Goal: Information Seeking & Learning: Understand process/instructions

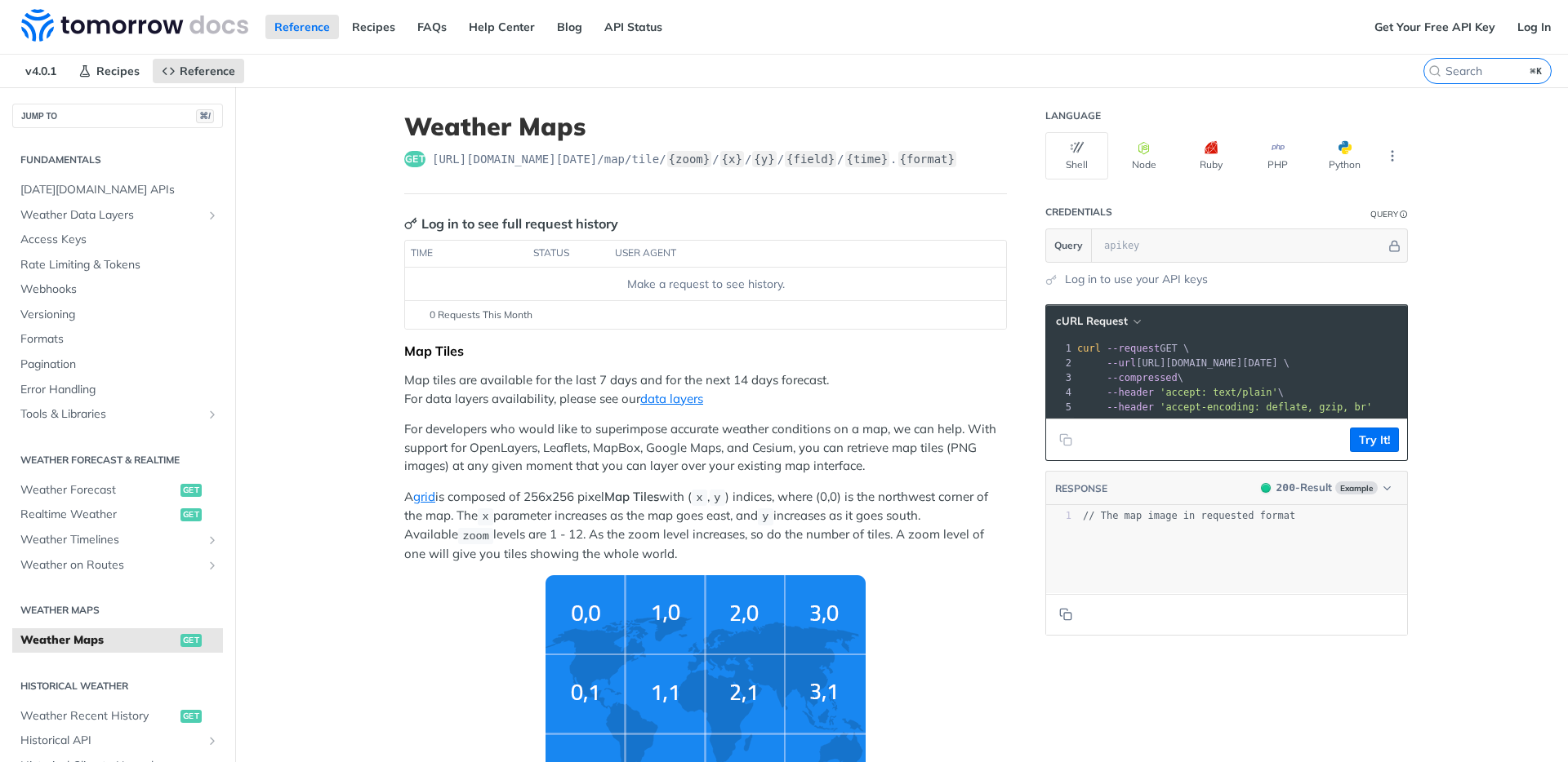
scroll to position [274, 0]
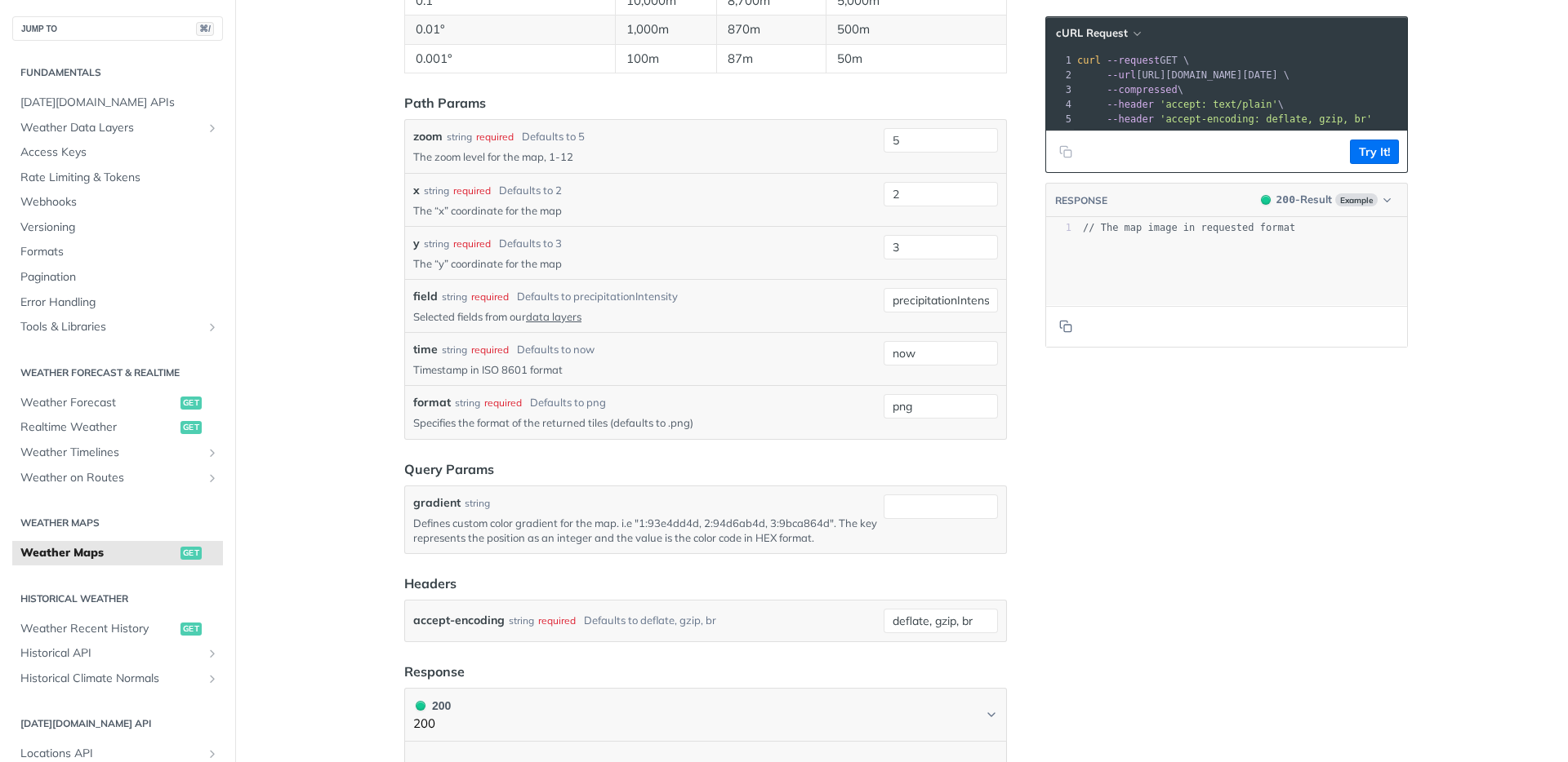
scroll to position [2143, 0]
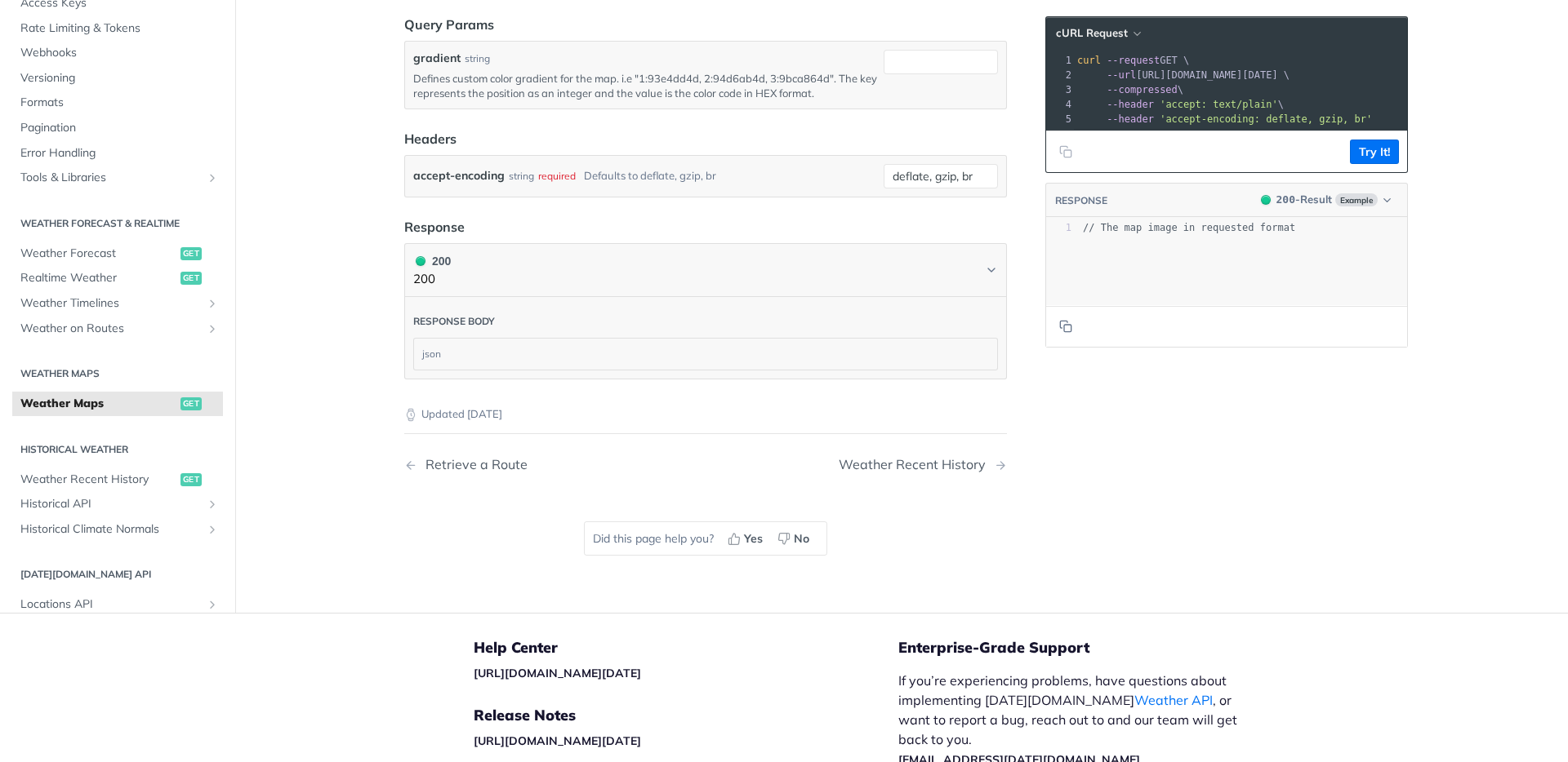
click at [55, 404] on span "Weather Maps" at bounding box center [98, 404] width 156 height 16
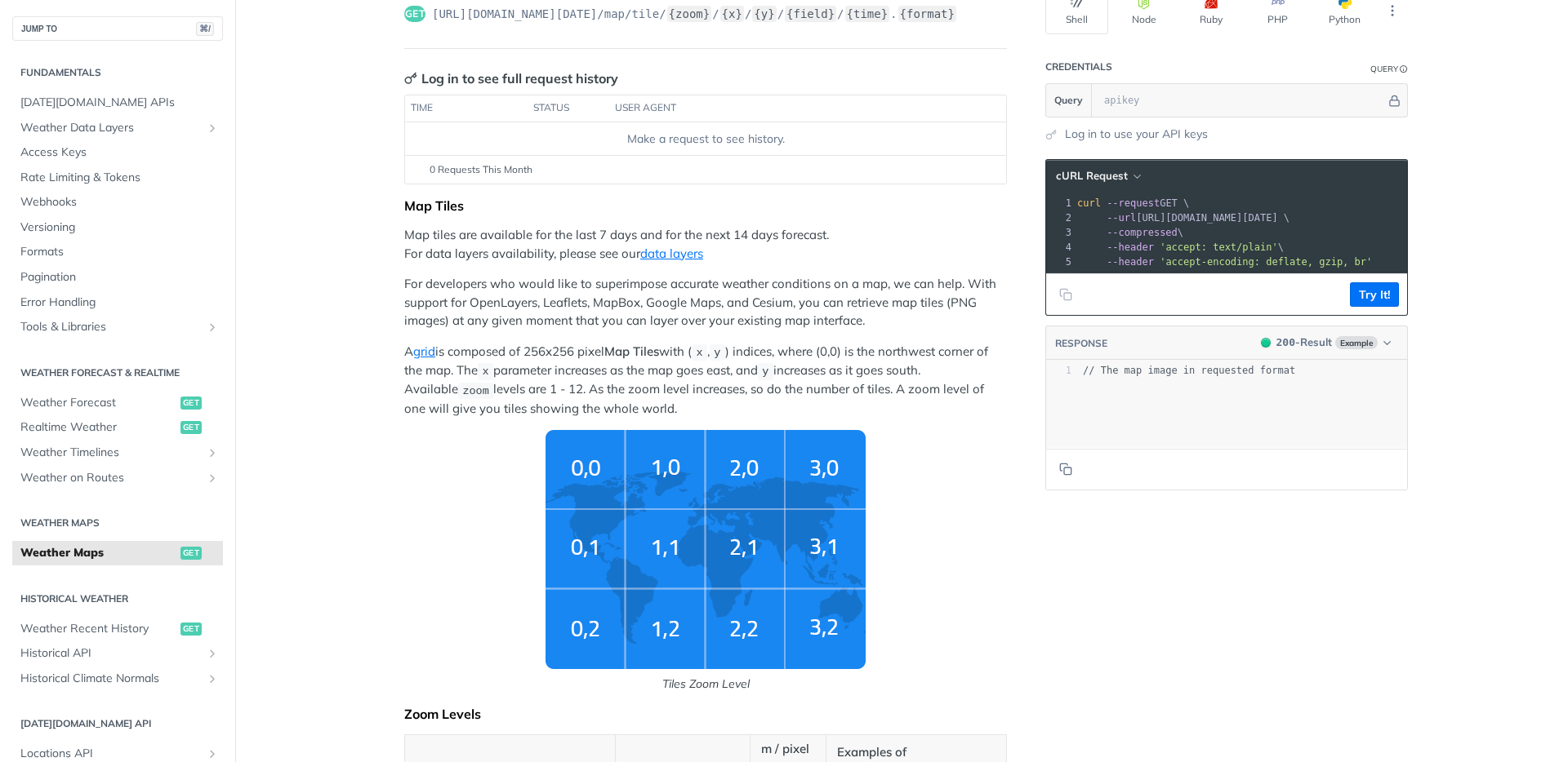
scroll to position [0, 0]
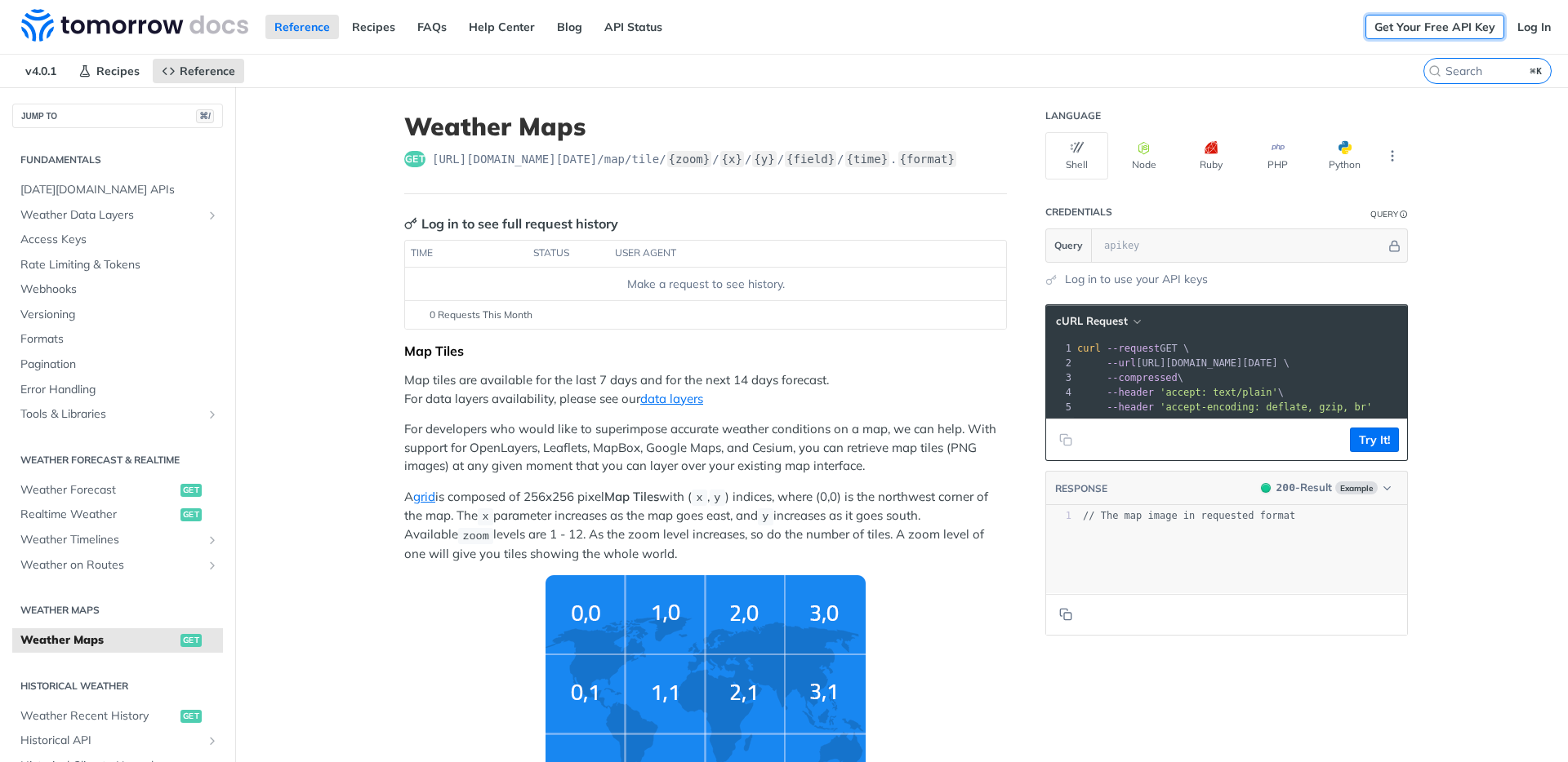
click at [1400, 28] on link "Get Your Free API Key" at bounding box center [1435, 26] width 139 height 24
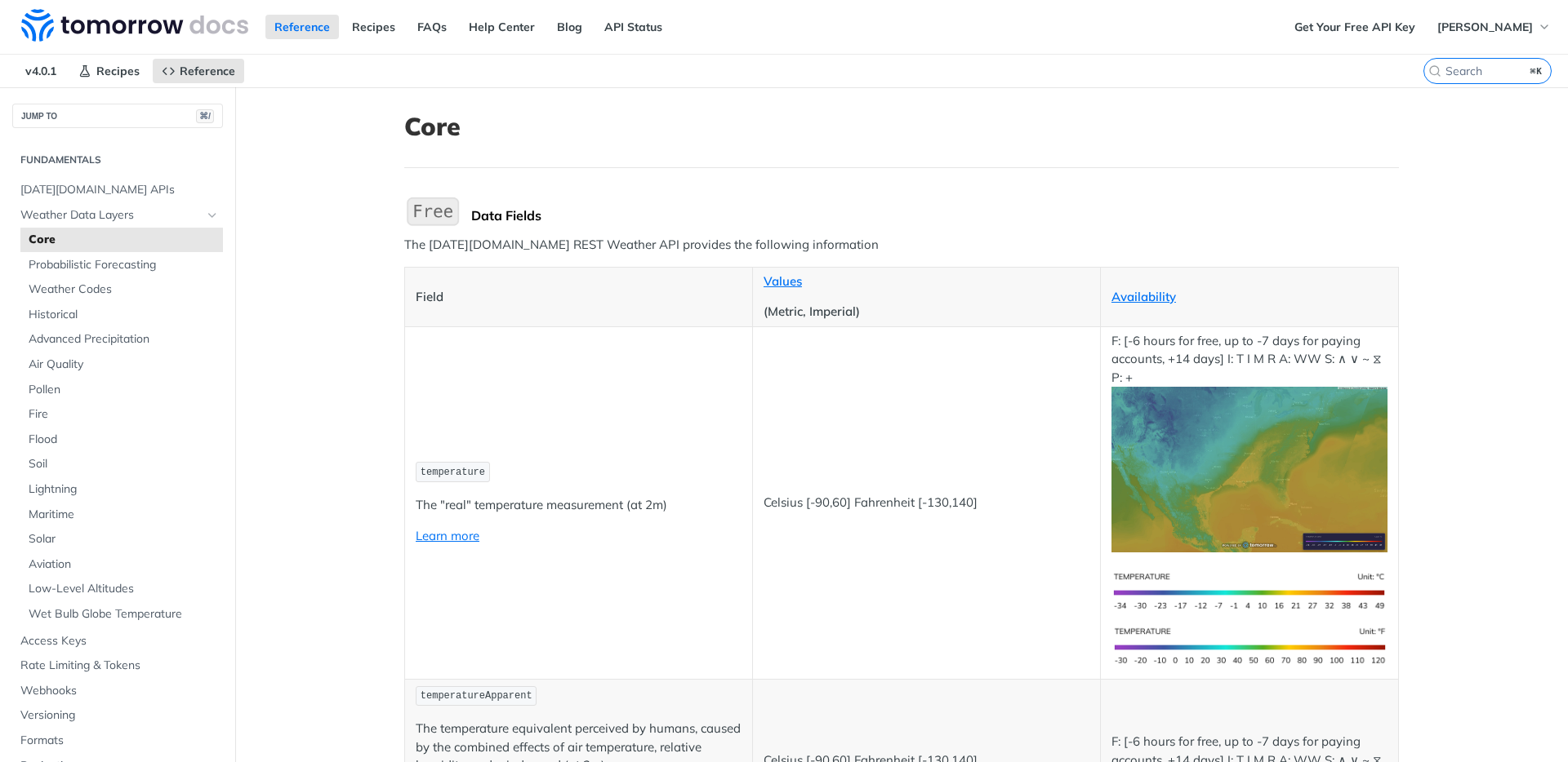
scroll to position [268, 0]
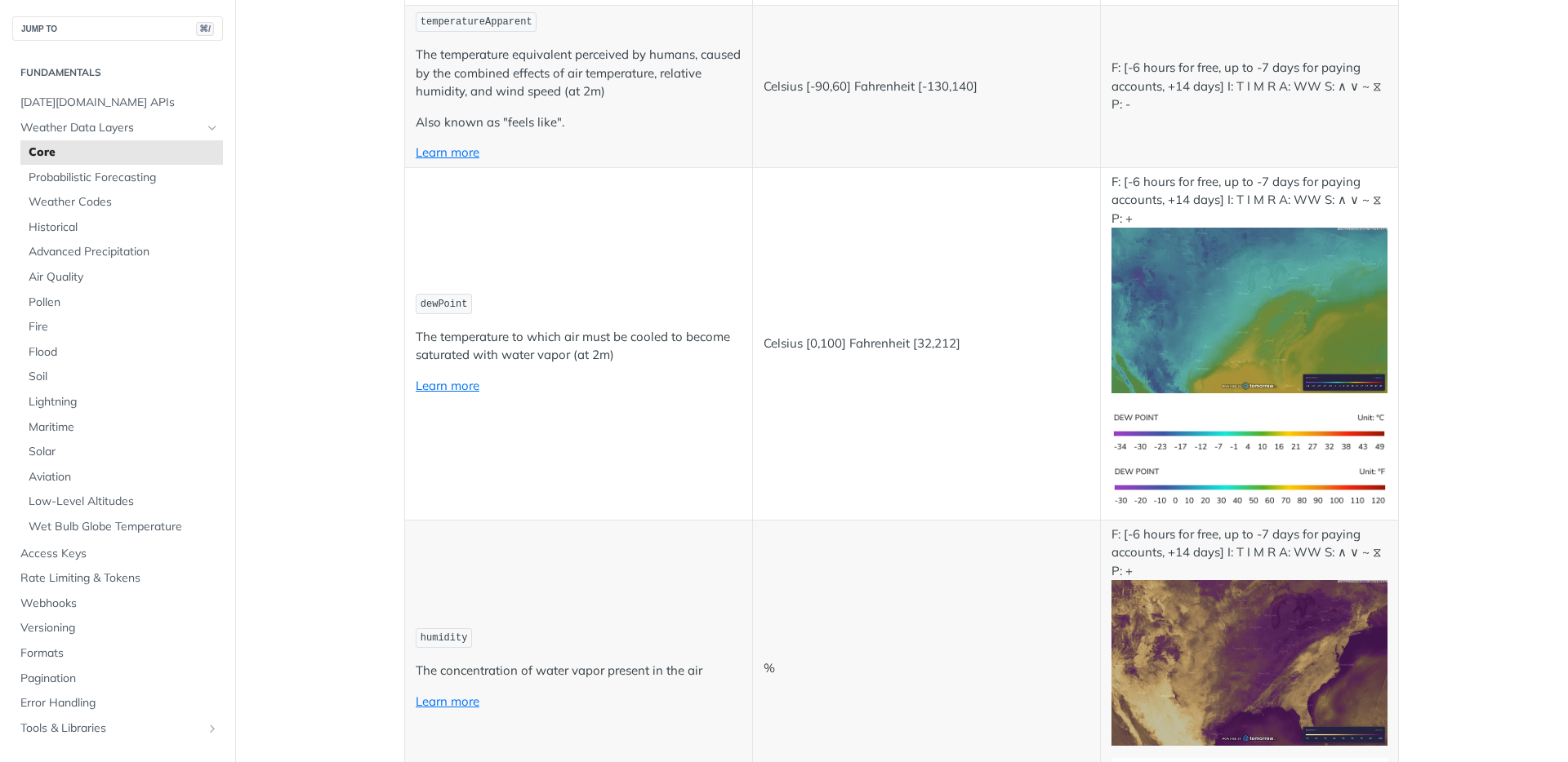
scroll to position [1035, 0]
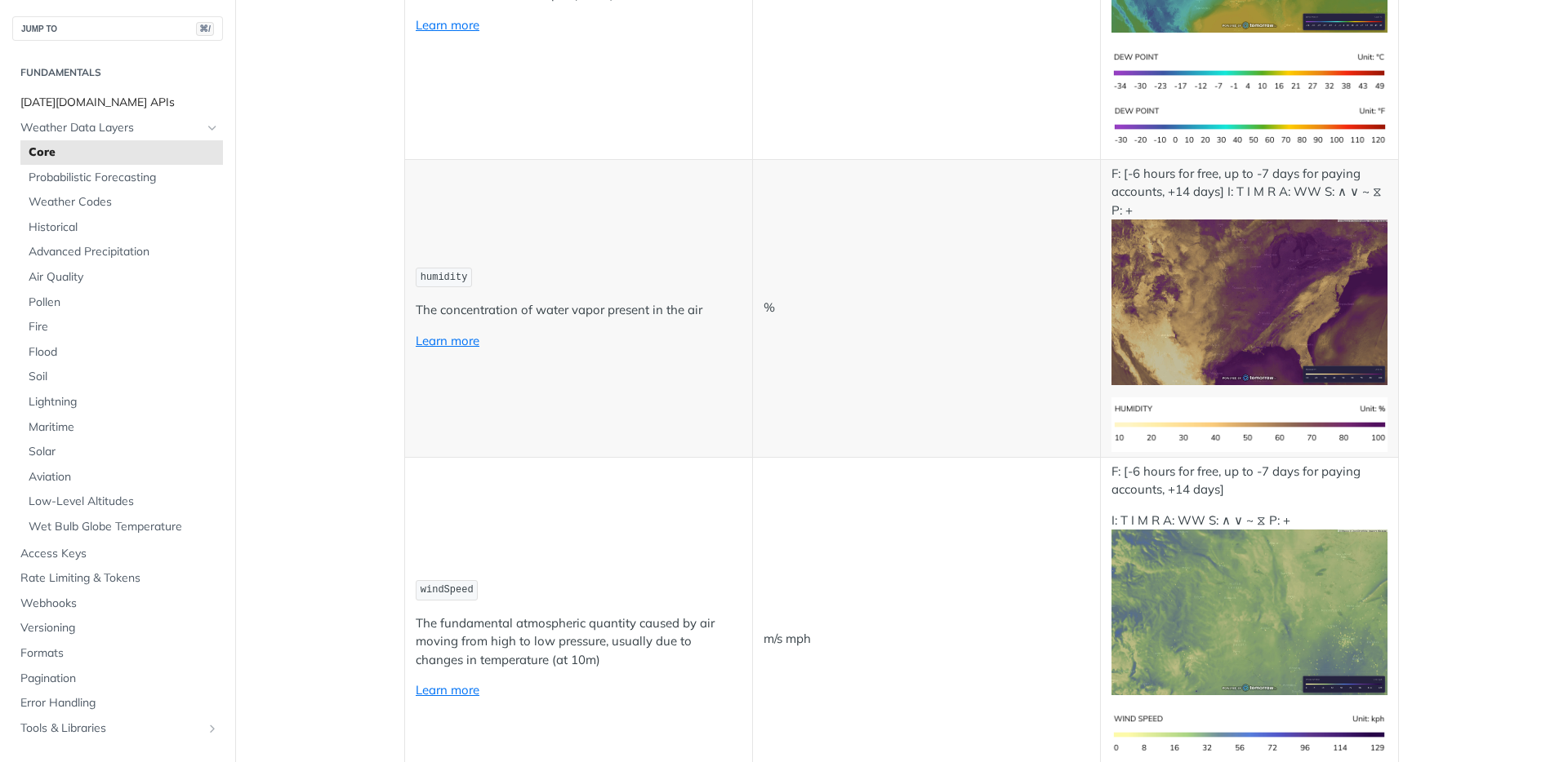
click at [94, 98] on span "[DATE][DOMAIN_NAME] APIs" at bounding box center [120, 103] width 199 height 16
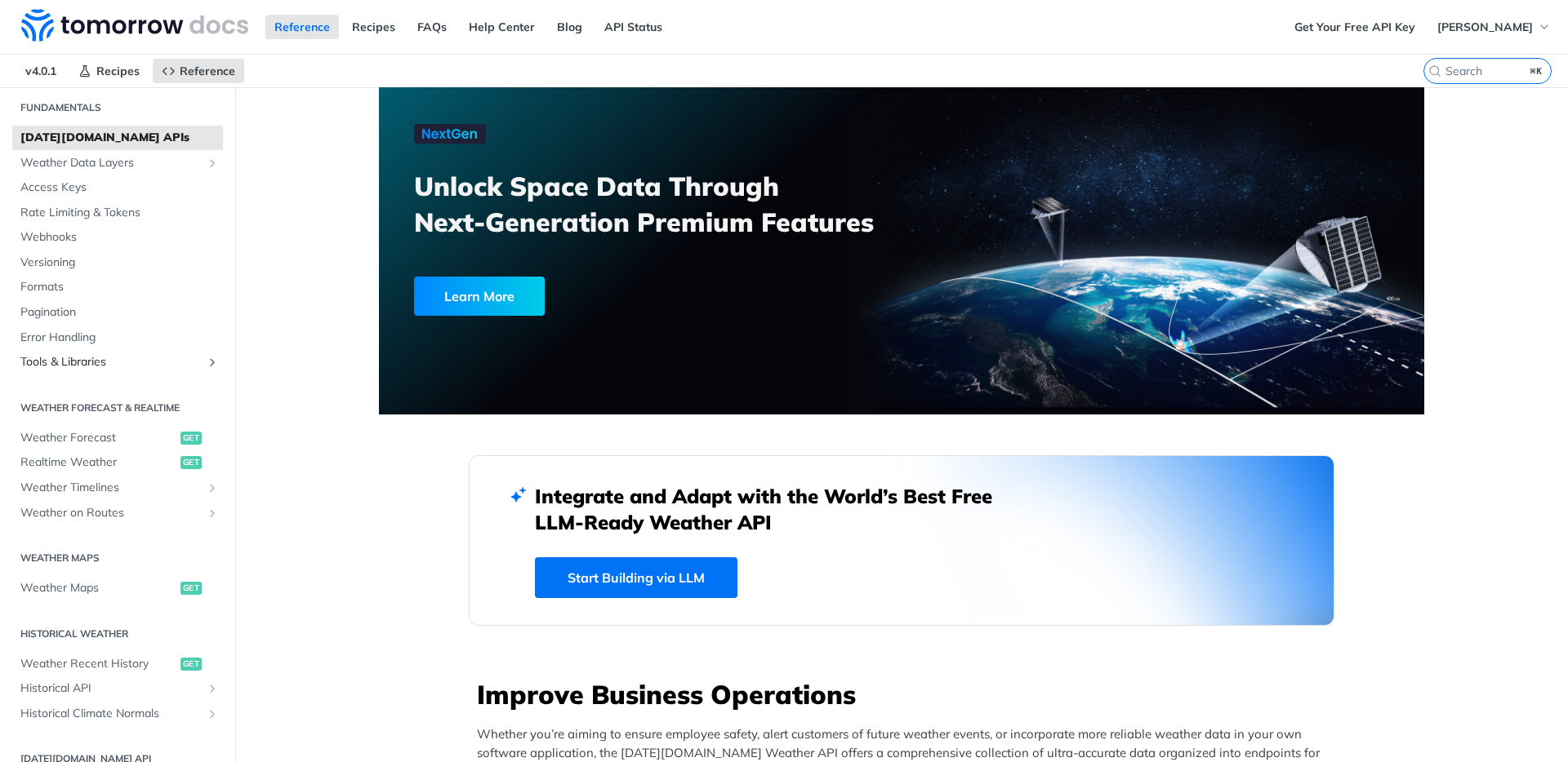
scroll to position [63, 0]
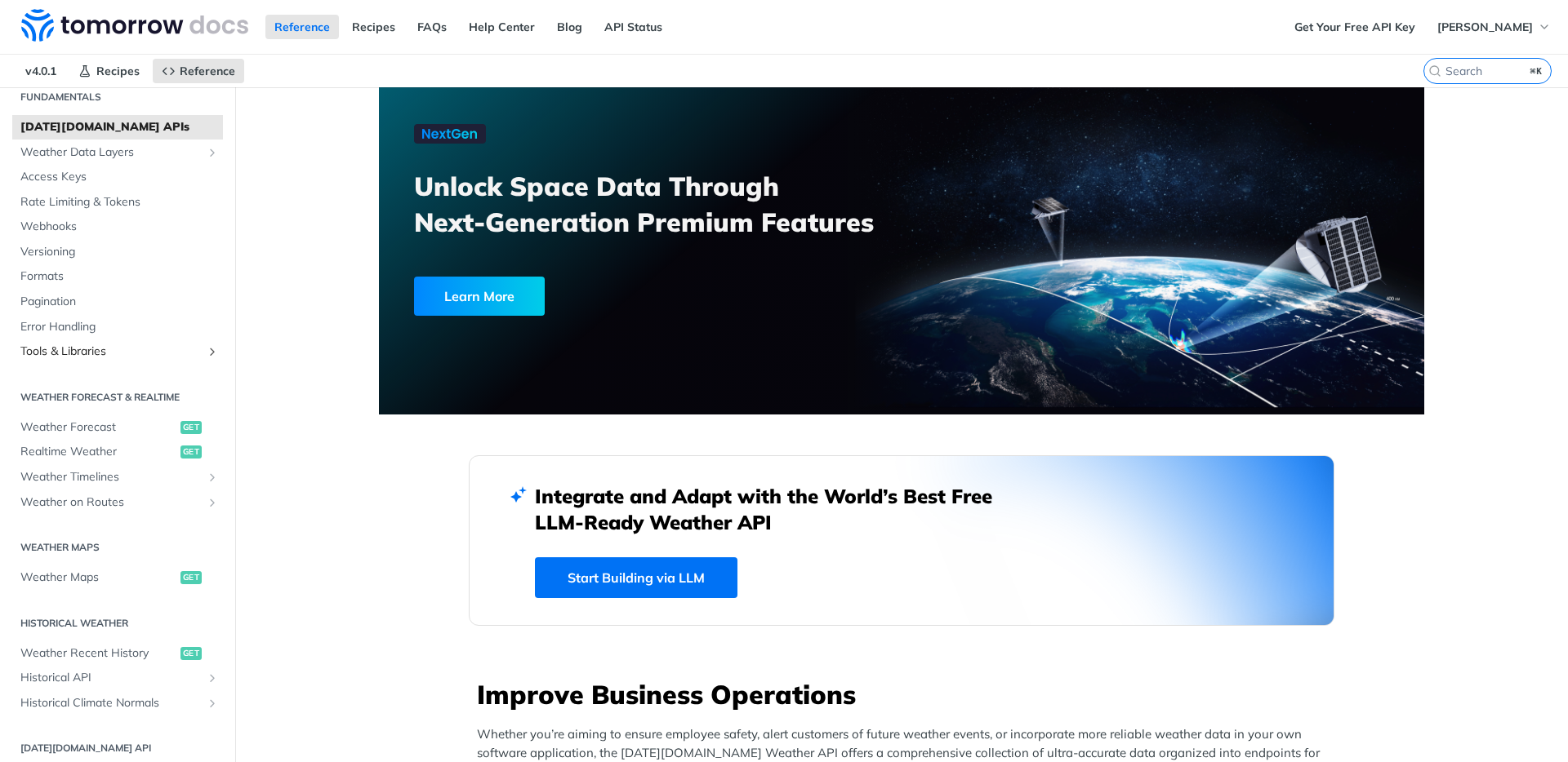
click at [107, 351] on span "Tools & Libraries" at bounding box center [111, 352] width 182 height 16
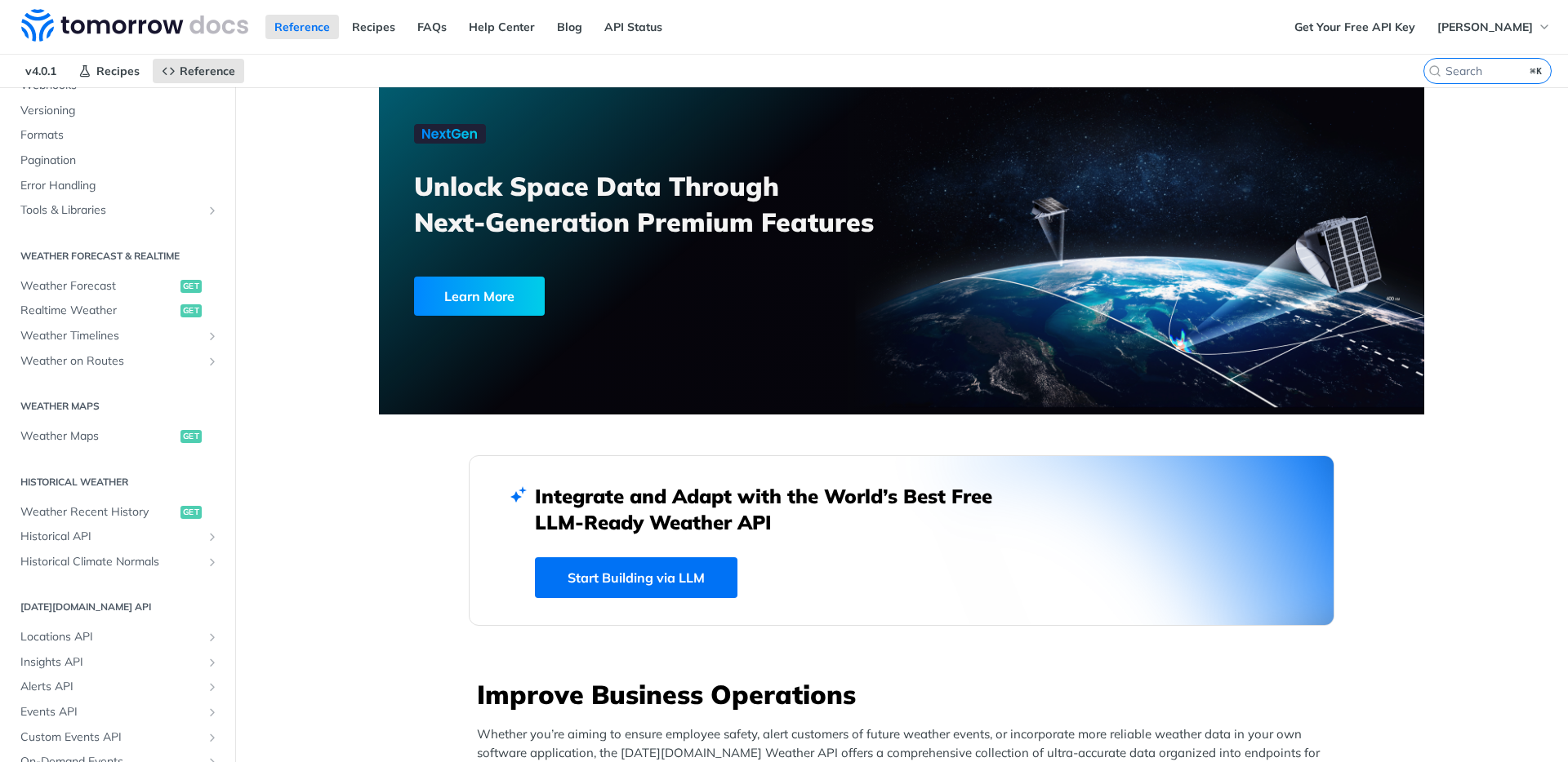
scroll to position [183, 0]
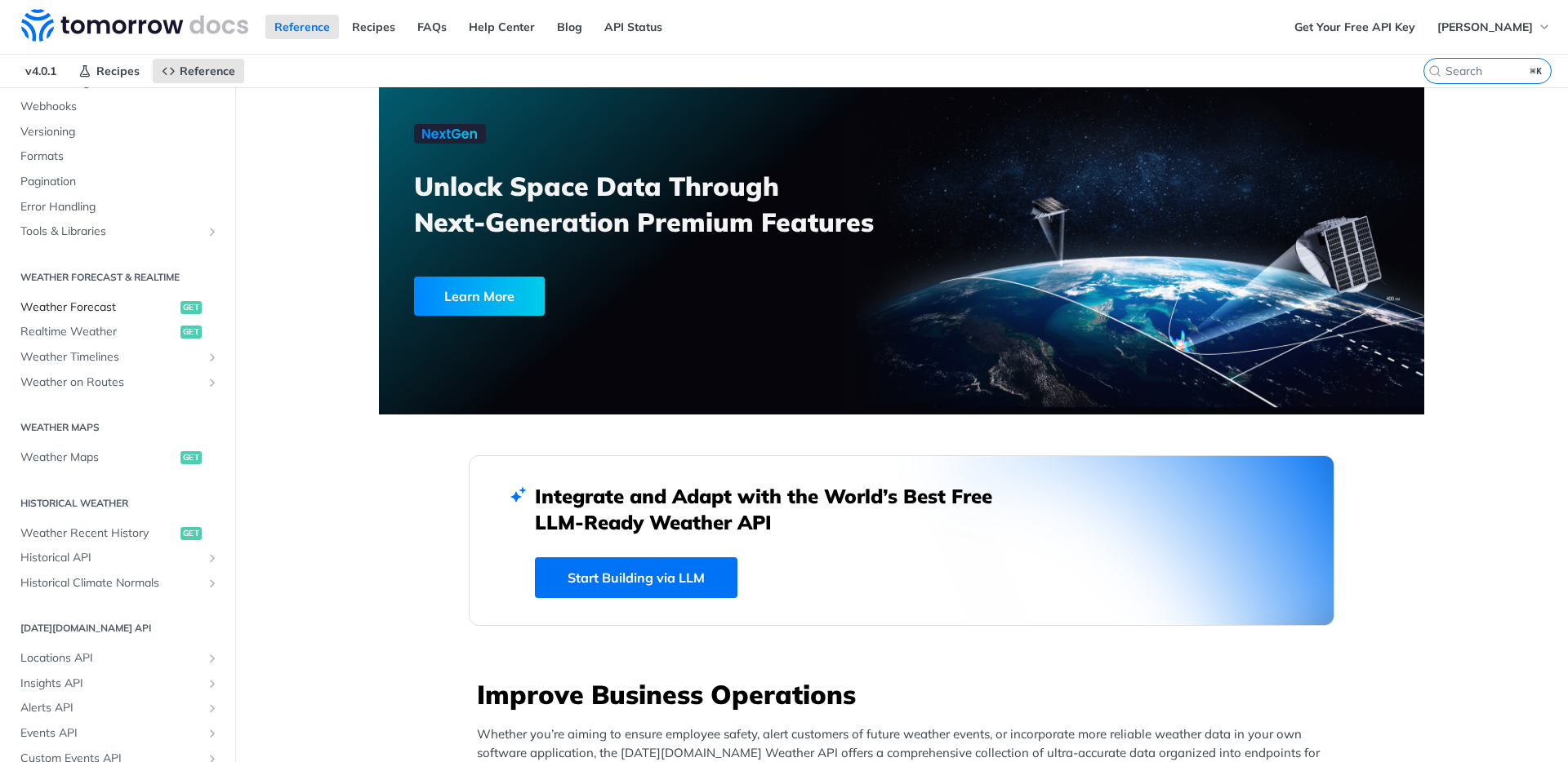
click at [90, 305] on span "Weather Forecast" at bounding box center [98, 308] width 156 height 16
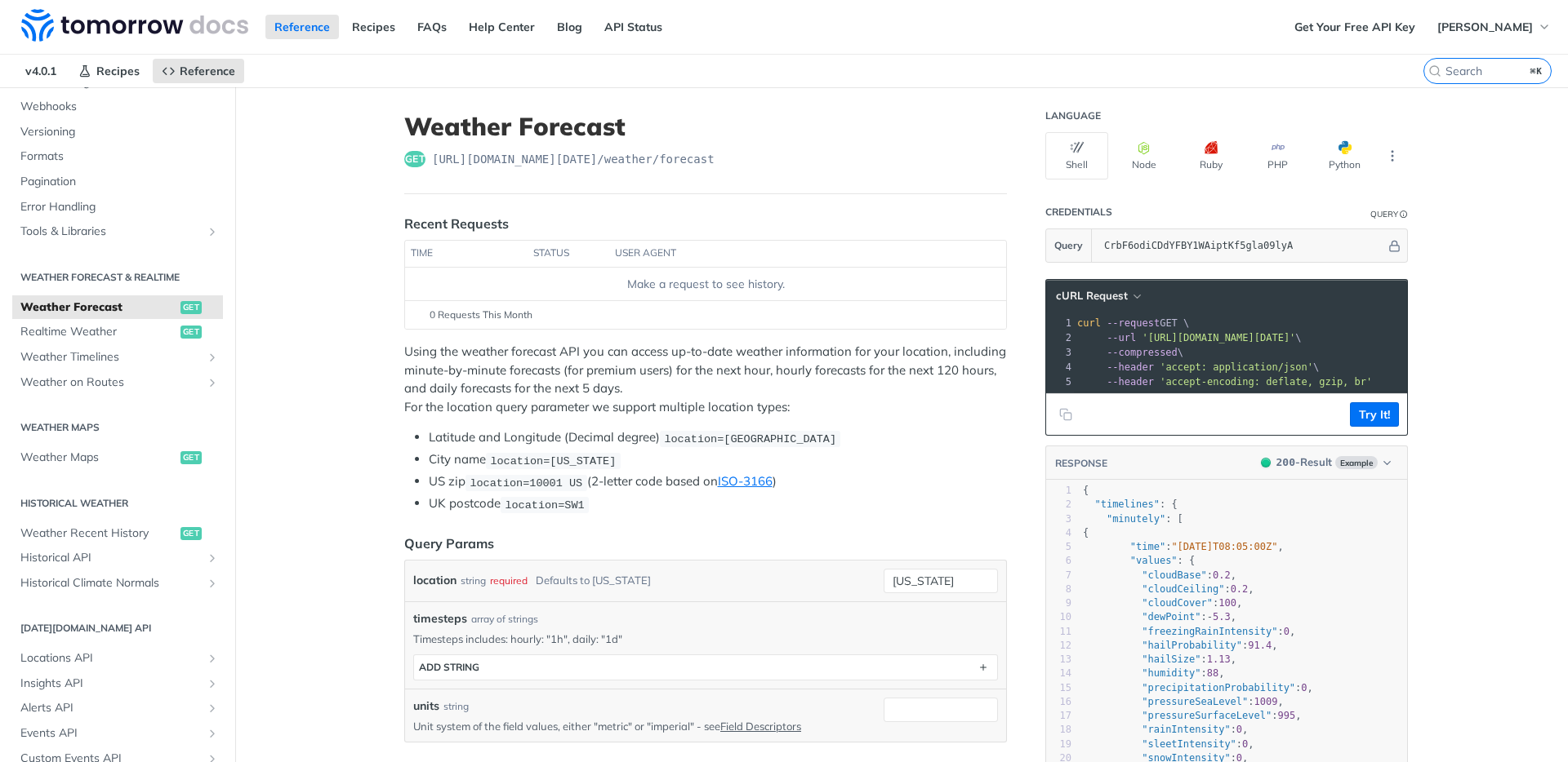
click at [1258, 153] on button "PHP" at bounding box center [1278, 155] width 63 height 47
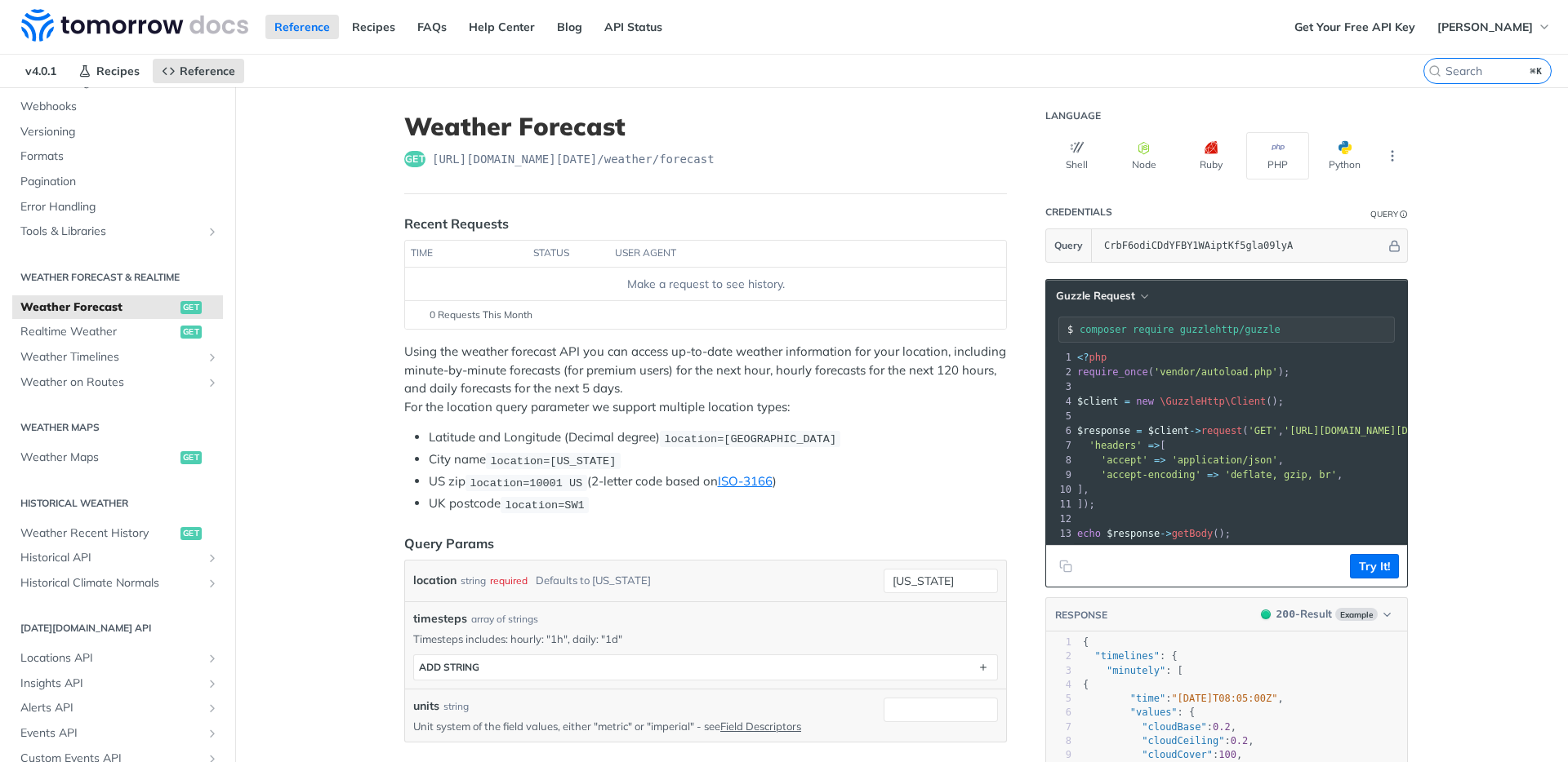
click at [1227, 331] on input "composer require guzzlehttp/guzzle" at bounding box center [1237, 330] width 314 height 12
click at [95, 335] on span "Realtime Weather" at bounding box center [98, 332] width 156 height 16
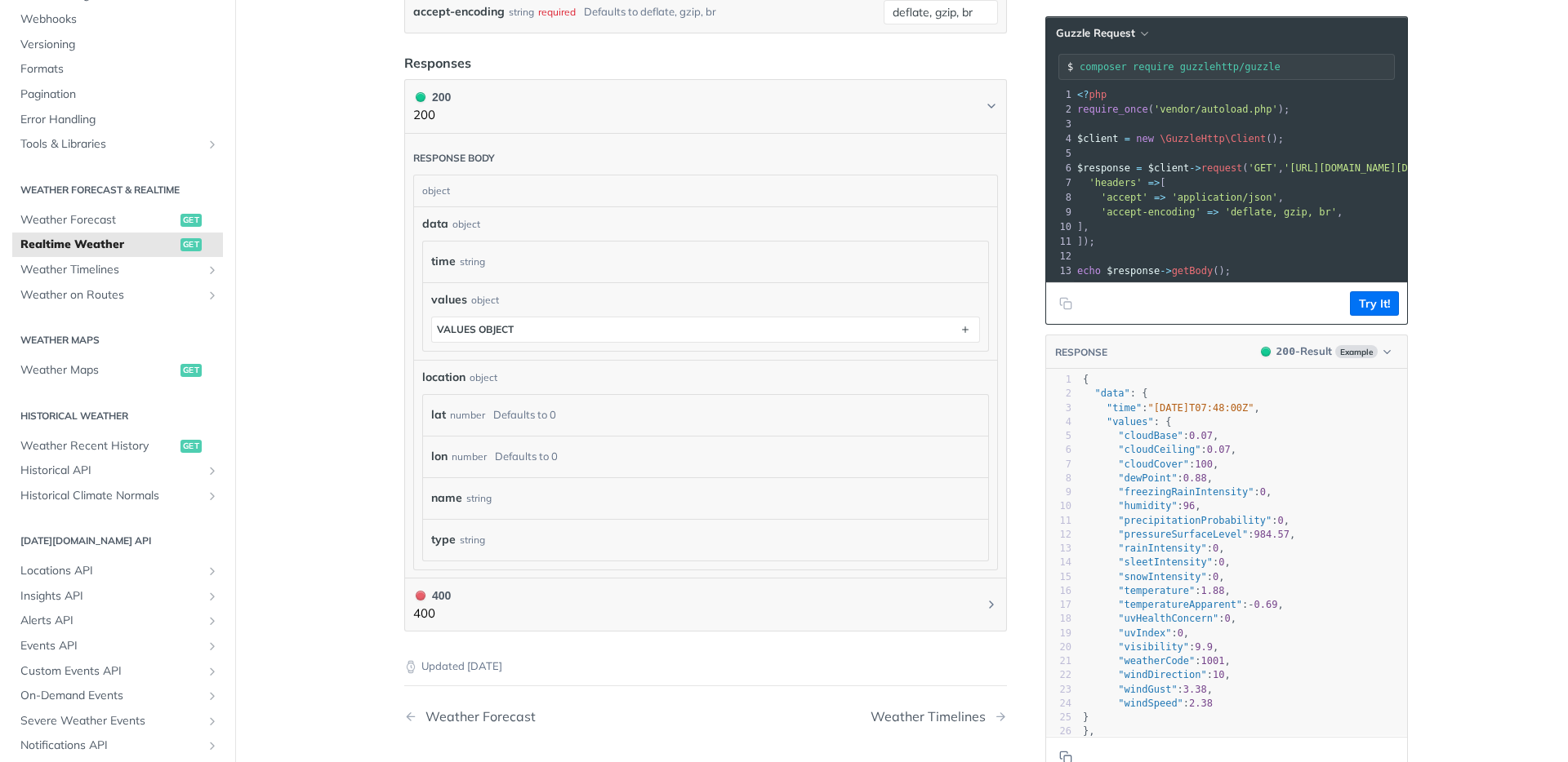
scroll to position [280, 0]
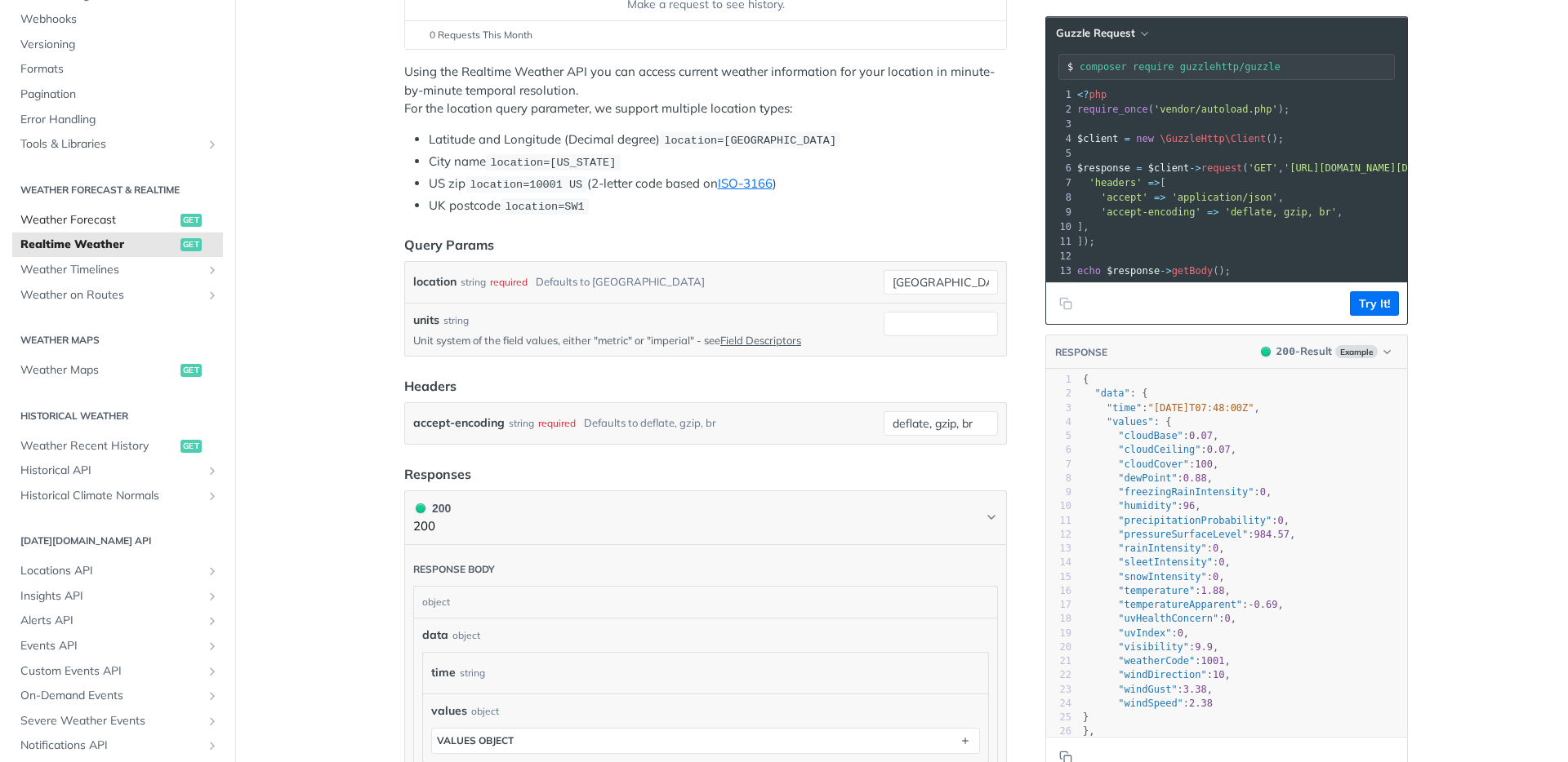
click at [77, 225] on span "Weather Forecast" at bounding box center [98, 220] width 156 height 16
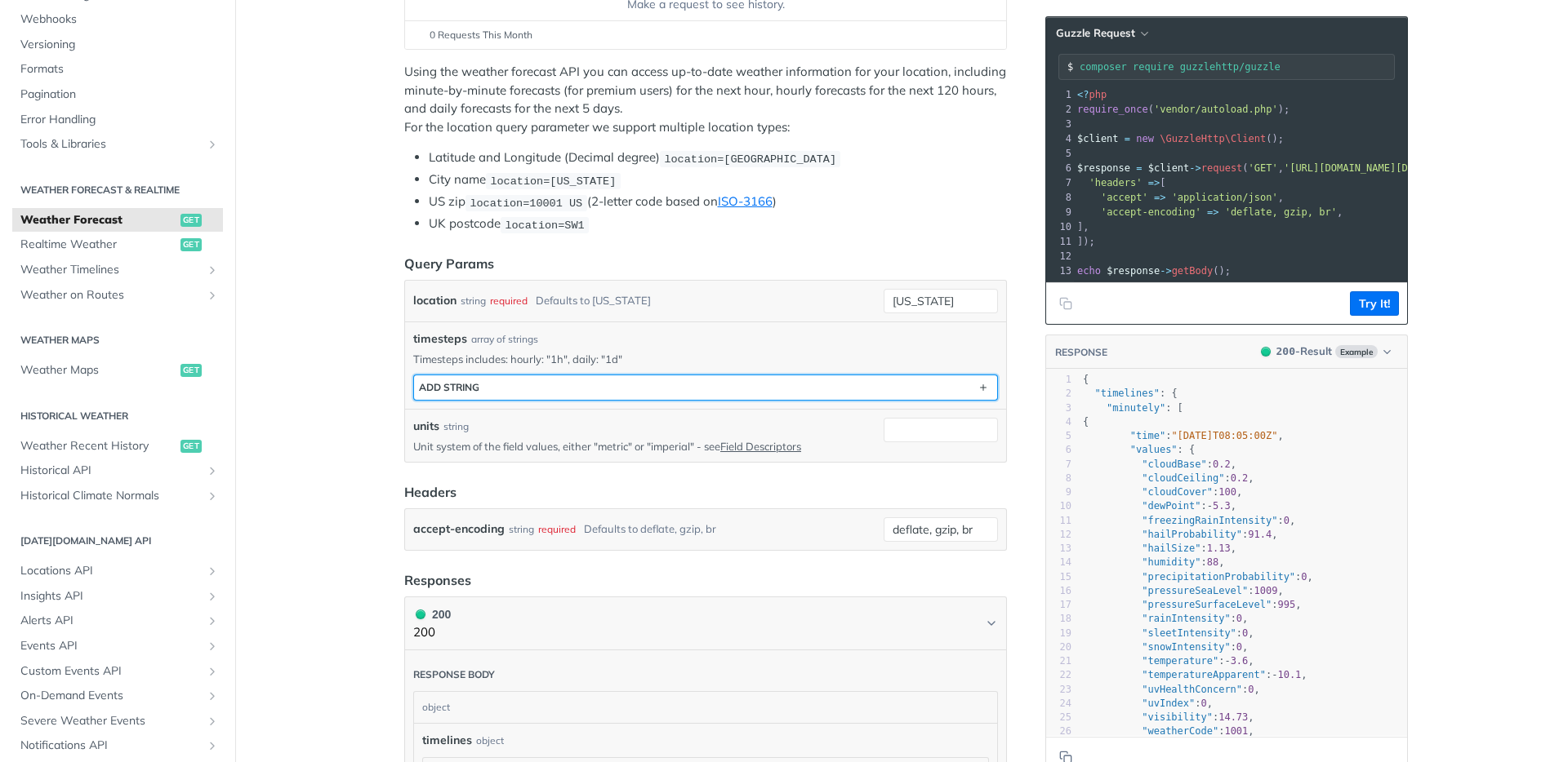
click at [482, 386] on button "ADD string" at bounding box center [705, 387] width 583 height 24
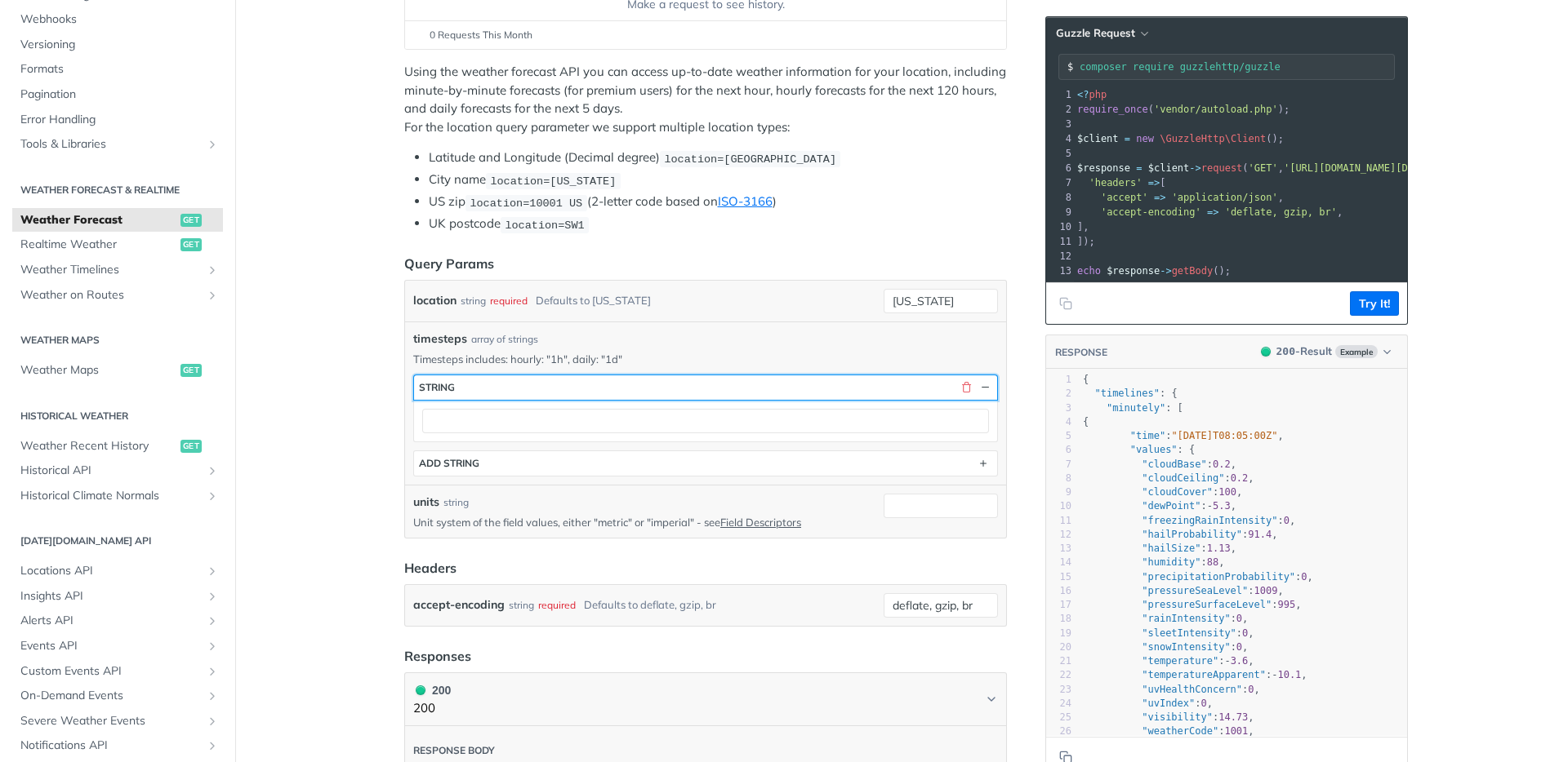
click at [434, 388] on div "string" at bounding box center [437, 387] width 36 height 13
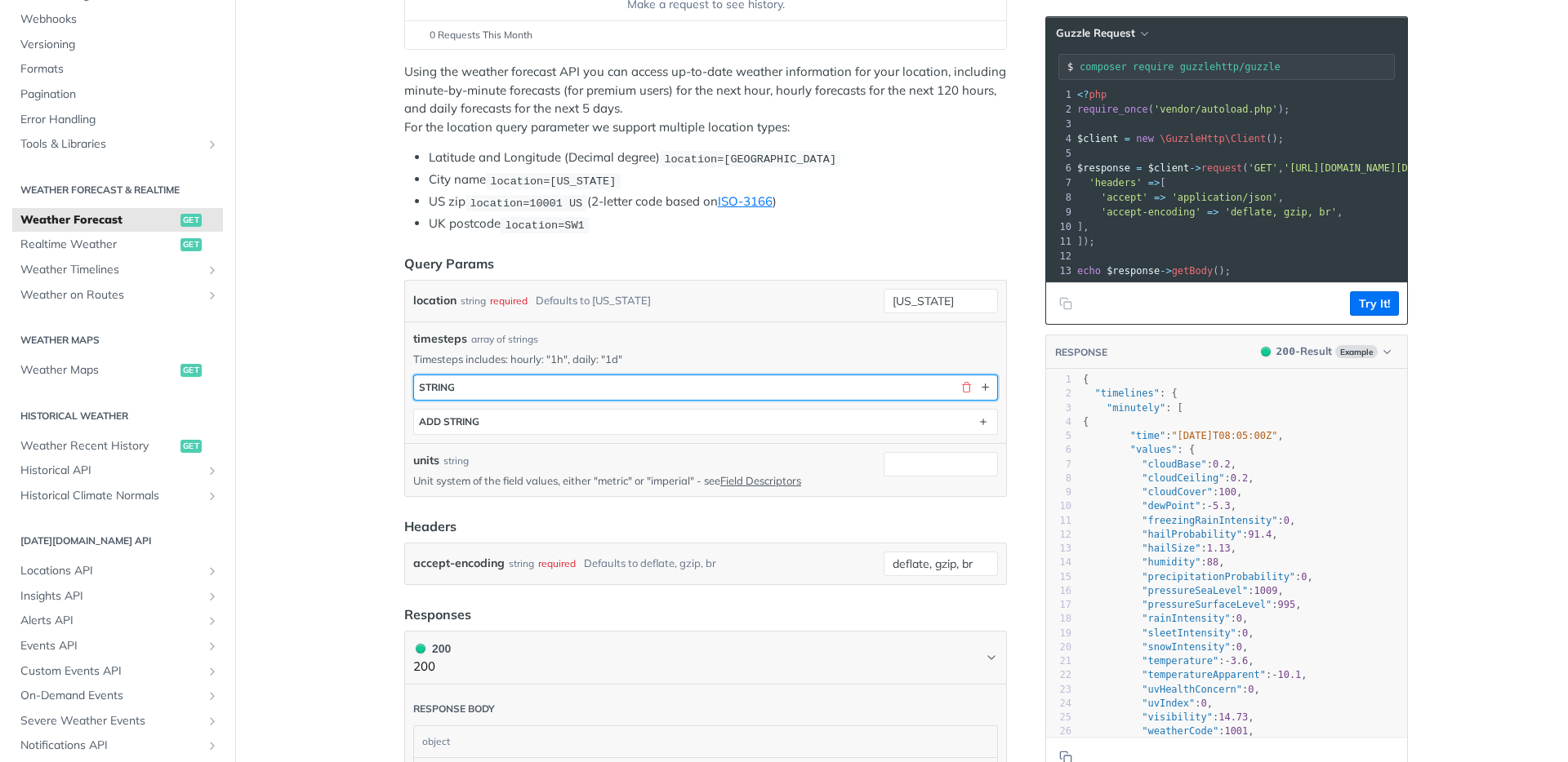
click at [476, 376] on button "string" at bounding box center [705, 387] width 583 height 24
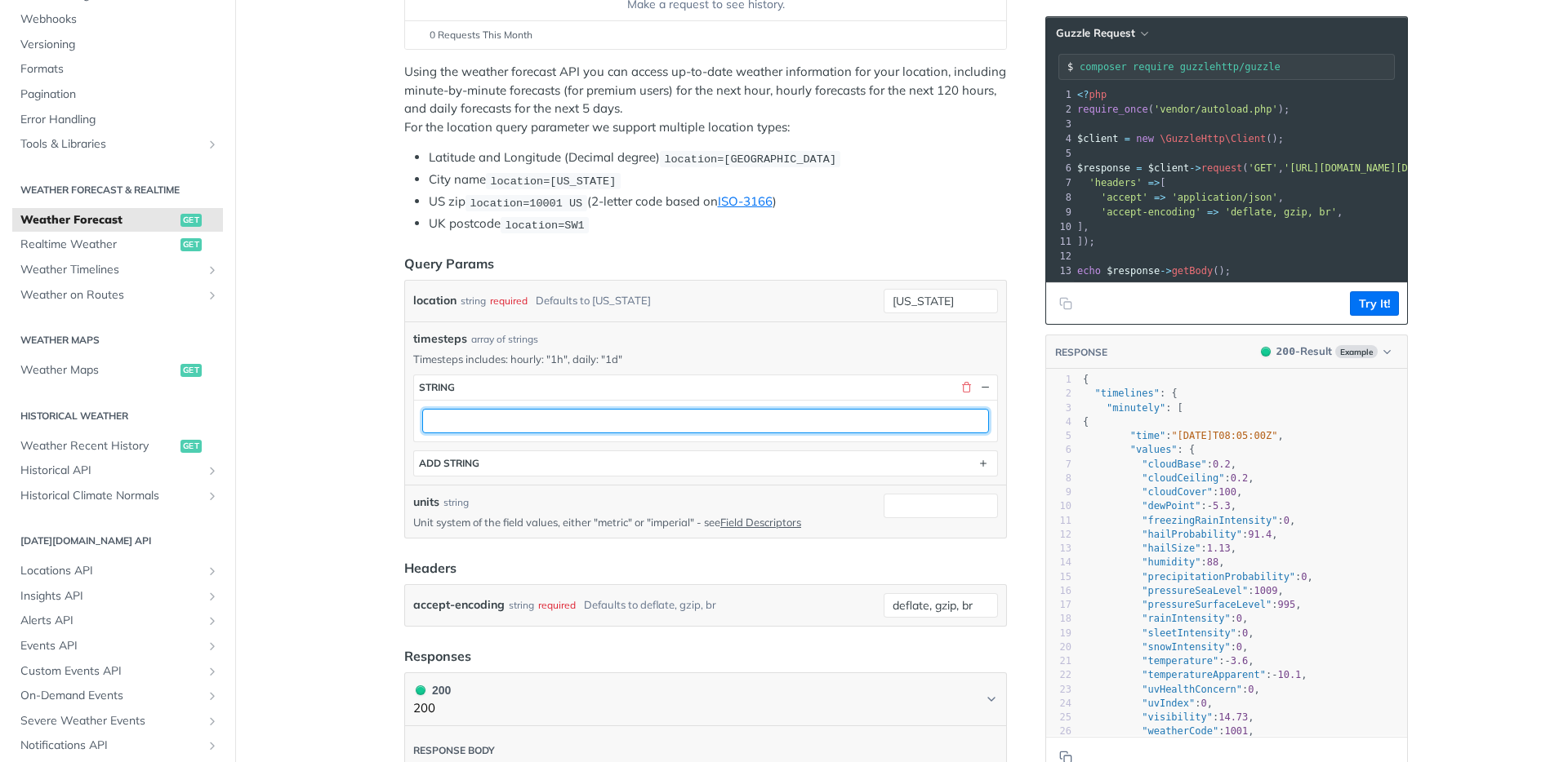
click at [479, 412] on input "text" at bounding box center [705, 421] width 566 height 24
type input "1h"
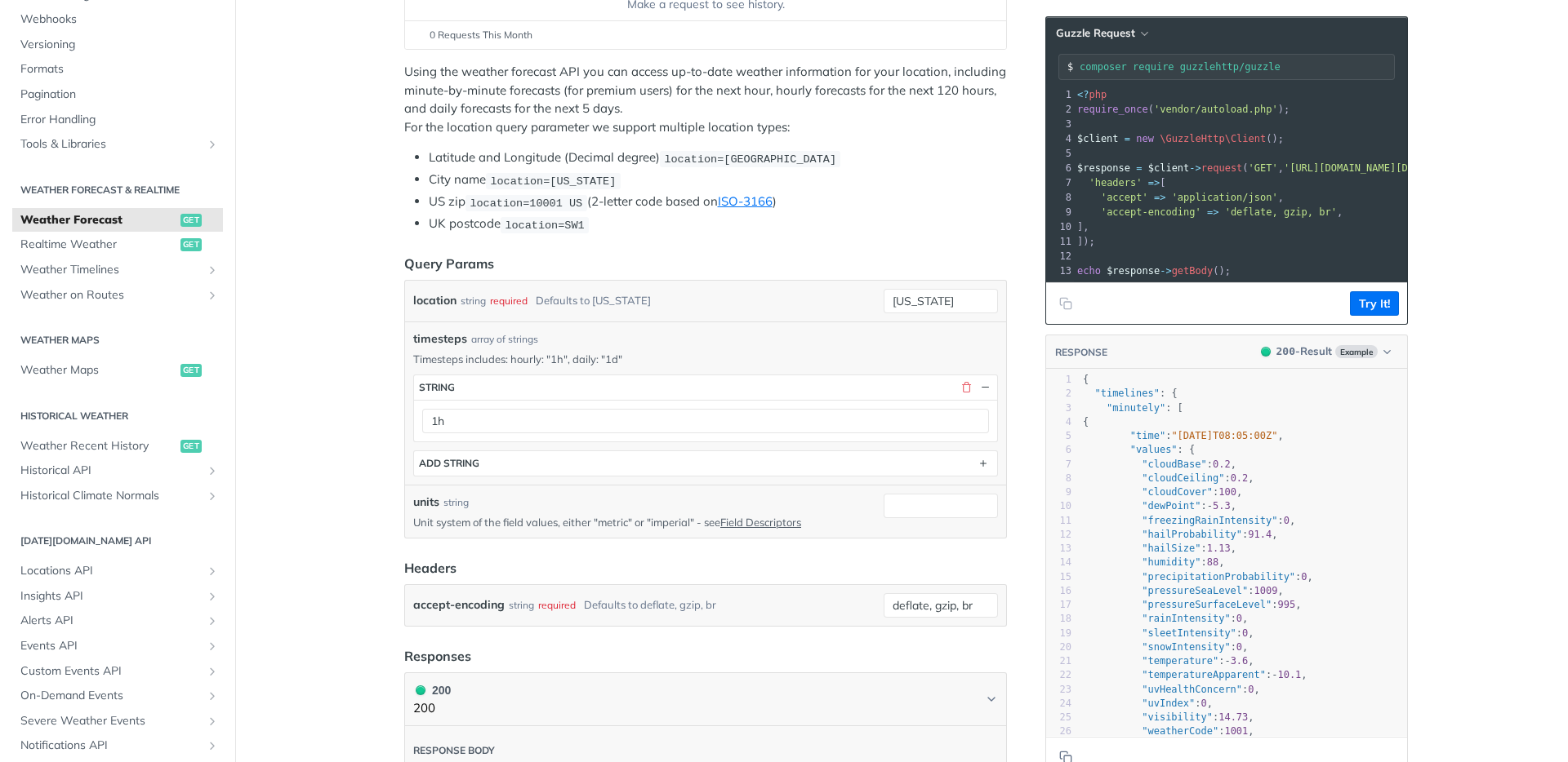
click at [1357, 315] on button "Try It!" at bounding box center [1374, 303] width 49 height 24
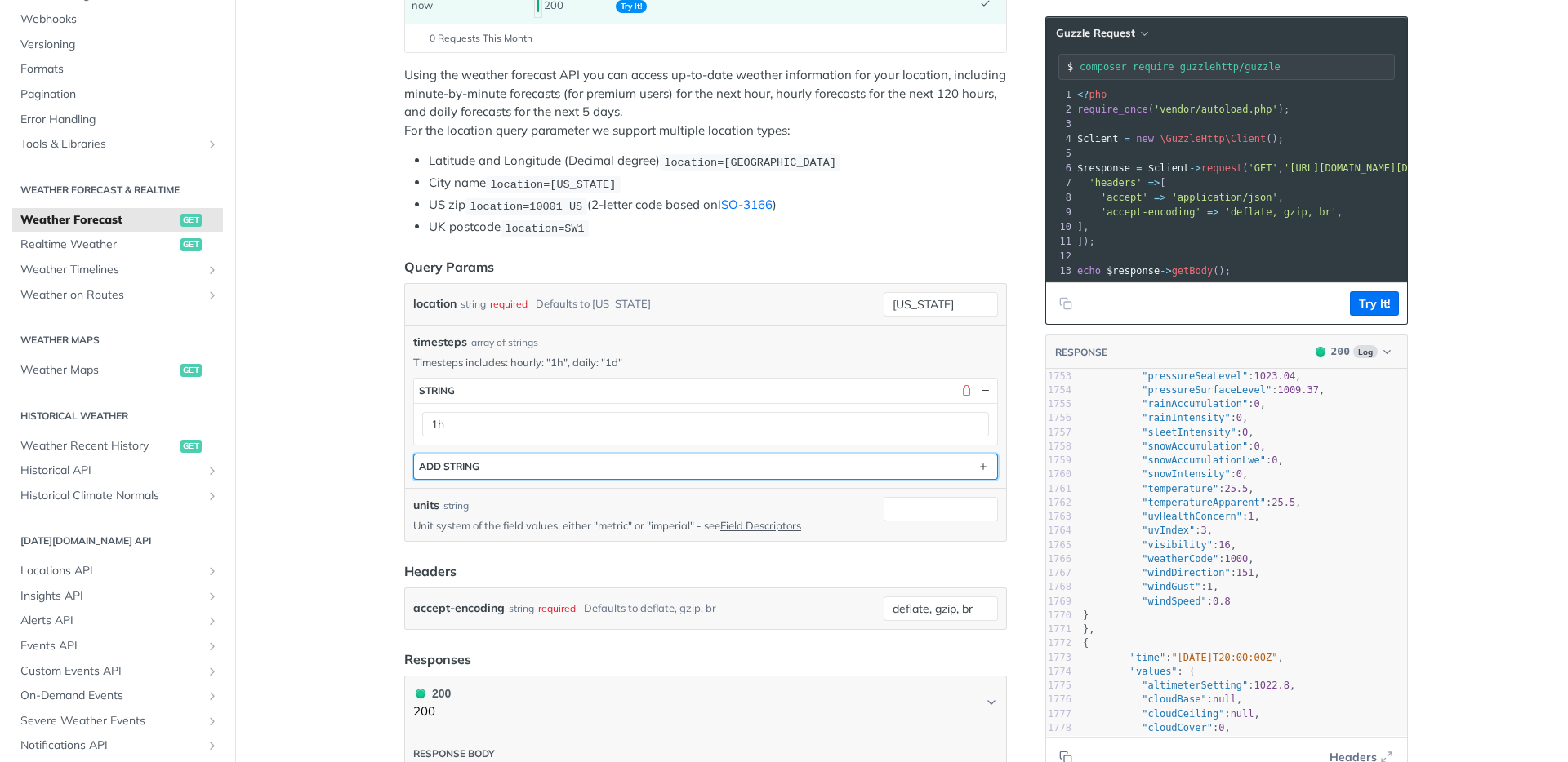
click at [477, 461] on button "ADD string" at bounding box center [705, 467] width 583 height 24
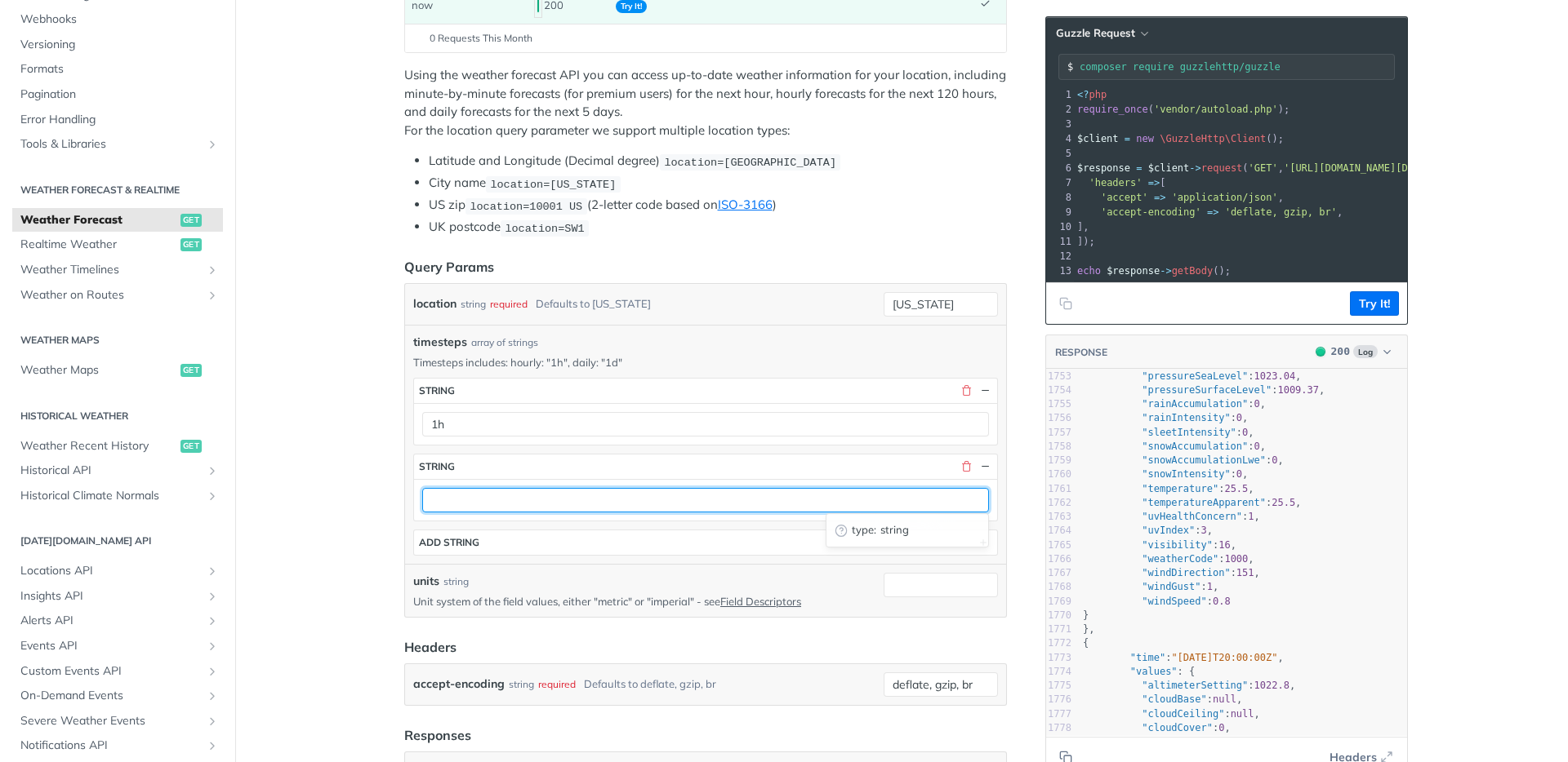
click at [480, 507] on input "text" at bounding box center [705, 500] width 566 height 24
type input "1d"
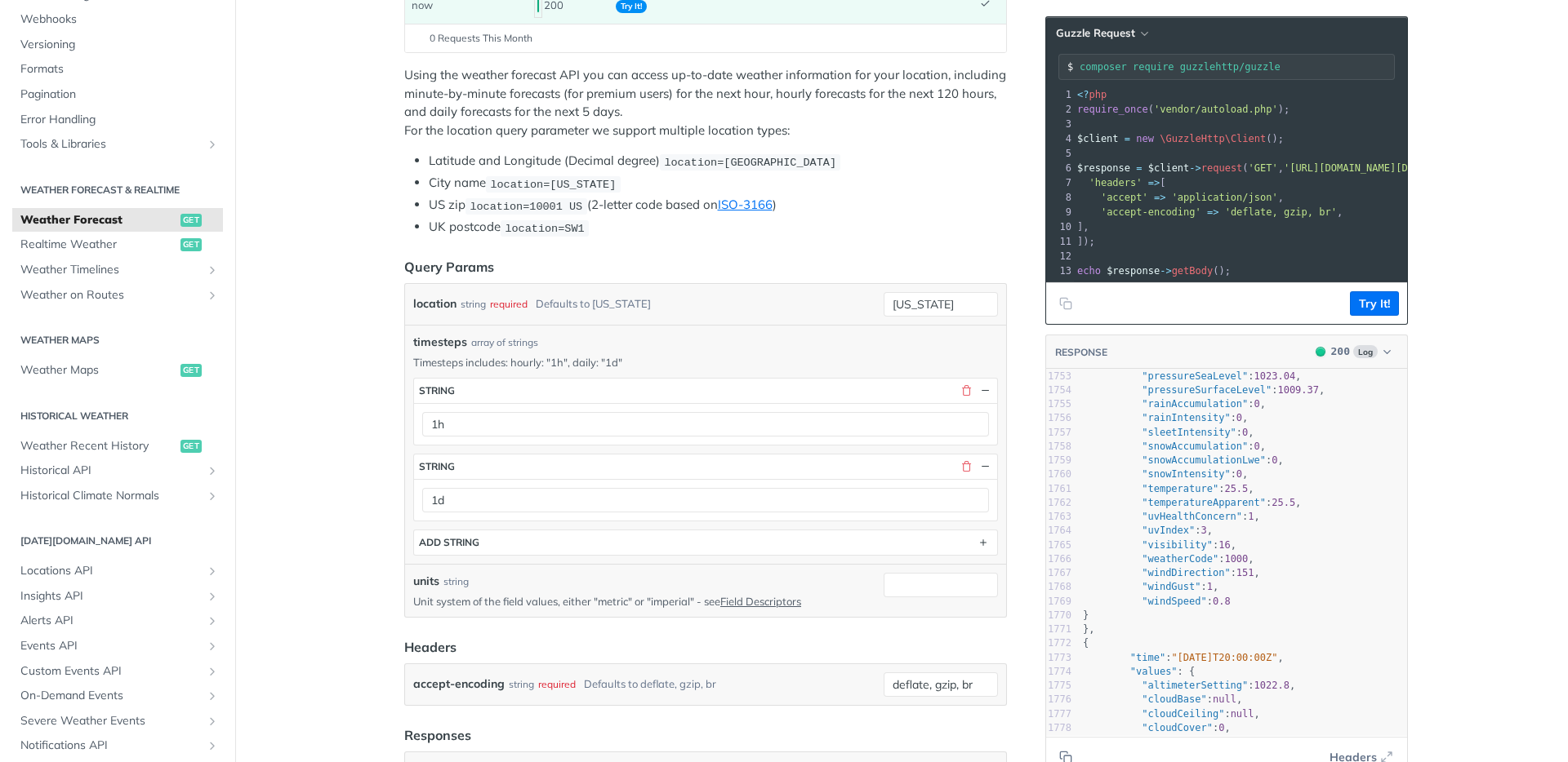
click at [1376, 316] on button "Try It!" at bounding box center [1374, 303] width 49 height 24
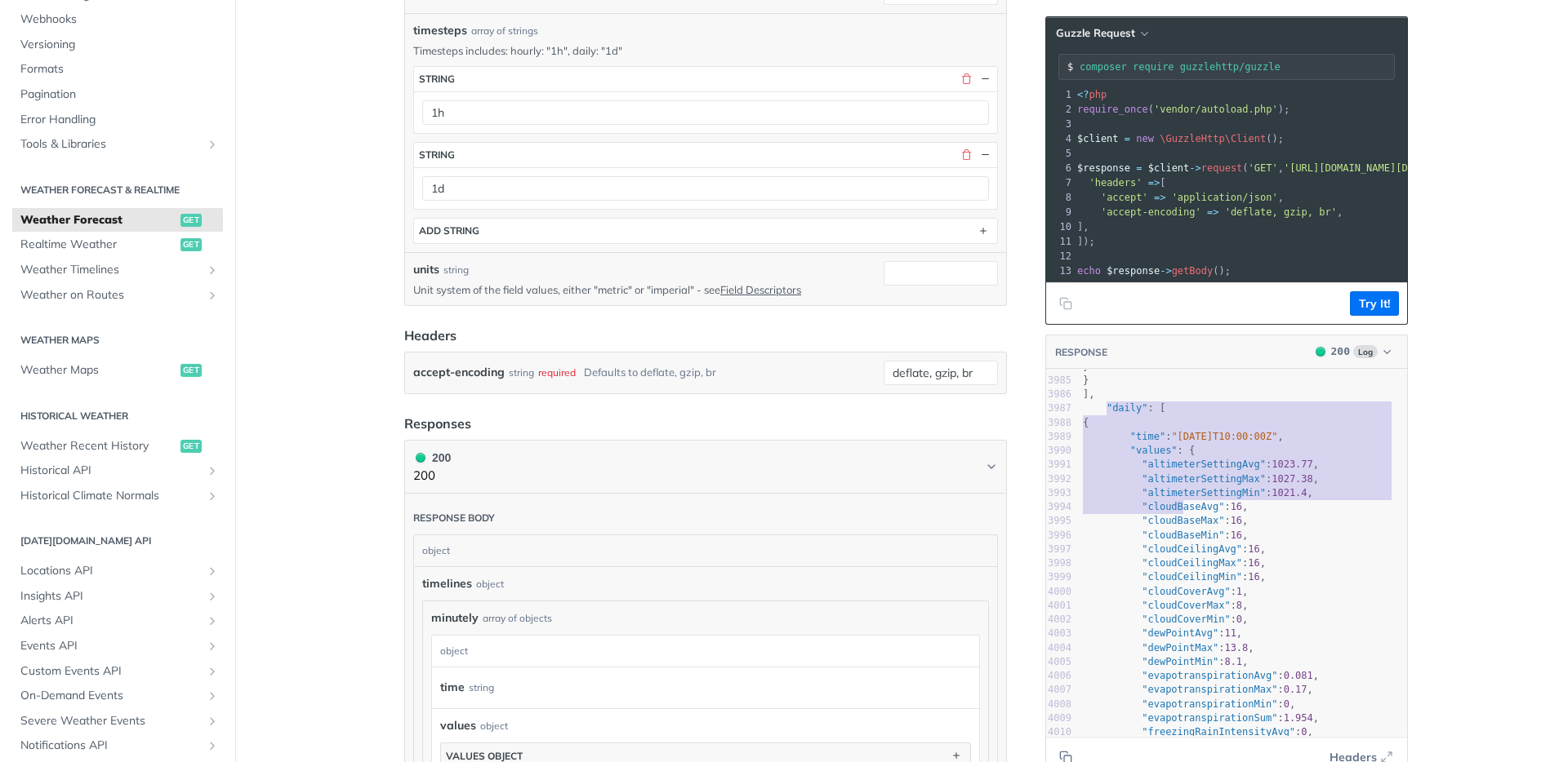
type textarea ""daily": [ { "time": "2025-10-03T10:00:00Z", "values": { "altimeterSettingAvg":…"
drag, startPoint x: 1101, startPoint y: 416, endPoint x: 1175, endPoint y: 580, distance: 179.9
click at [1175, 580] on div "3951 "windGust" : 4.4 , 3952 "windSpeed" : 2.4 3953 } 3954 }, 3955 { 3956 "time…" at bounding box center [1243, 330] width 328 height 873
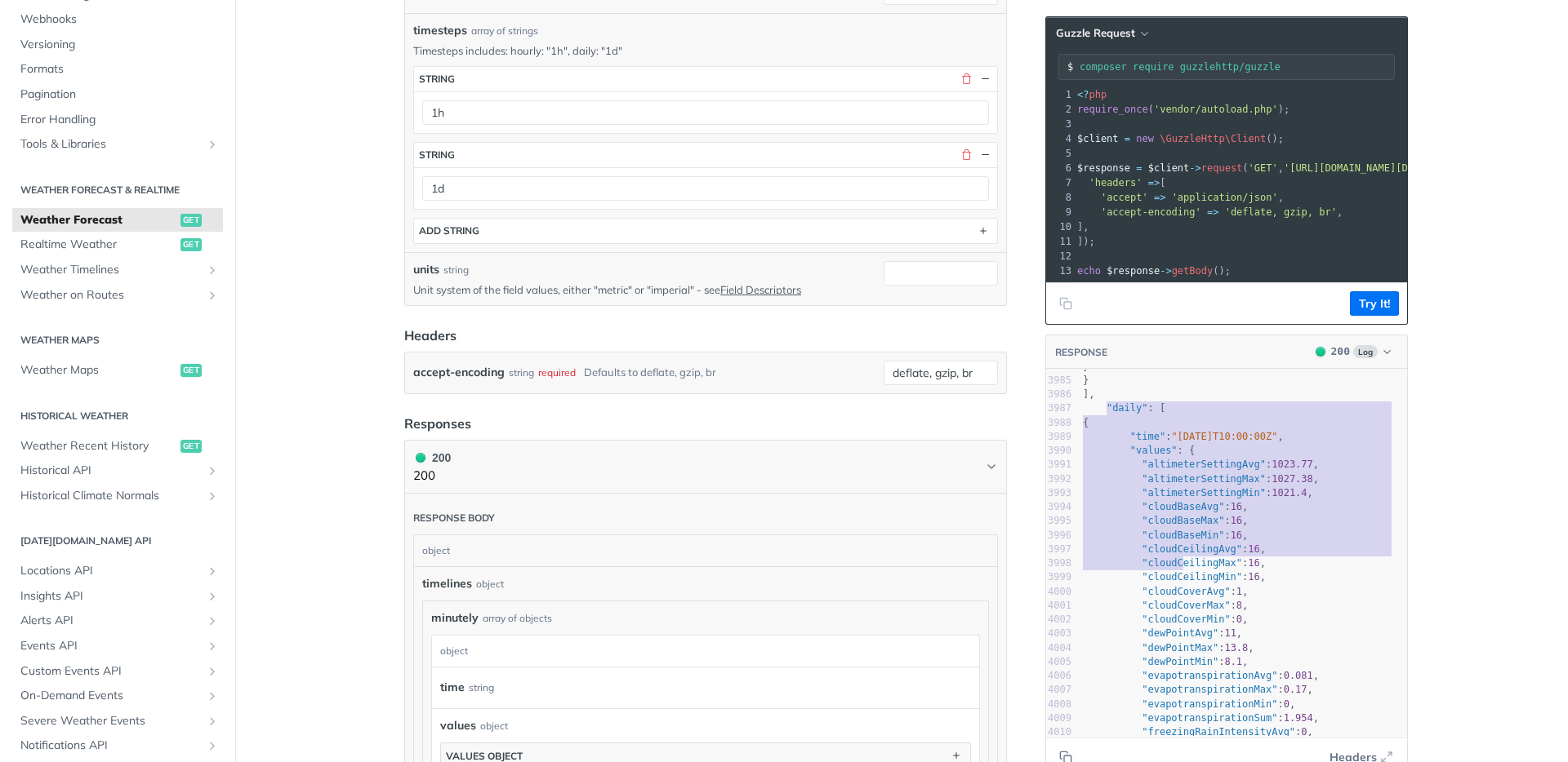
click at [1217, 569] on span ""cloudCeilingMax"" at bounding box center [1191, 562] width 100 height 12
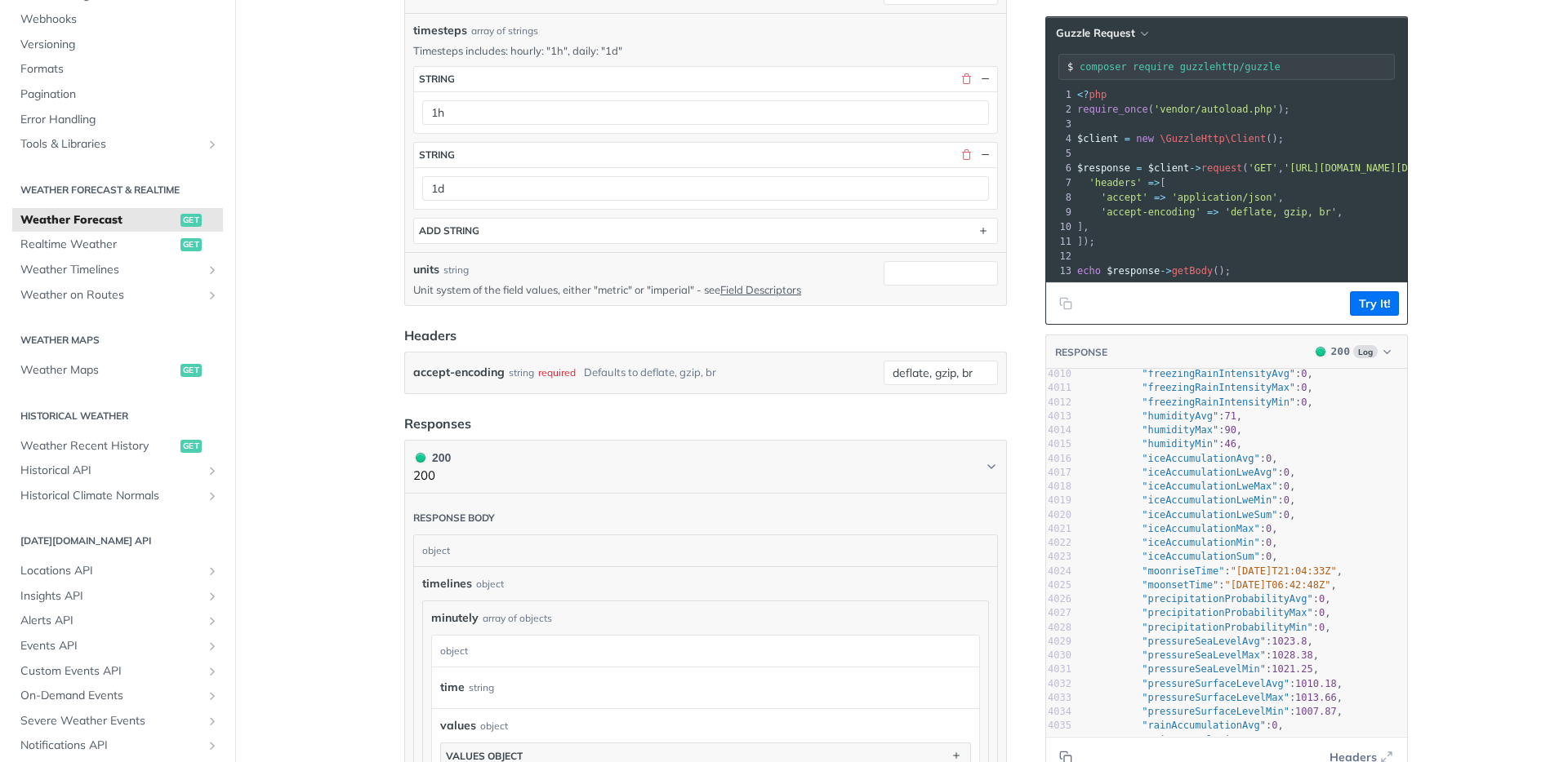
click at [1017, 422] on article "Weather Forecast get https://api.tomorrow.io/v4 /weather/forecast Recent Reques…" at bounding box center [705, 583] width 653 height 2176
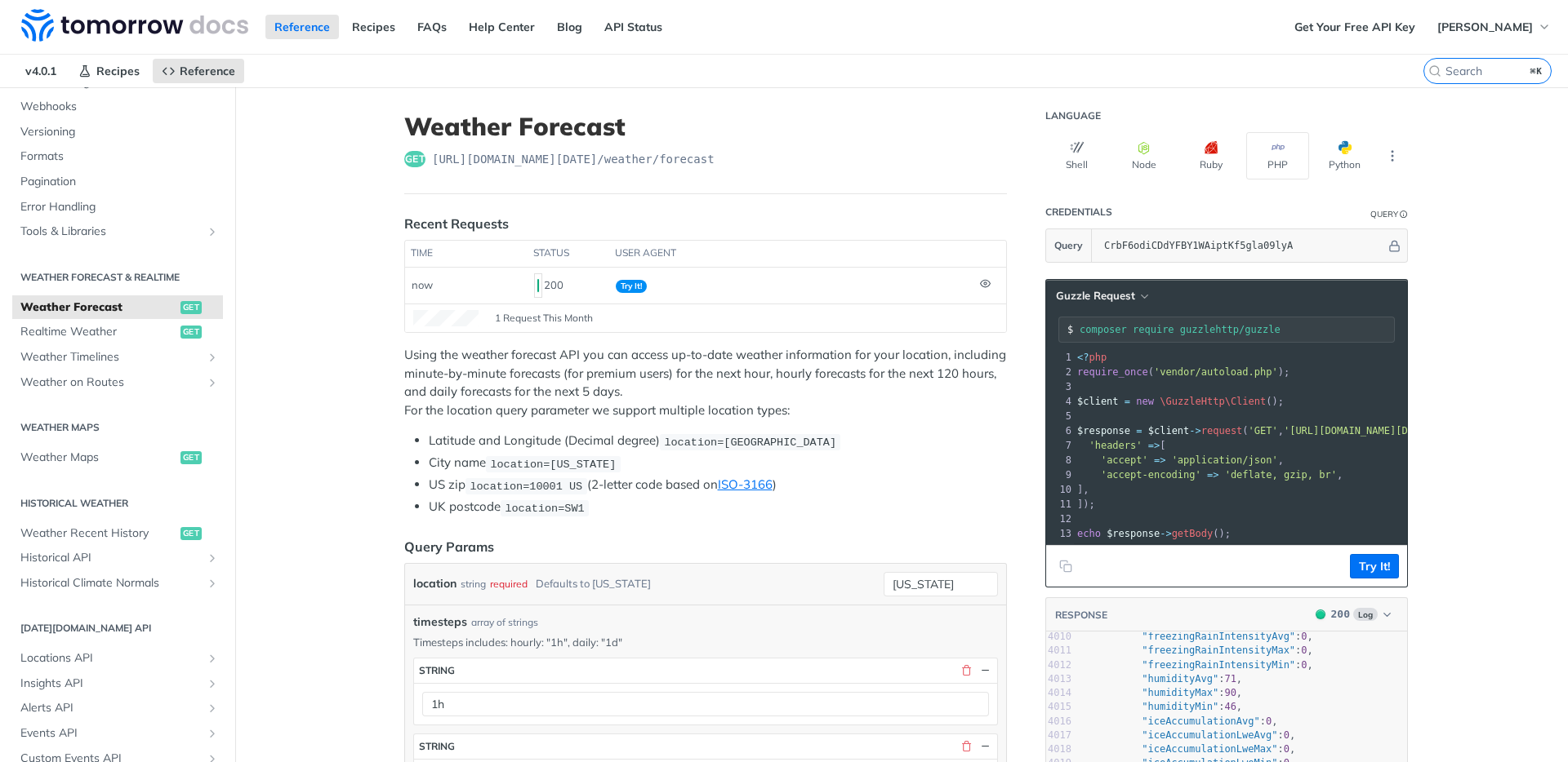
click at [117, 335] on span "Realtime Weather" at bounding box center [98, 332] width 156 height 16
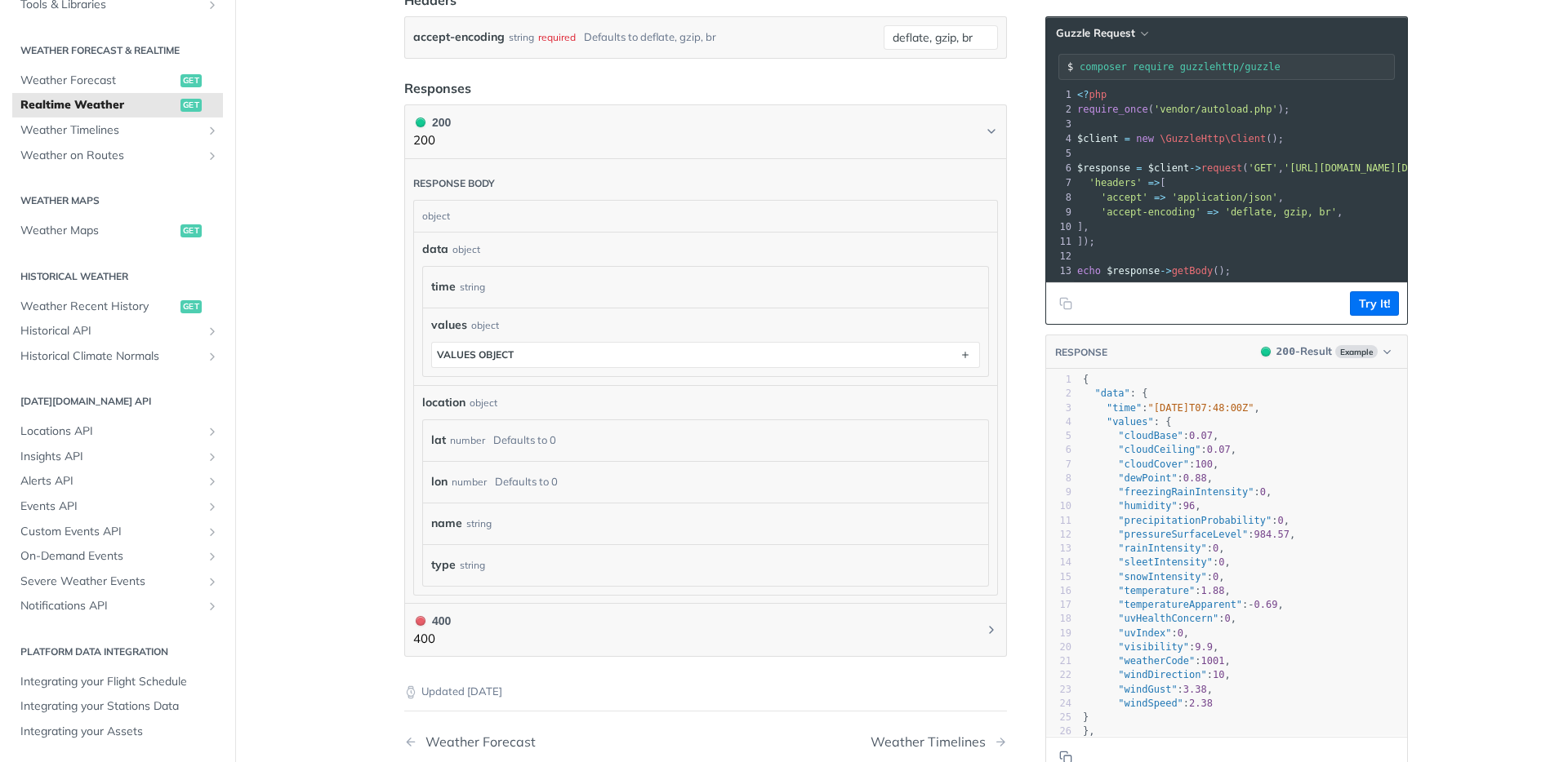
scroll to position [655, 0]
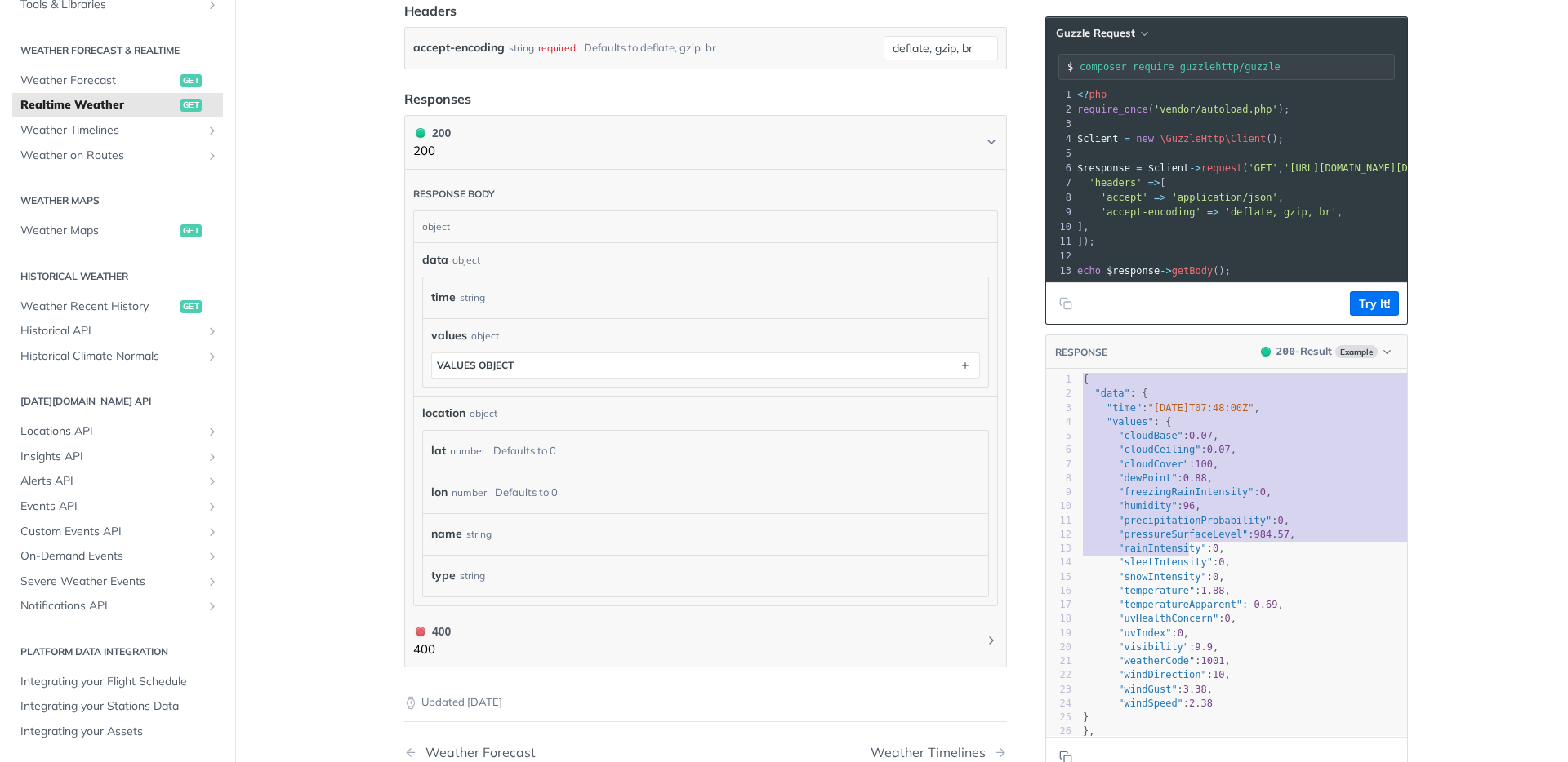
drag, startPoint x: 1076, startPoint y: 391, endPoint x: 1184, endPoint y: 557, distance: 198.0
click at [1184, 557] on div "1 { 2 "data" : { 3 "time" : "2023-01-26T07:48:00Z" , 4 "values" : { 5 "cloudBas…" at bounding box center [1289, 605] width 419 height 464
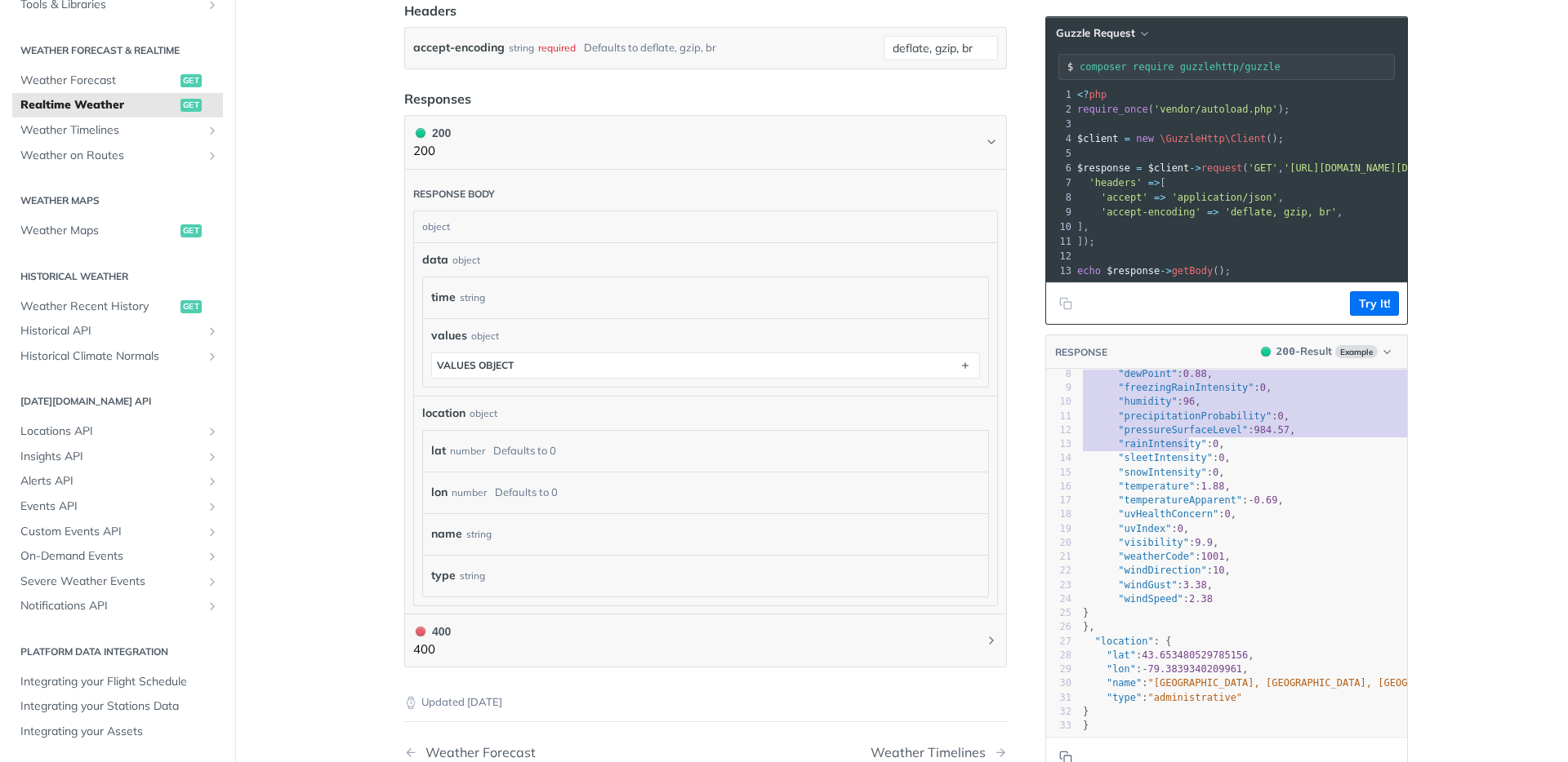
click at [1153, 719] on pre "}" at bounding box center [1289, 725] width 419 height 14
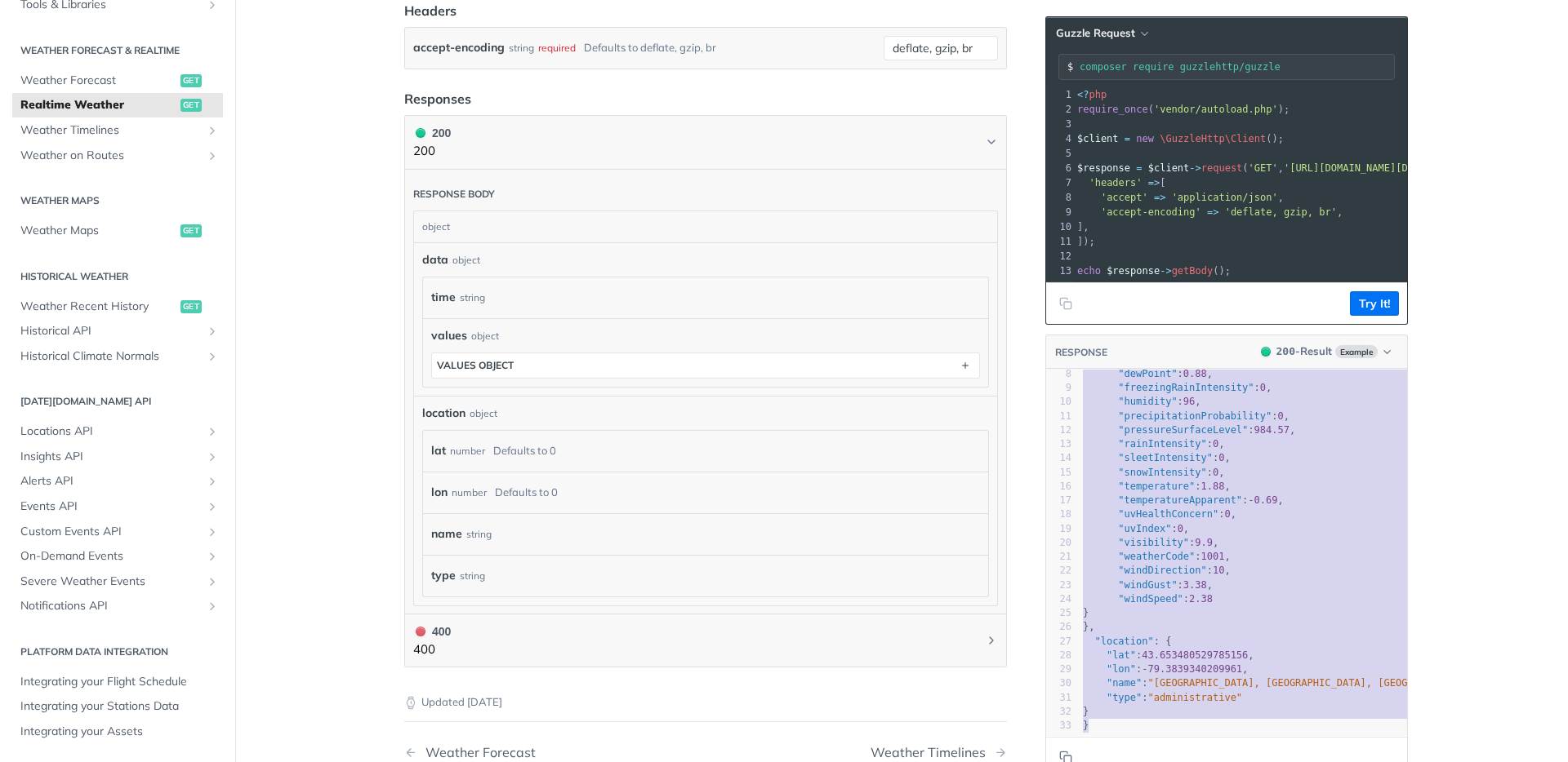
type textarea "{ "data": { "time": "2023-01-26T07:48:00Z", "values": { "cloudBase": 0.07, "clo…"
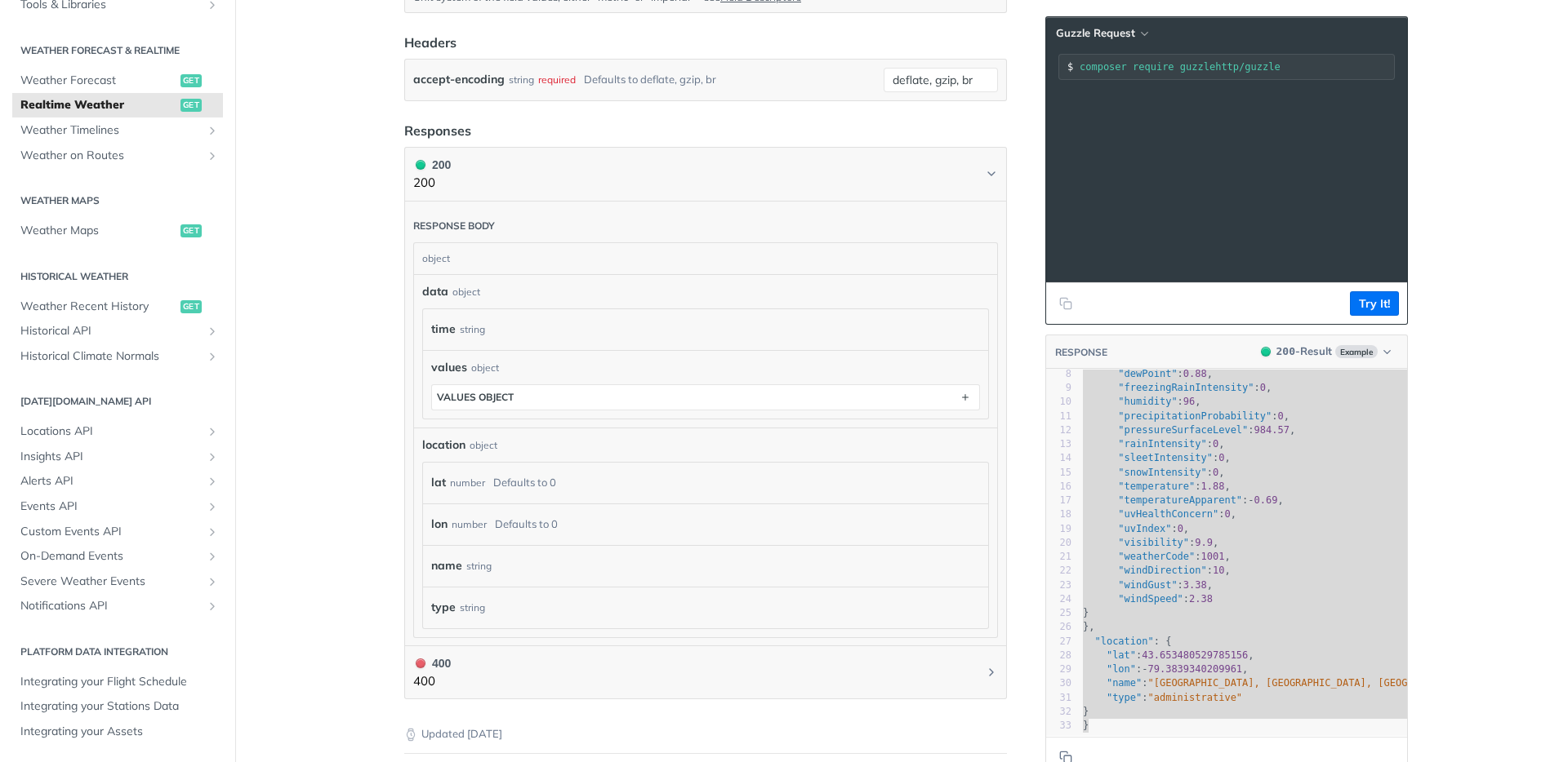
scroll to position [0, 0]
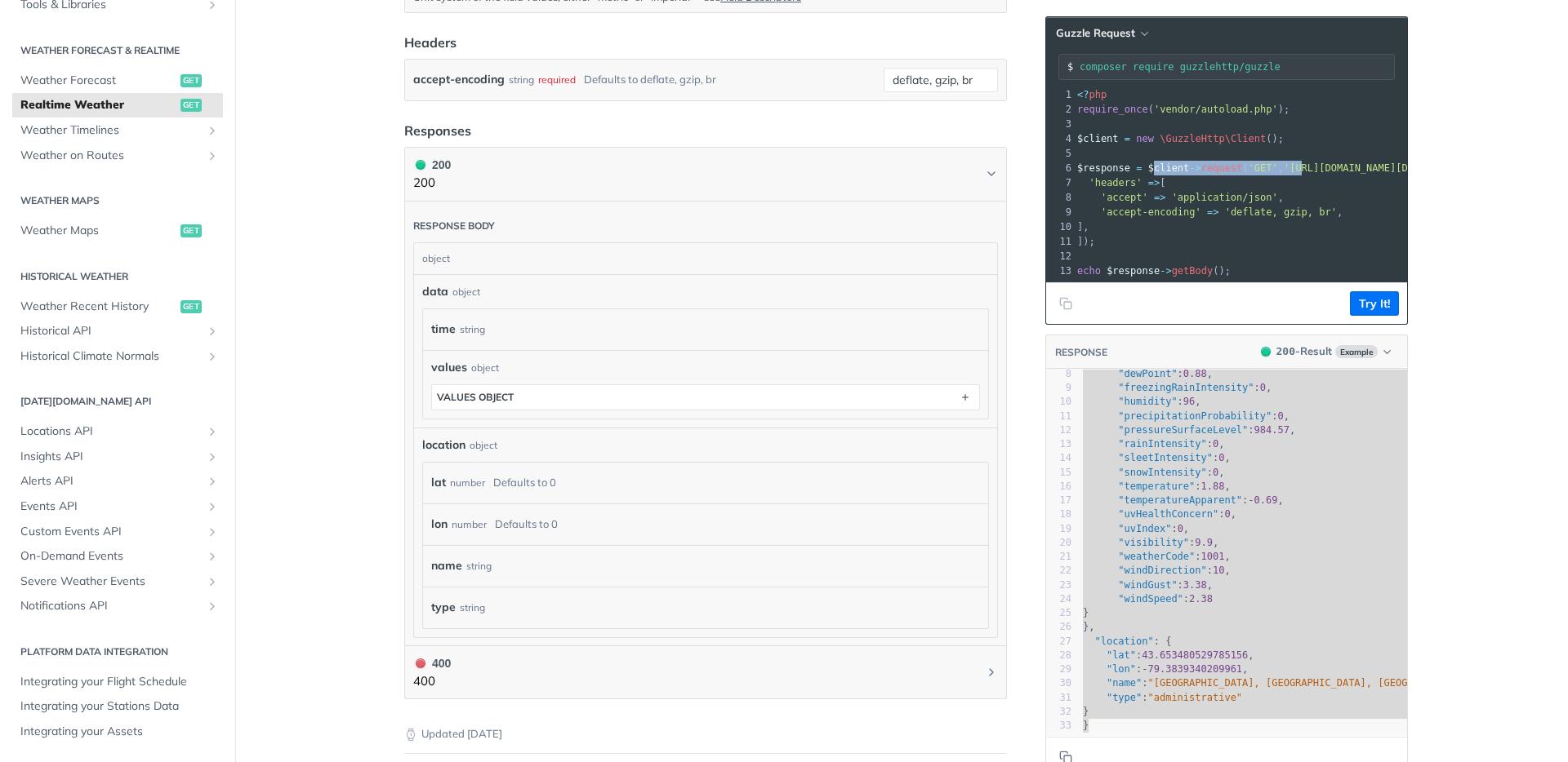
drag, startPoint x: 1303, startPoint y: 163, endPoint x: 1160, endPoint y: 168, distance: 143.1
click at [1153, 167] on span "$response = $client -> request ( 'GET' , 'https://api.tomorrow.io/v4/weather/re…" at bounding box center [1265, 168] width 378 height 12
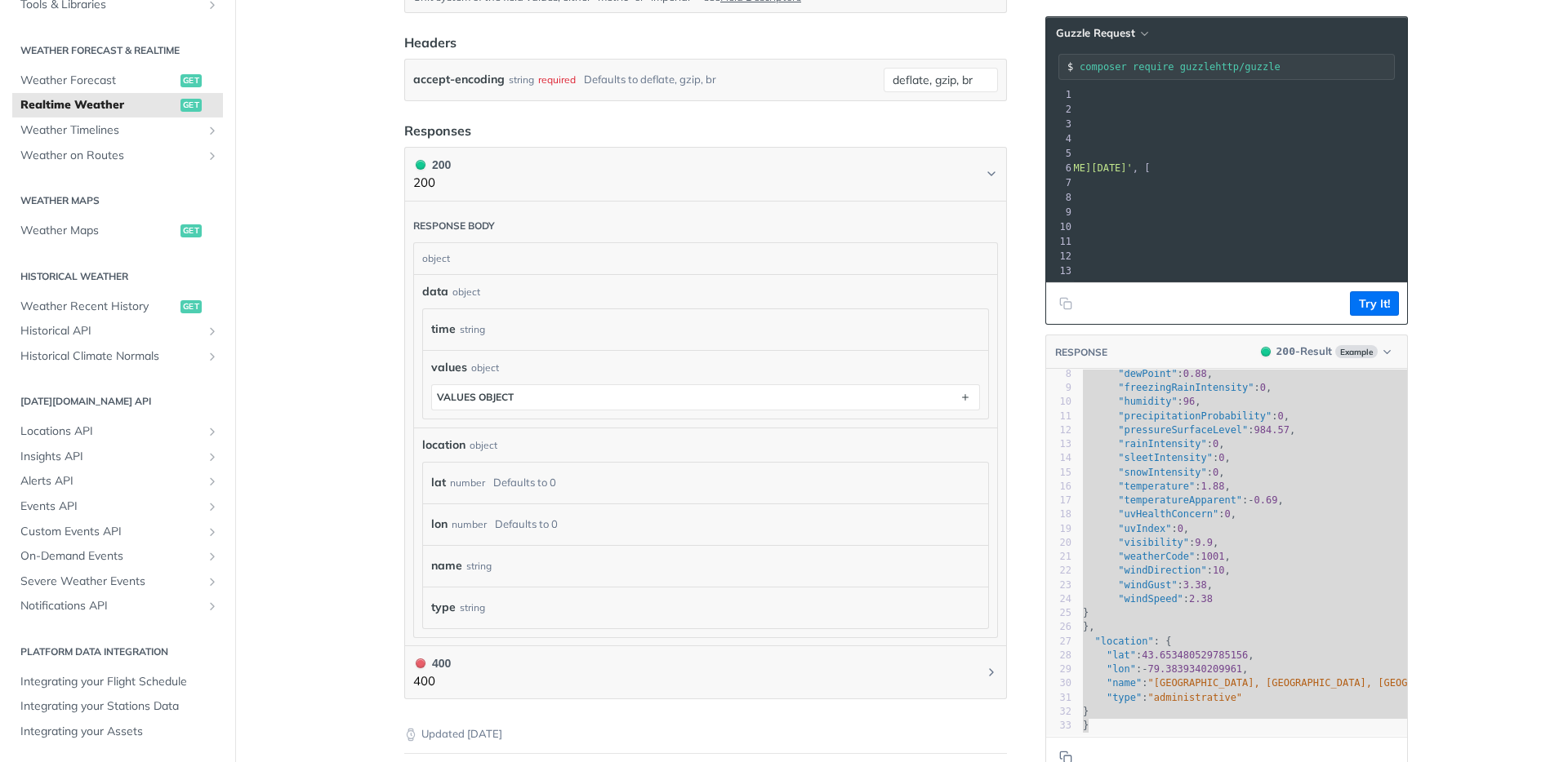
scroll to position [0, 306]
drag, startPoint x: 1256, startPoint y: 166, endPoint x: 1296, endPoint y: 170, distance: 40.2
click at [1089, 170] on span "'https://api.tomorrow.io/v4/weather/realtime?location=toronto&apikey=CrbF6odiCD…" at bounding box center [1013, 168] width 154 height 12
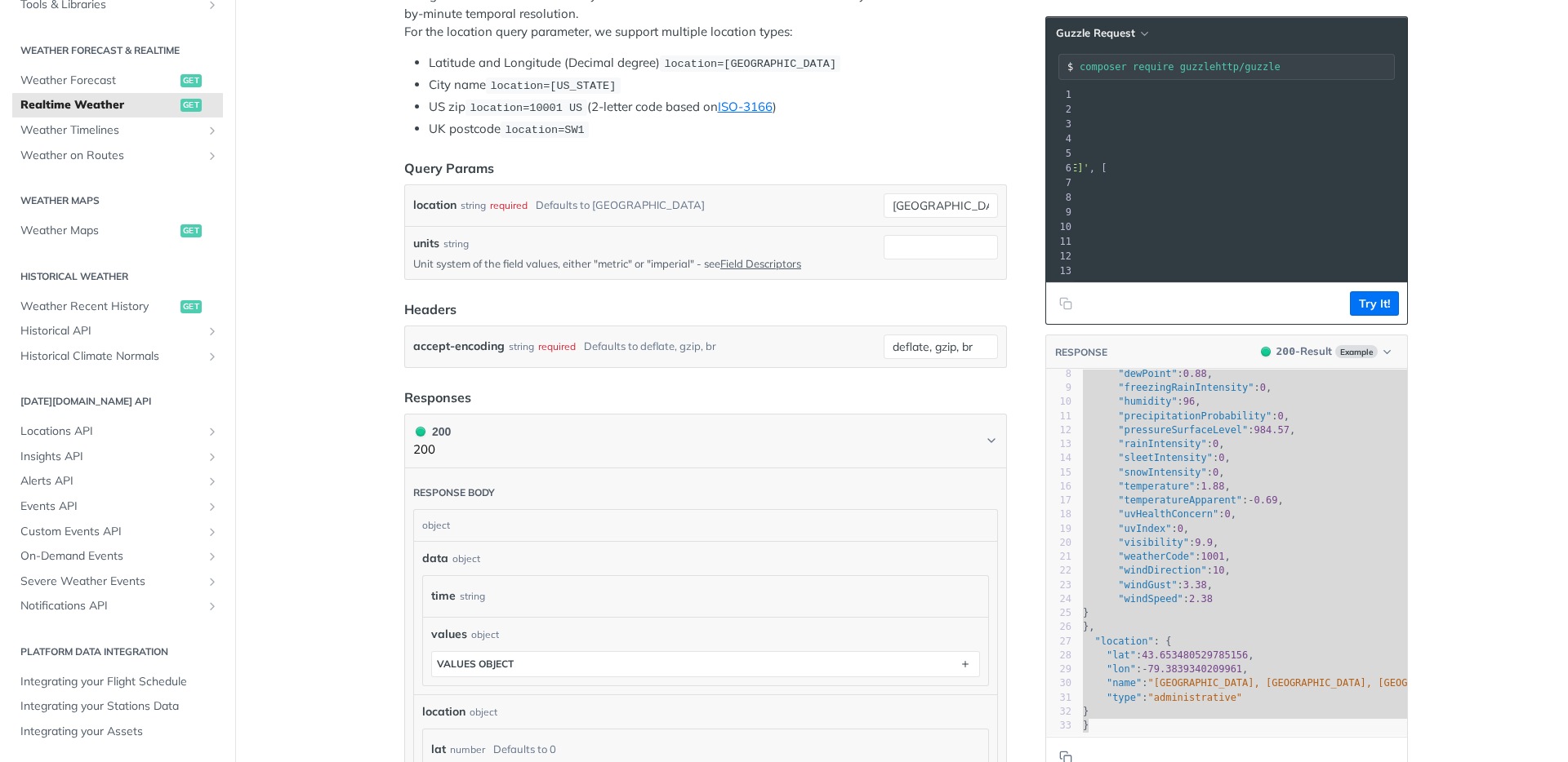
scroll to position [346, 0]
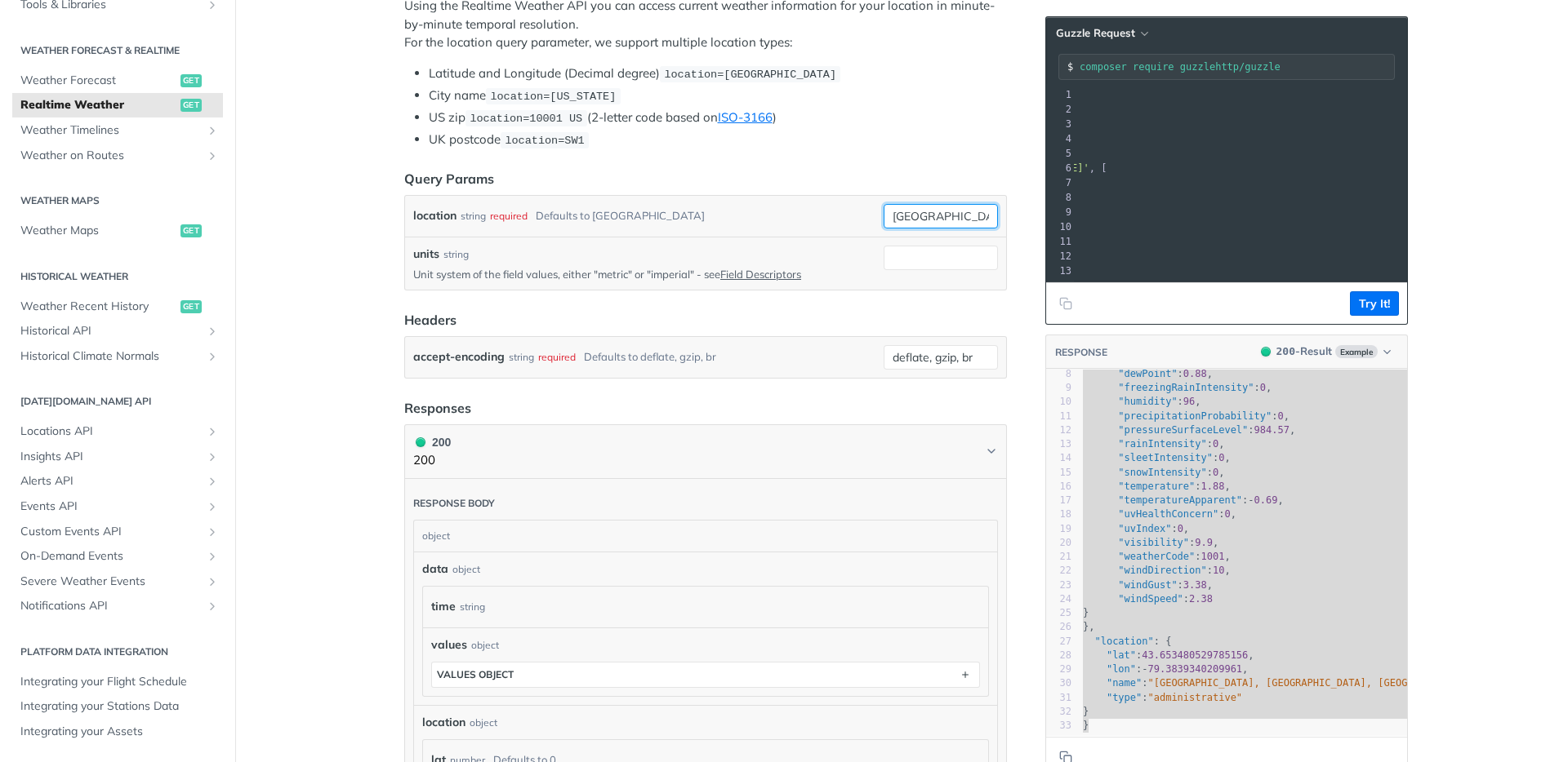
drag, startPoint x: 935, startPoint y: 217, endPoint x: 845, endPoint y: 211, distance: 90.2
click at [846, 211] on div "location string required Defaults to toronto toronto required type : string Use…" at bounding box center [705, 216] width 584 height 24
type input "Orlando"
click at [1374, 313] on button "Try It!" at bounding box center [1374, 303] width 49 height 24
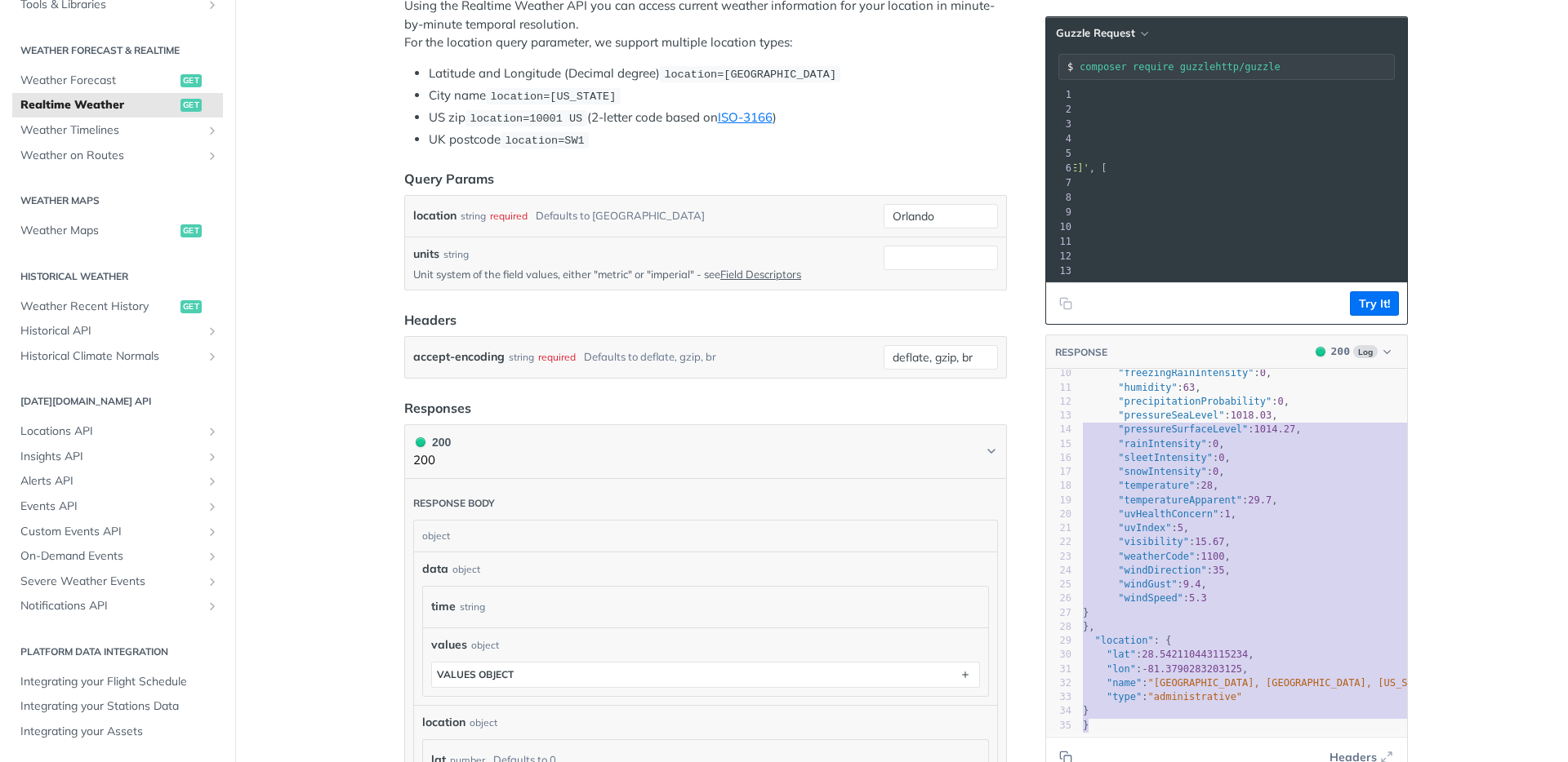
scroll to position [0, 0]
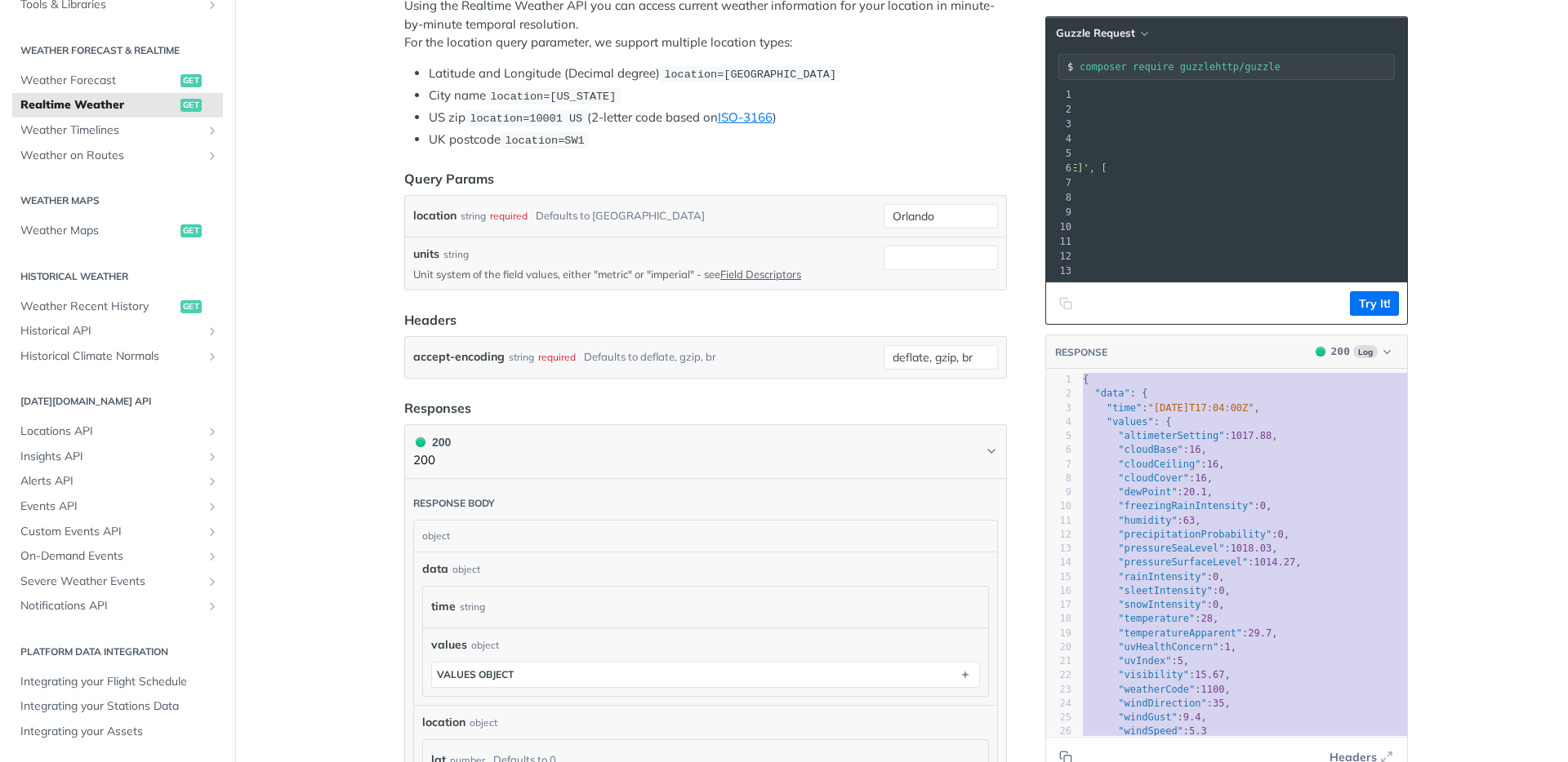
drag, startPoint x: 1190, startPoint y: 700, endPoint x: 1050, endPoint y: 319, distance: 405.9
click at [1054, 319] on section "Guzzle Request composer require guzzlehttp/guzzle xxxxxxxxxx 13 1 <? php 2 requ…" at bounding box center [1226, 397] width 362 height 795
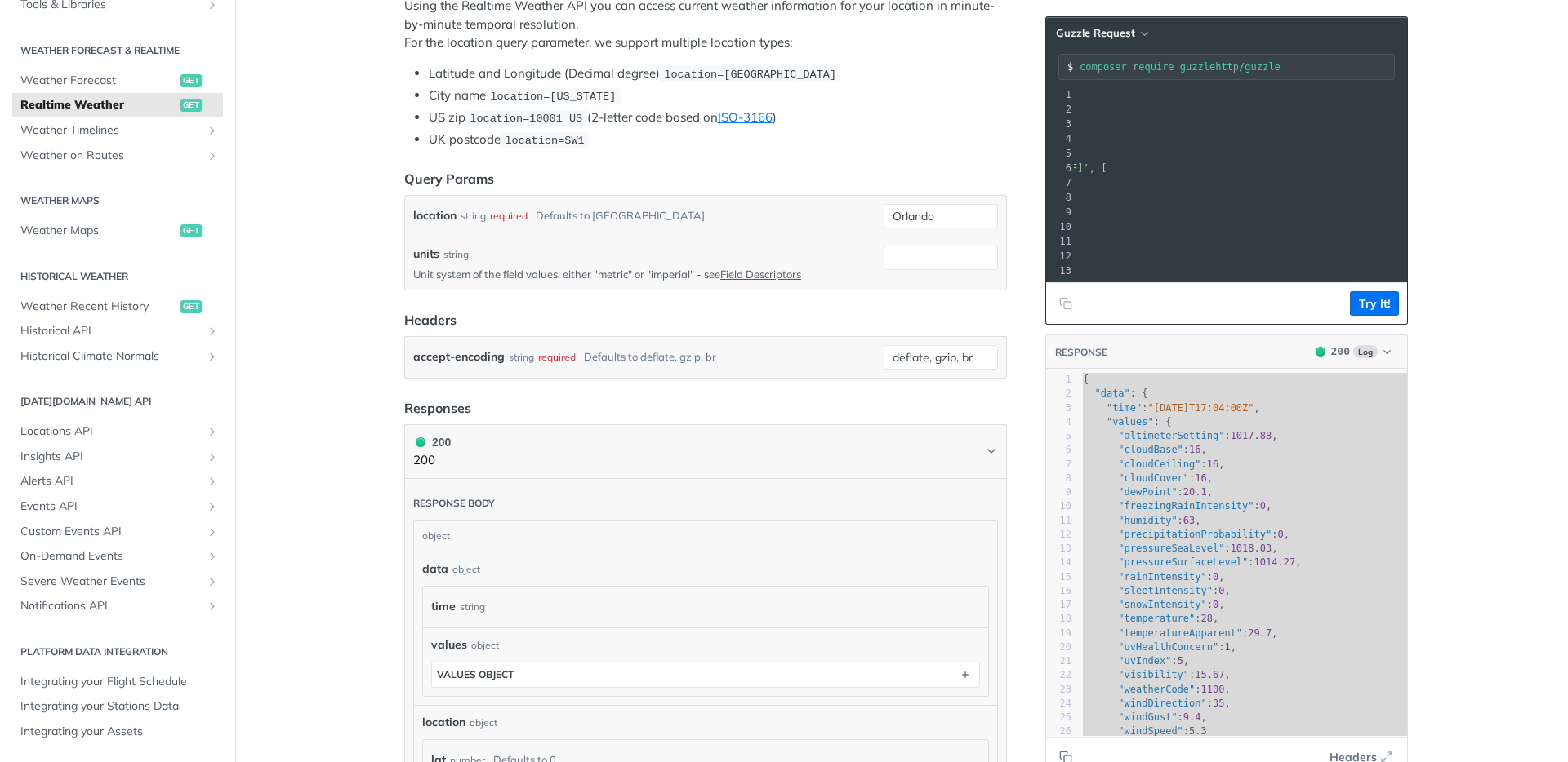
type textarea "{ "data": { "time": "2025-10-03T17:04:00Z", "values": { "altimeterSetting": 101…"
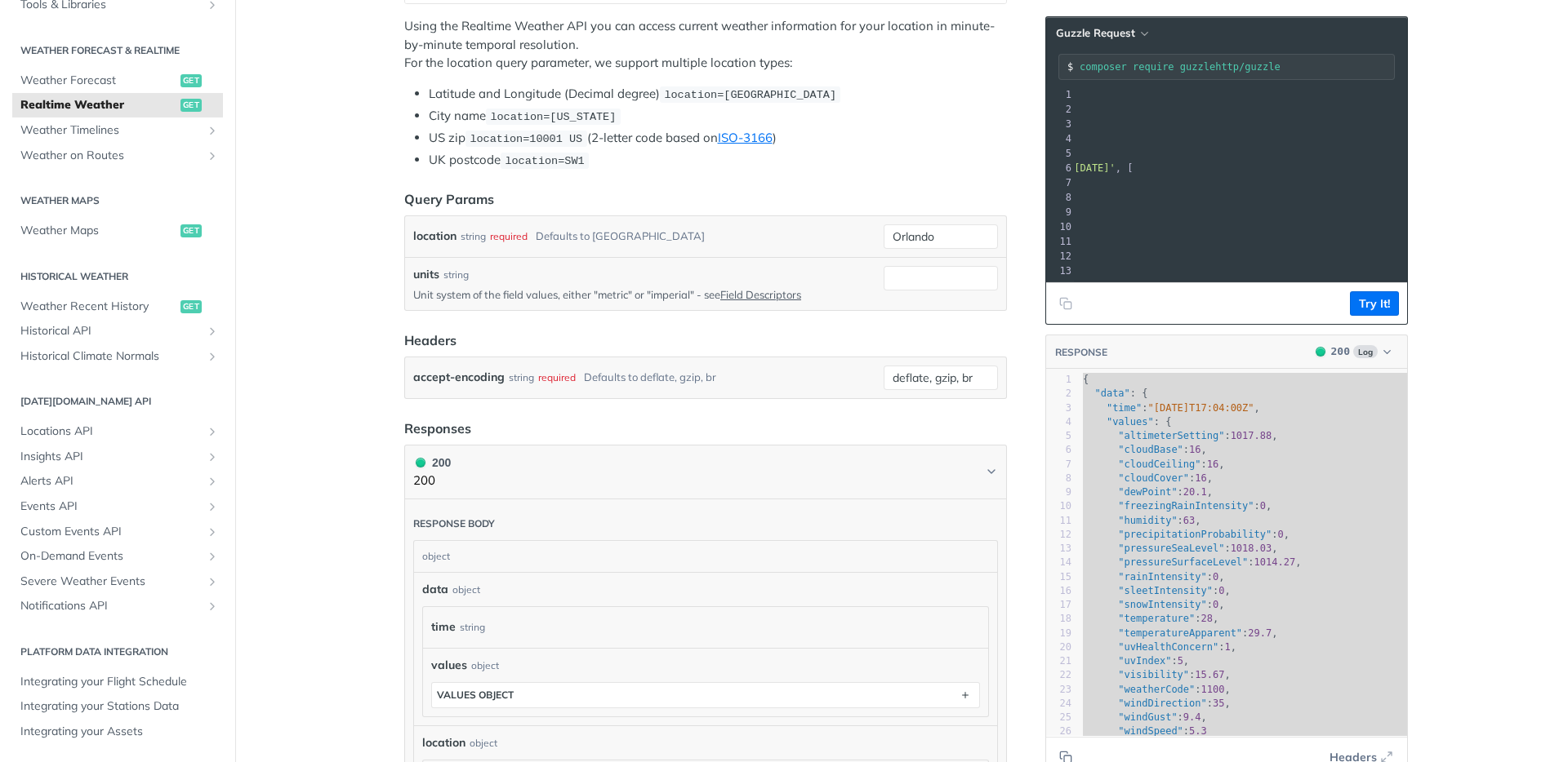
scroll to position [0, 505]
drag, startPoint x: 1284, startPoint y: 164, endPoint x: 1378, endPoint y: 169, distance: 94.1
click at [945, 169] on span "'https://api.tomorrow.io/v4/weather/realtime?location=Orlando&apikey=CrbF6odiCD…" at bounding box center [868, 168] width 154 height 12
click at [1115, 172] on span "'https://api.tomorrow.io/v4/weather/realtime?location=Orlando&apikey=CrbF6odiCD…" at bounding box center [1038, 168] width 154 height 12
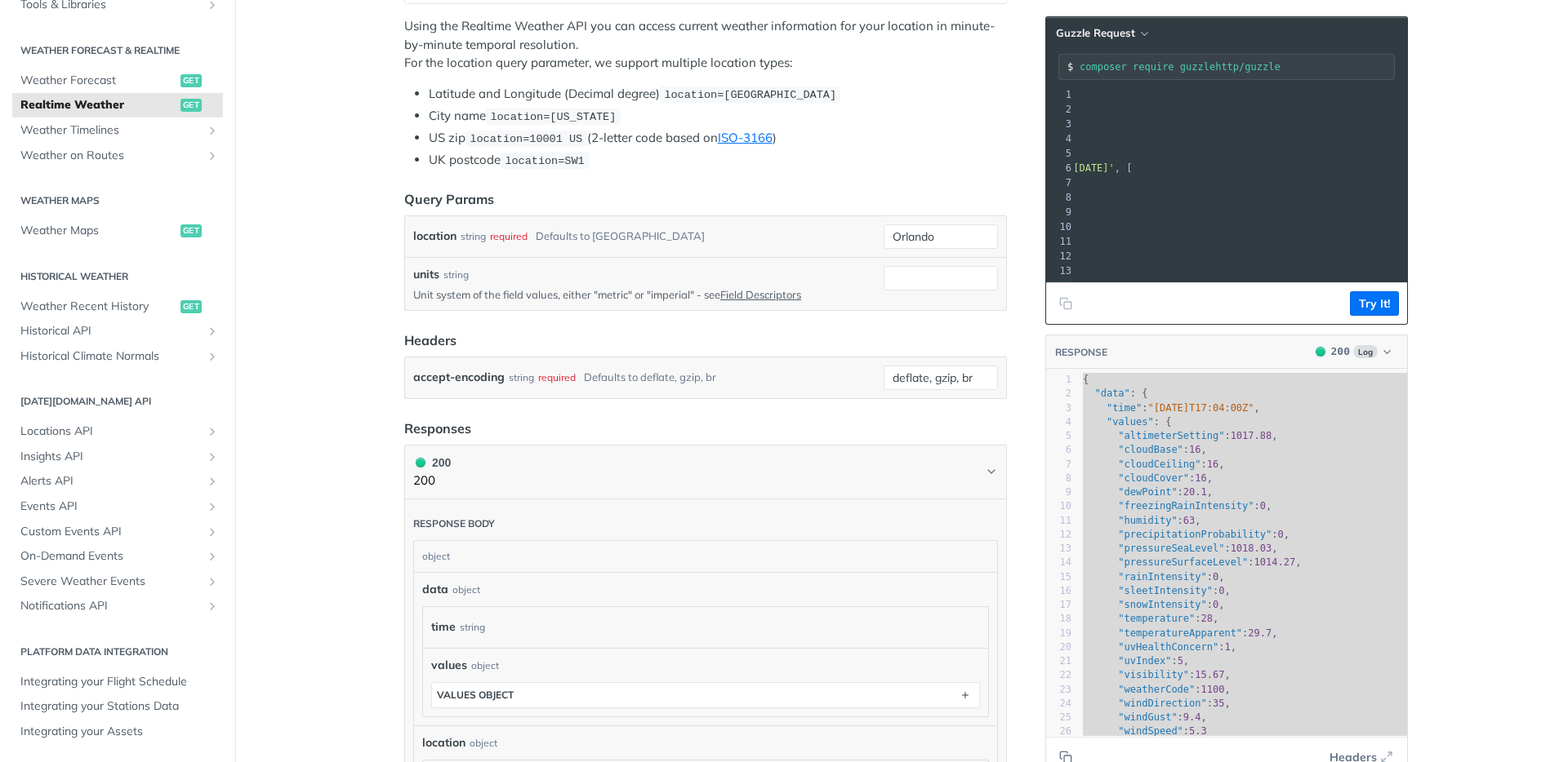
drag, startPoint x: 1281, startPoint y: 166, endPoint x: 1321, endPoint y: 166, distance: 40.0
click at [1115, 166] on span "'https://api.tomorrow.io/v4/weather/realtime?location=Orlando&apikey=CrbF6odiCD…" at bounding box center [1038, 168] width 154 height 12
drag, startPoint x: 969, startPoint y: 230, endPoint x: 847, endPoint y: 231, distance: 122.0
click at [847, 231] on div "location string required Defaults to toronto Orlando required type : string Use…" at bounding box center [705, 237] width 584 height 24
click at [937, 236] on input "Orlando" at bounding box center [940, 237] width 115 height 24
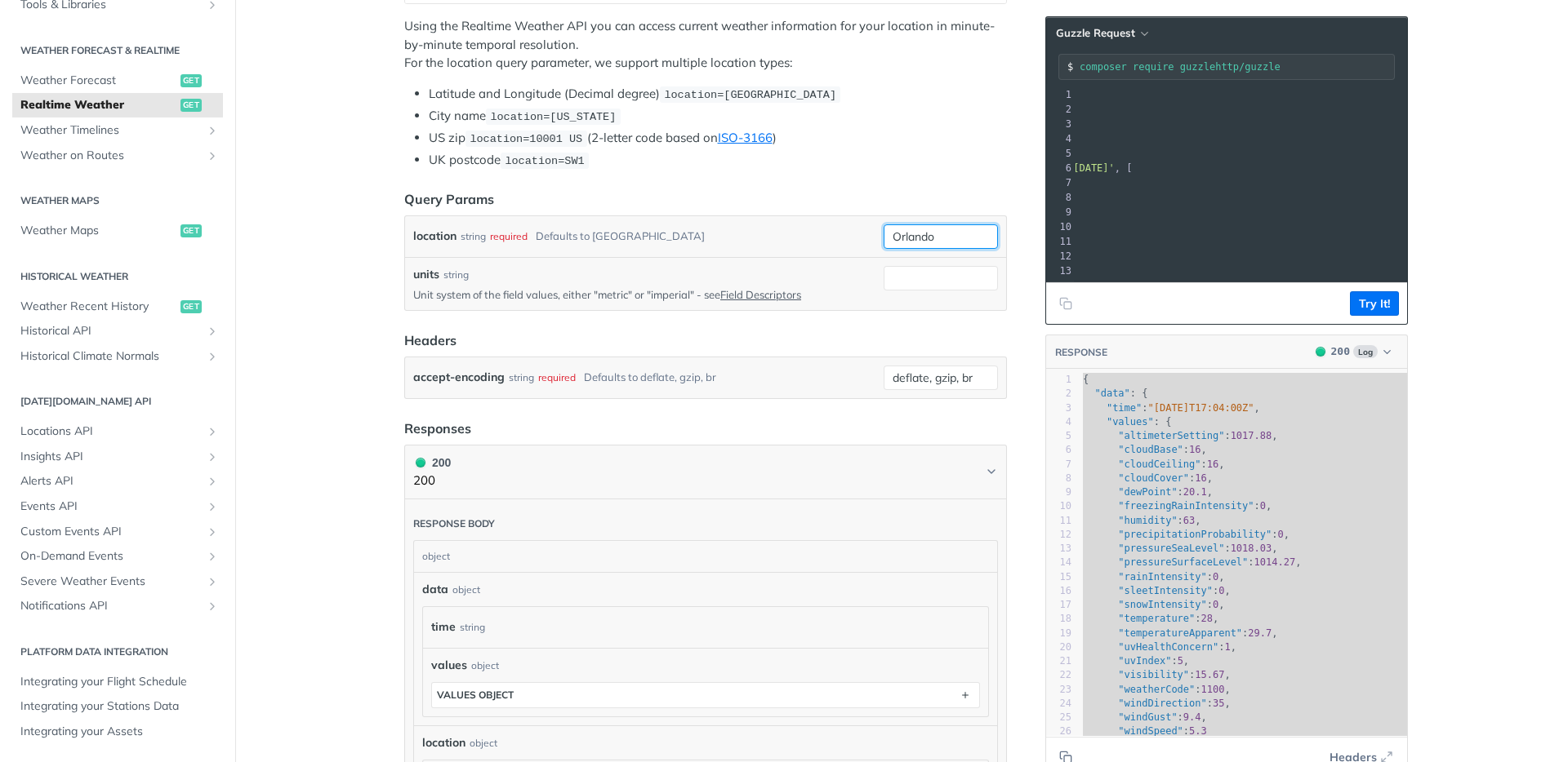
paste input "33.8120918%2C-117.9215491"
drag, startPoint x: 944, startPoint y: 242, endPoint x: 813, endPoint y: 237, distance: 131.1
click at [813, 237] on div "location string required Defaults to toronto 33.8120918%2C-117.9215491" at bounding box center [705, 237] width 584 height 24
click at [939, 234] on input "33.8120918%2C-117.9215491" at bounding box center [940, 237] width 115 height 24
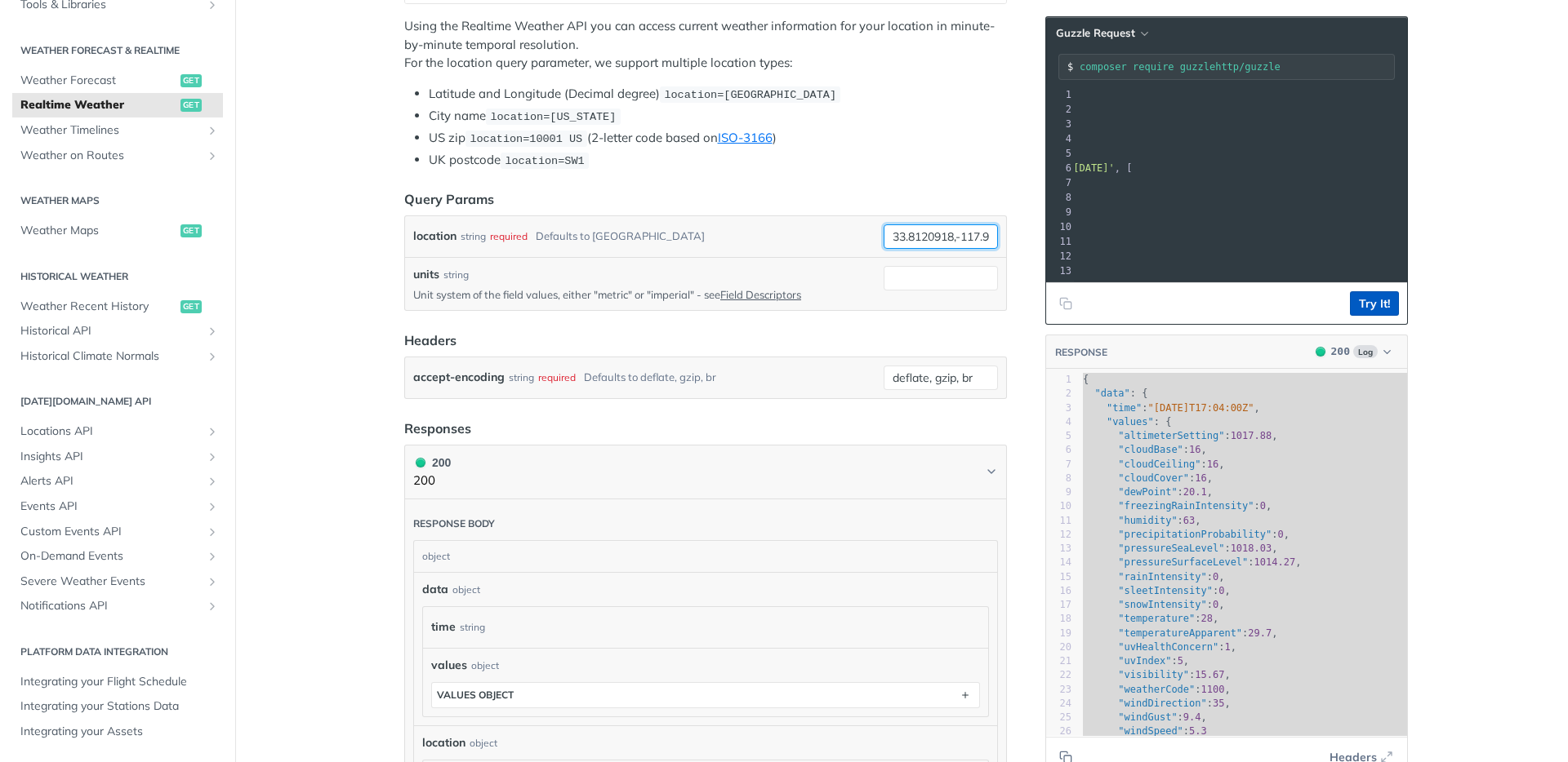
type input "33.8120918,-117.9215491"
click at [1364, 312] on button "Try It!" at bounding box center [1374, 303] width 49 height 24
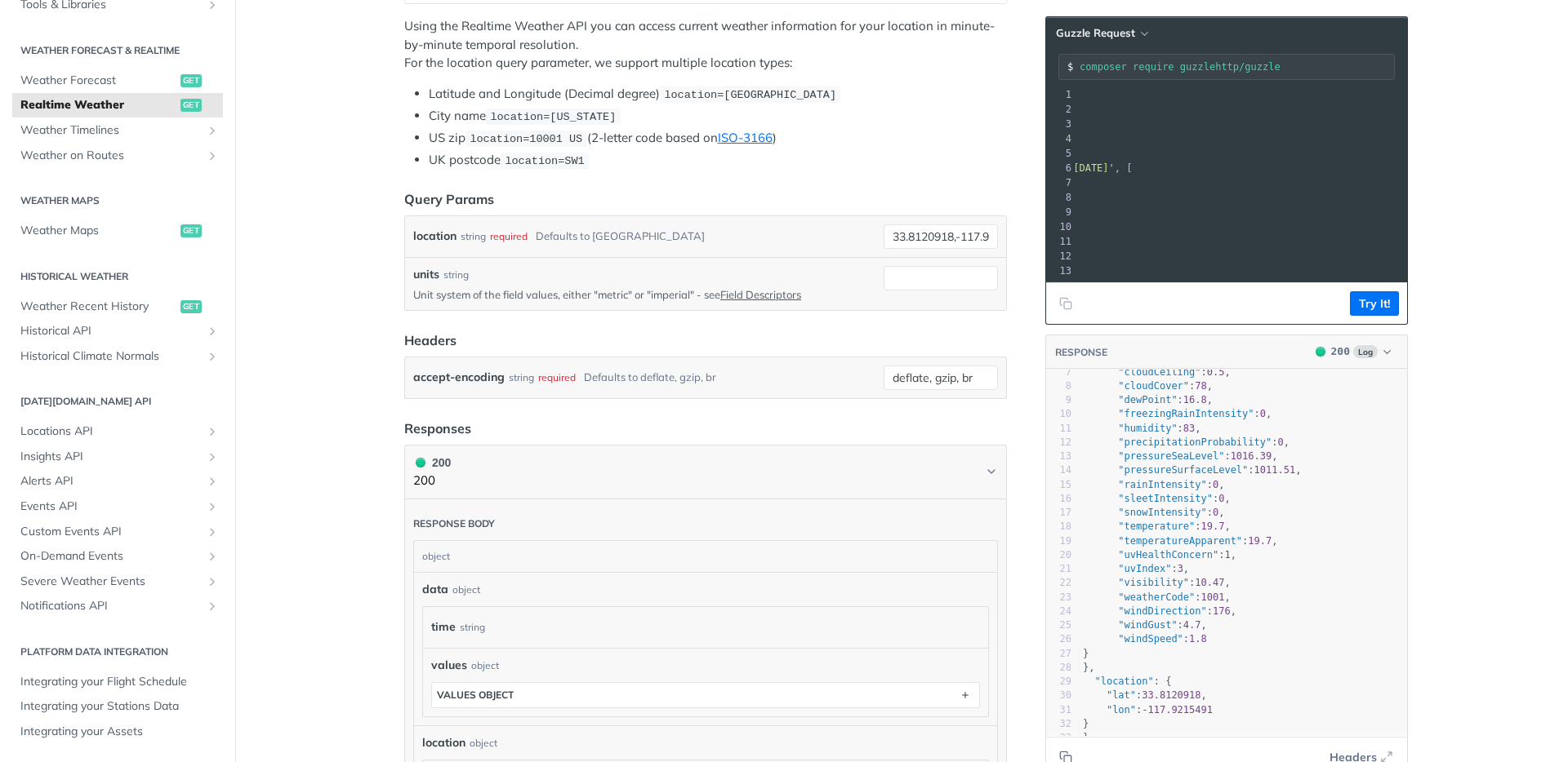
scroll to position [116, 0]
drag, startPoint x: 1121, startPoint y: 730, endPoint x: 1125, endPoint y: 620, distance: 110.1
click at [1124, 622] on div "1 { 2 "data" : { 3 "time" : "2025-10-03T17:08:00Z" , 4 "values" : { 5 "altimete…" at bounding box center [1243, 513] width 328 height 464
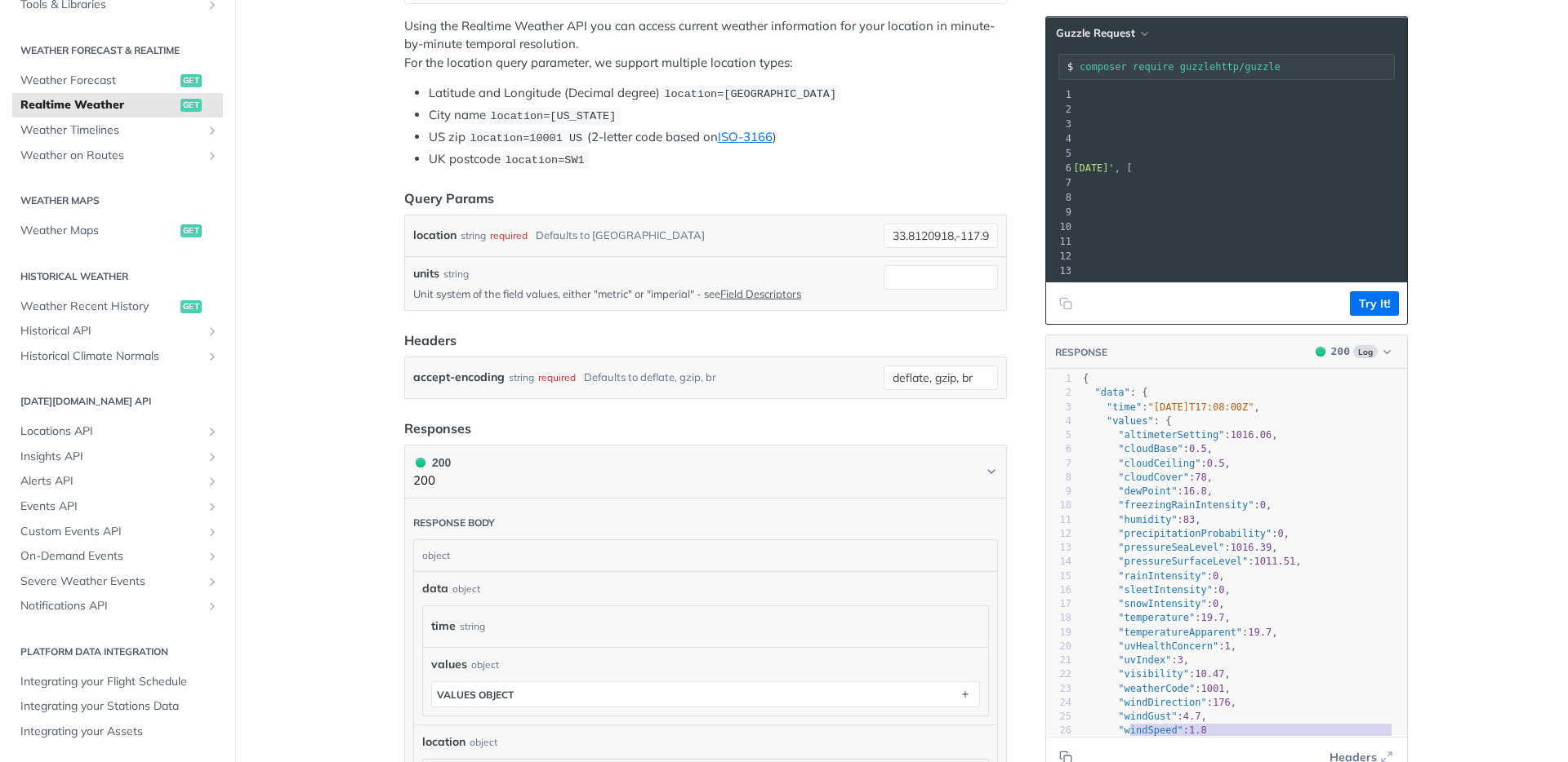
scroll to position [0, 0]
click at [1083, 386] on span "{" at bounding box center [1086, 379] width 5 height 12
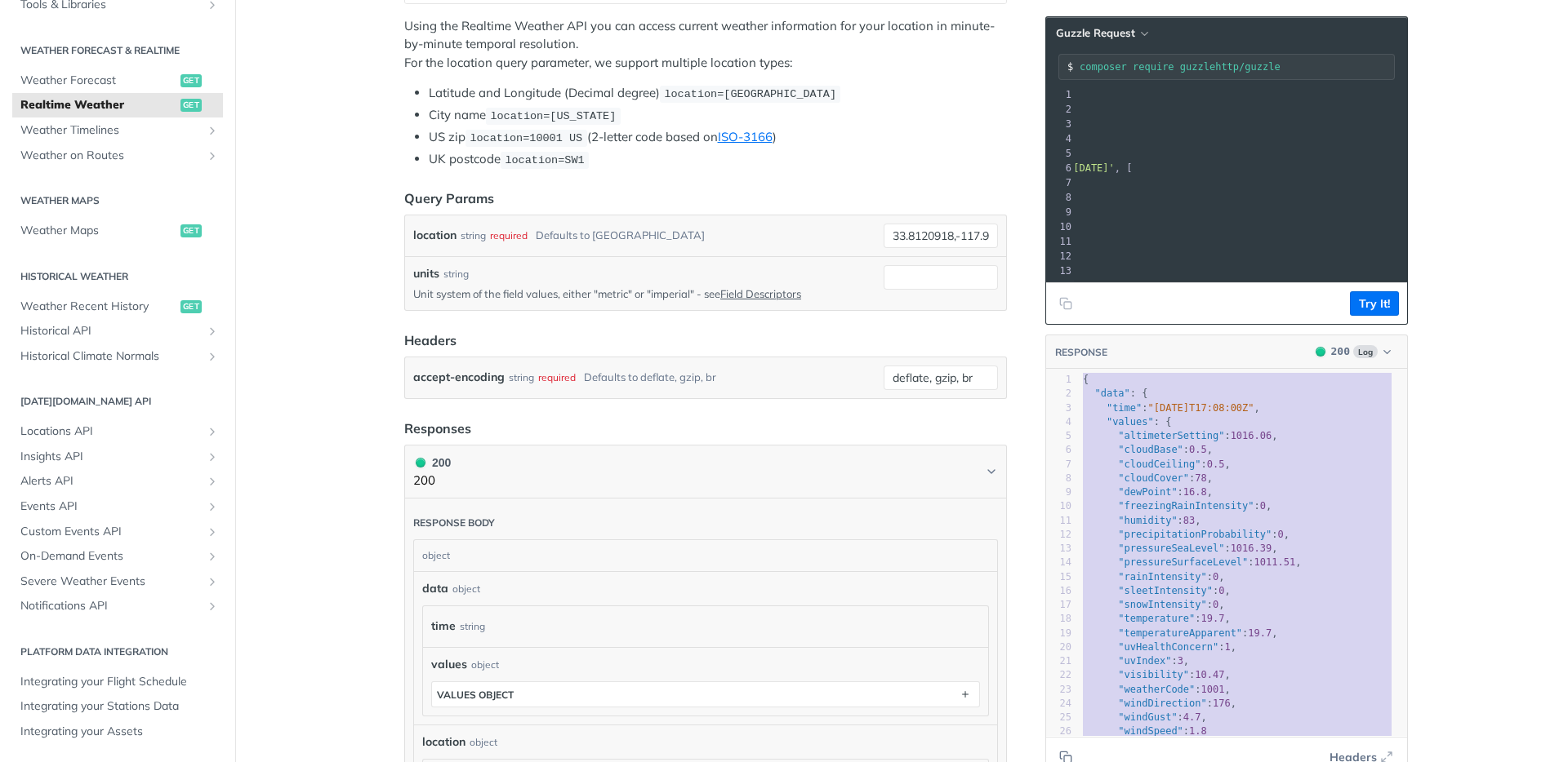
type textarea "{ "data": { "time": "2025-10-03T17:08:00Z", "values": { "altimeterSetting": 101…"
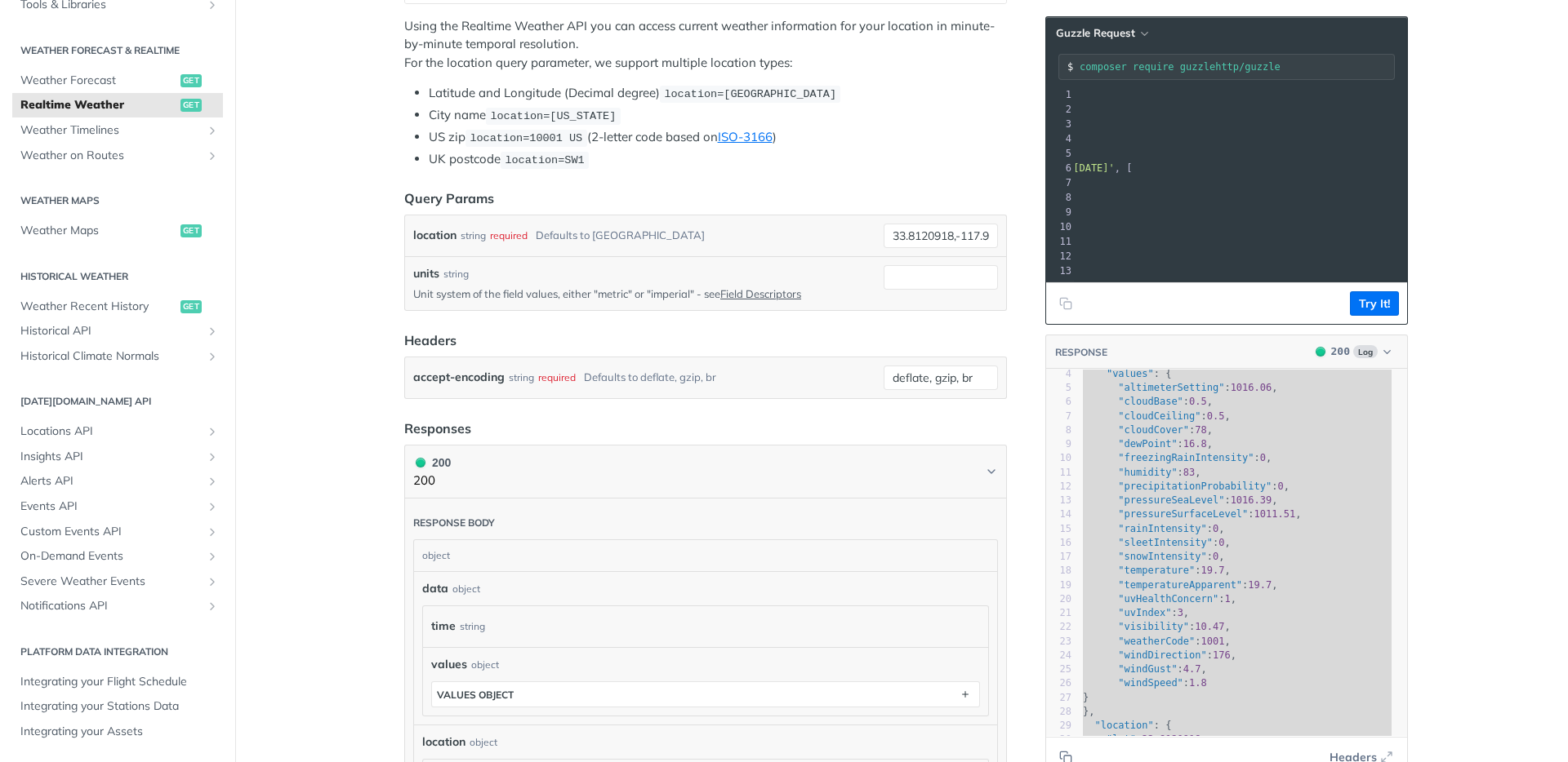
scroll to position [116, 0]
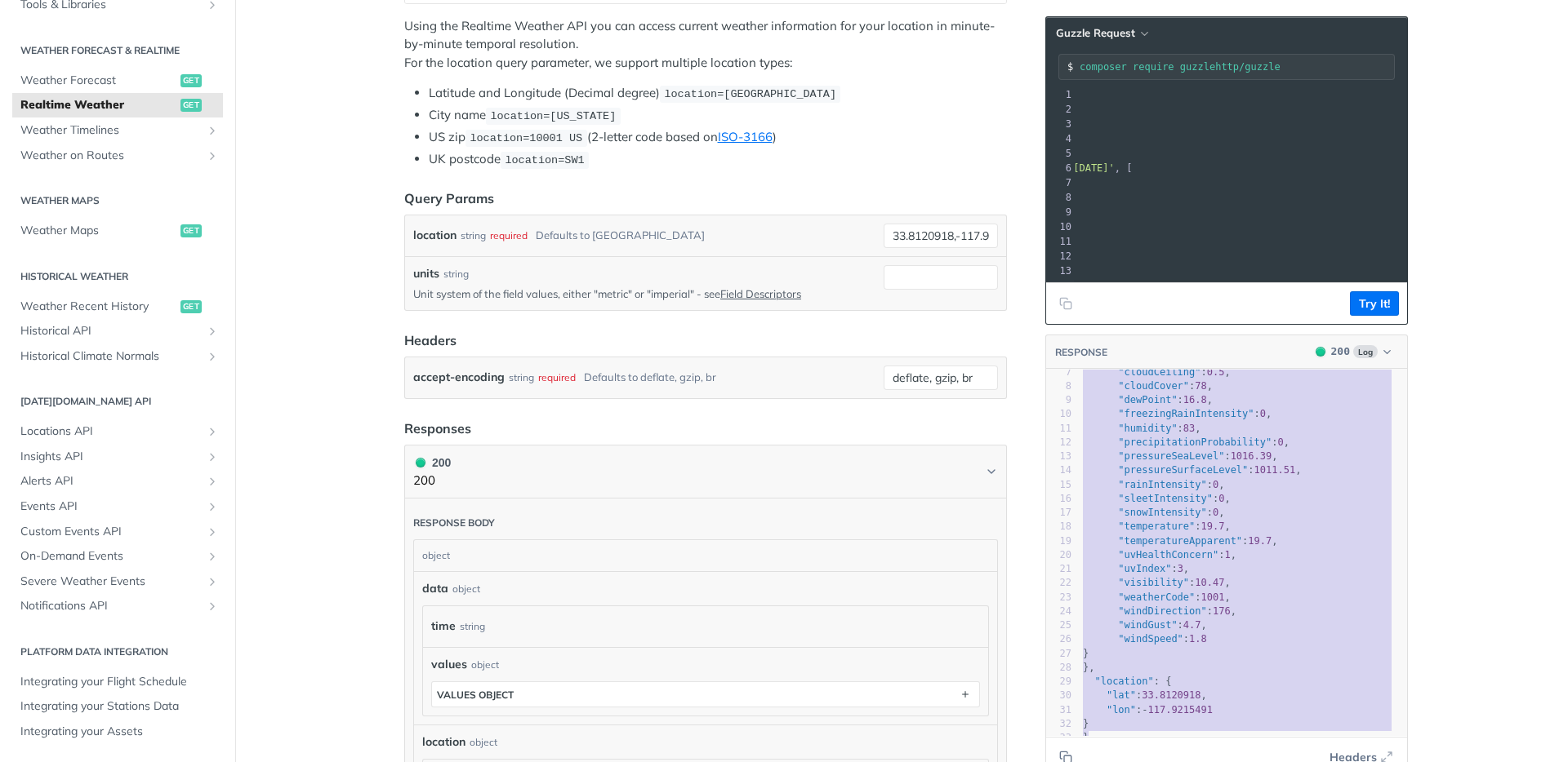
click at [1266, 562] on pre ""uvIndex" : 3 ," at bounding box center [1243, 569] width 328 height 14
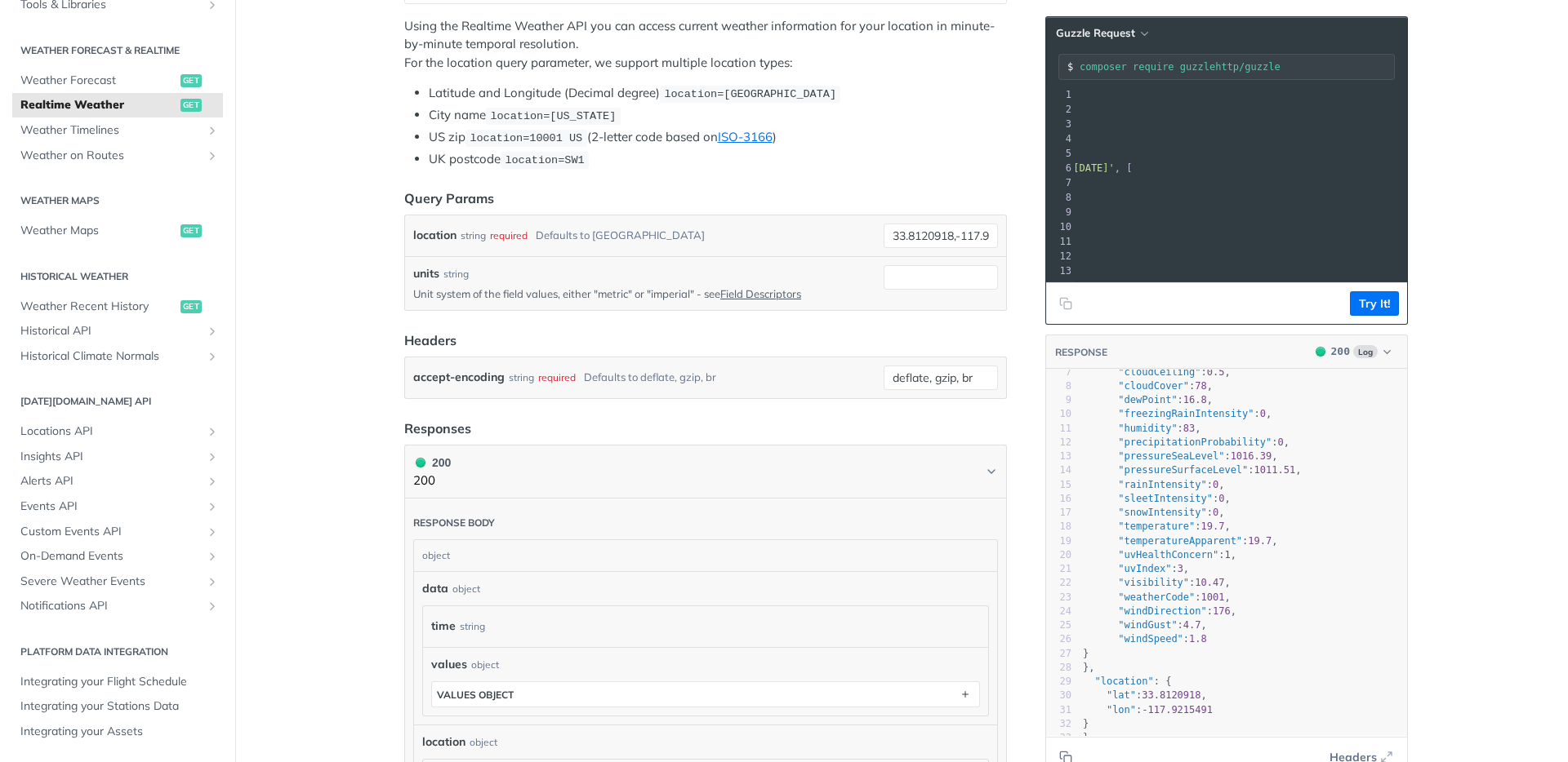
click at [1269, 535] on span "19.7" at bounding box center [1259, 541] width 23 height 12
click at [1288, 506] on pre ""snowIntensity" : 0 ," at bounding box center [1243, 513] width 328 height 14
click at [1293, 479] on pre ""rainIntensity" : 0 ," at bounding box center [1243, 485] width 328 height 14
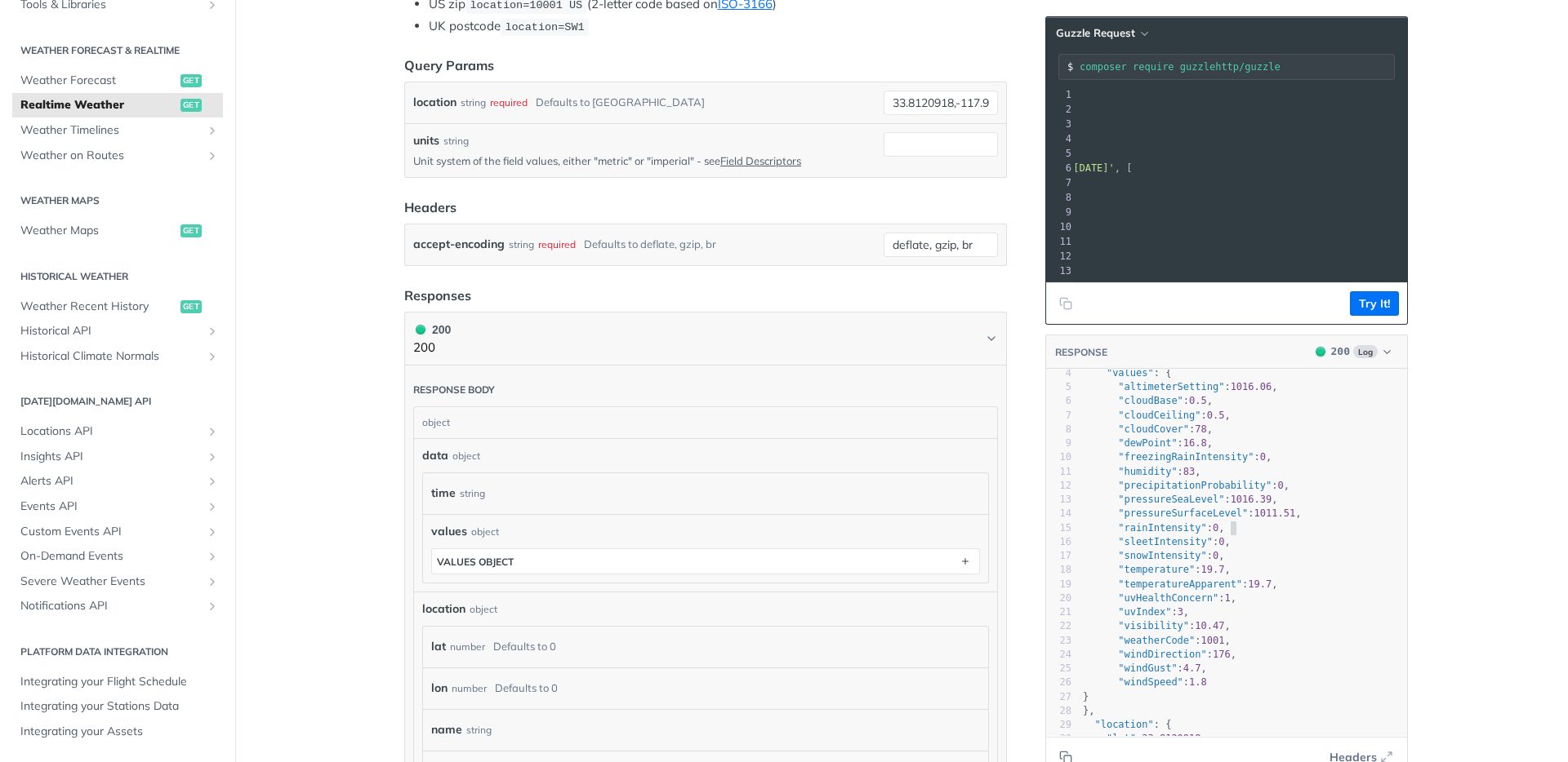
scroll to position [0, 0]
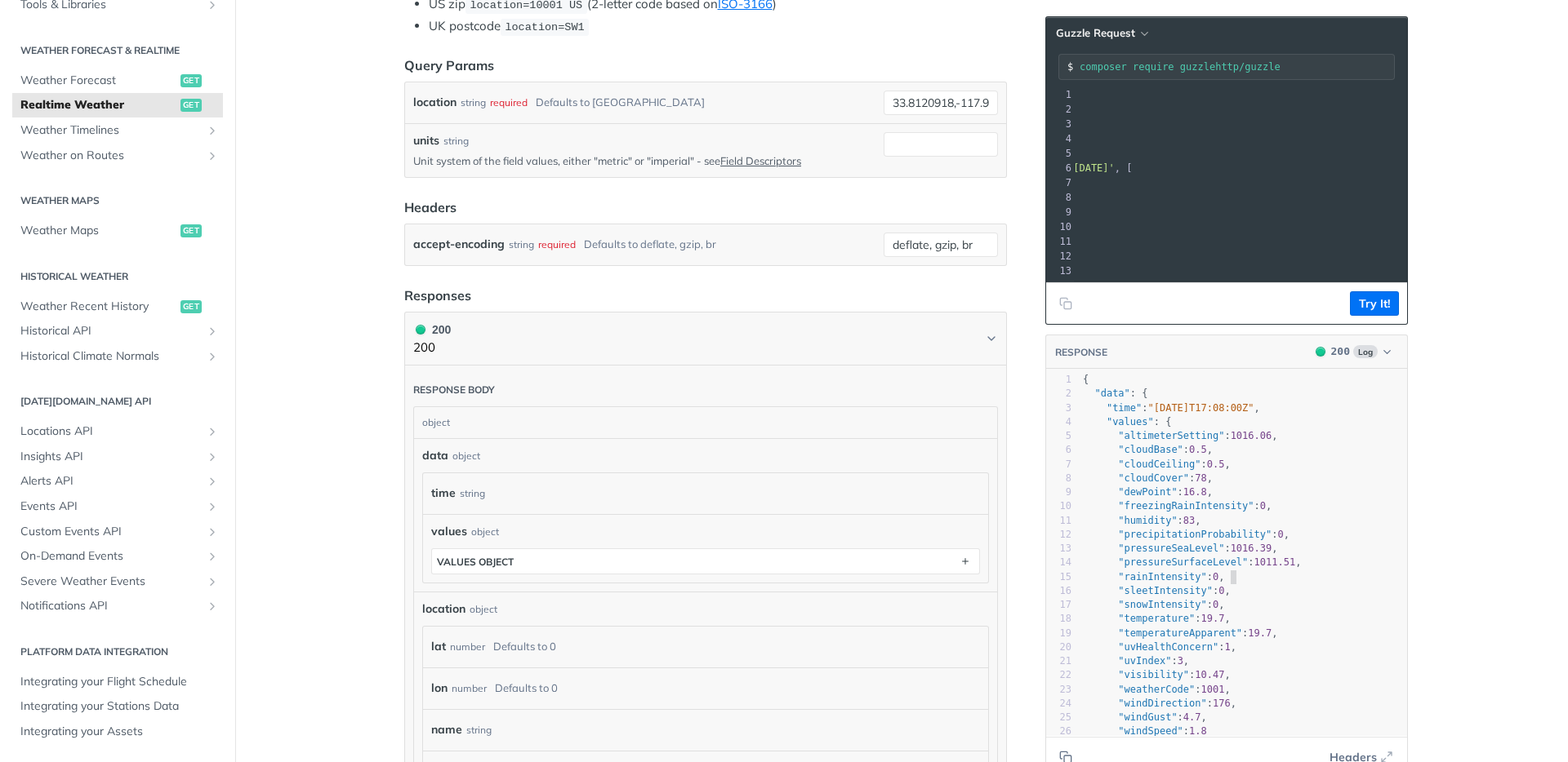
click at [1295, 486] on pre ""cloudCover" : 78 ," at bounding box center [1243, 479] width 328 height 14
click at [1333, 457] on pre ""cloudBase" : 0.5 ," at bounding box center [1243, 450] width 328 height 14
click at [1328, 430] on pre ""values" : {" at bounding box center [1243, 422] width 328 height 14
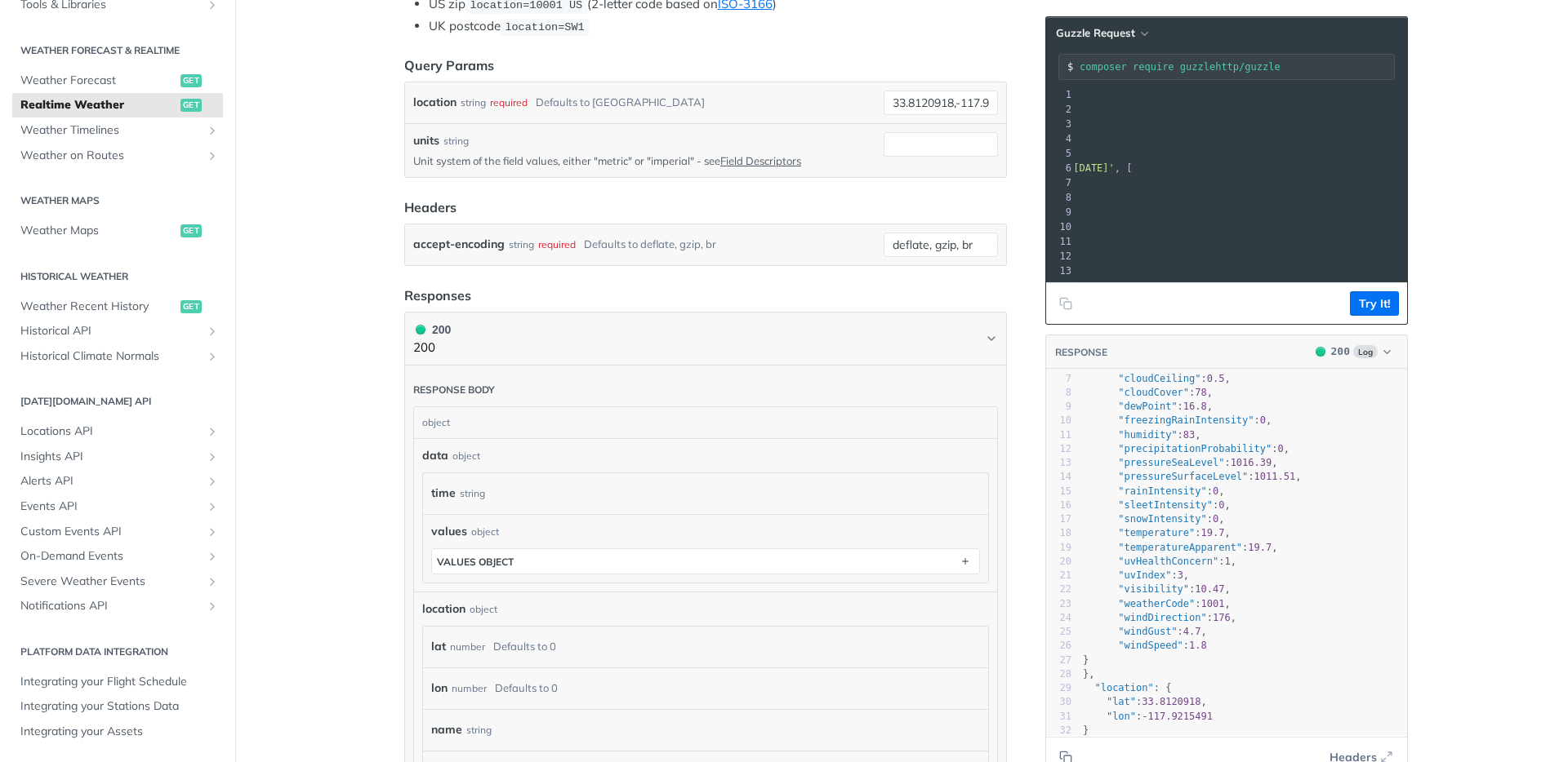
scroll to position [61, 0]
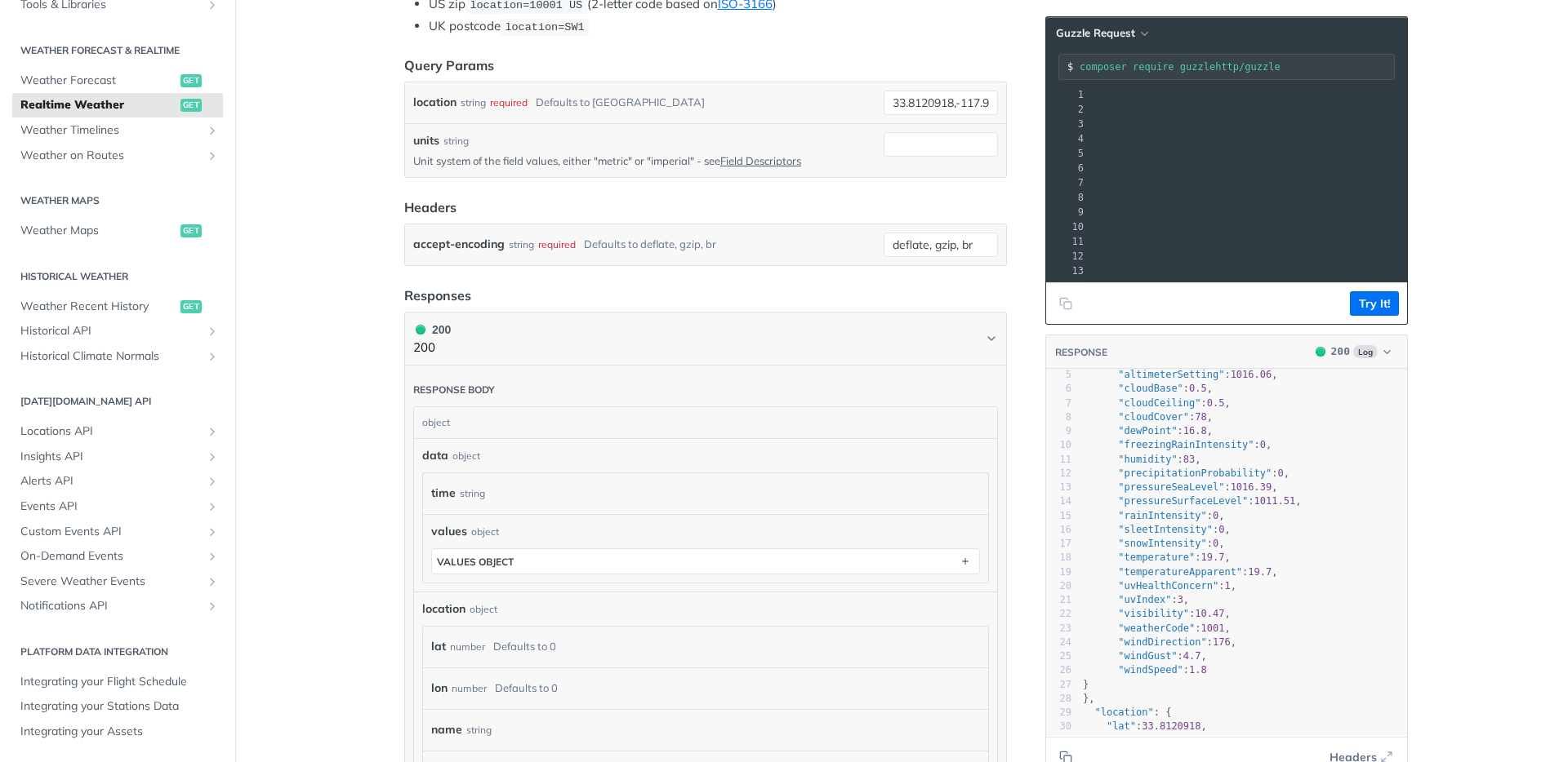
click at [856, 166] on span "$response = $client -> request ( 'GET' , 'https://api.tomorrow.io/v4/weather/re…" at bounding box center [667, 168] width 378 height 12
click at [838, 169] on span "'https://api.tomorrow.io/v4/weather/realtime?location=33.8120918%2C-117.9215491…" at bounding box center [762, 168] width 154 height 12
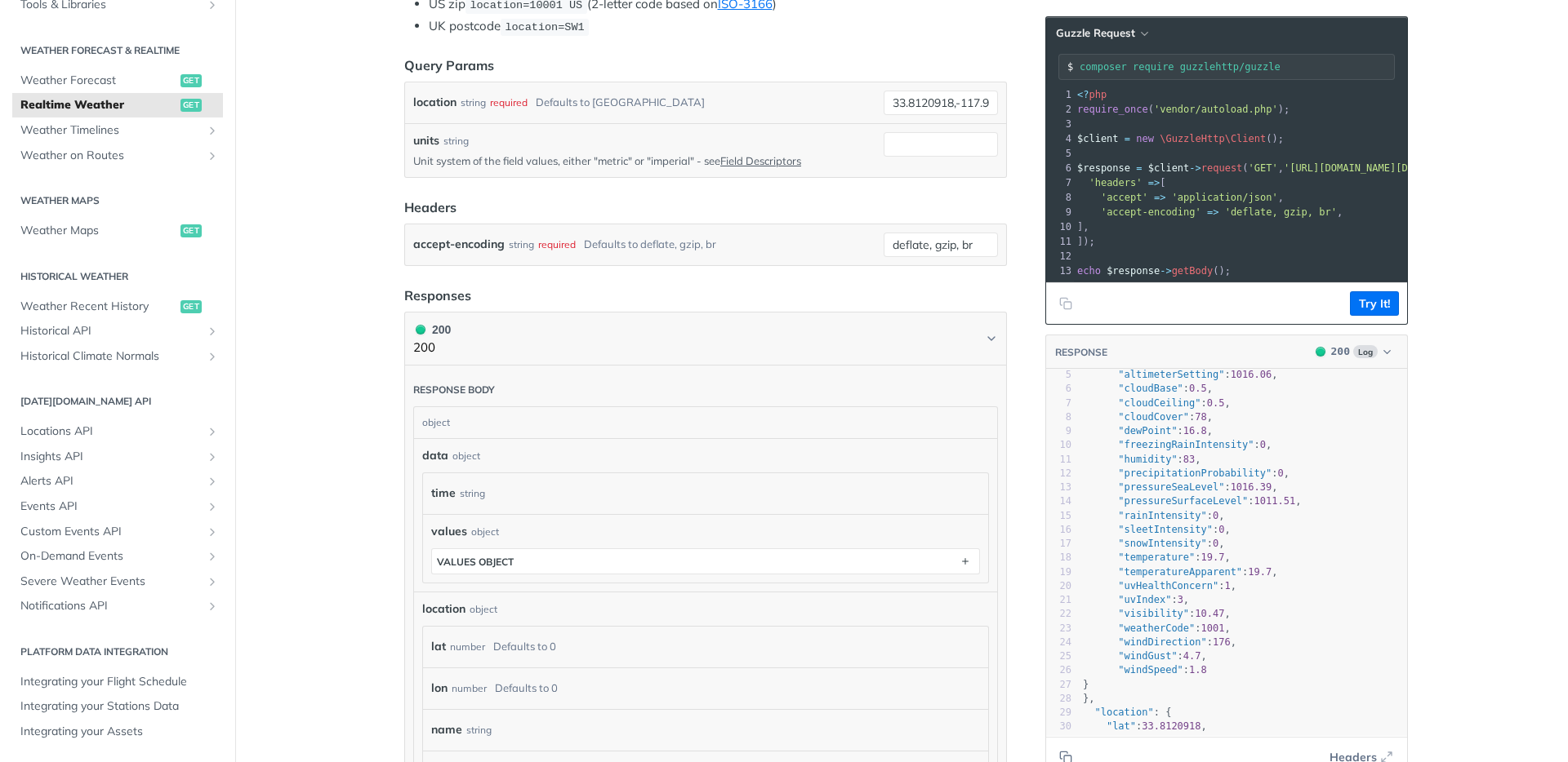
click at [1290, 167] on span "'https://api.tomorrow.io/v4/weather/realtime?location=33.8120918%2C-117.9215491…" at bounding box center [1360, 168] width 154 height 12
copy span "https://api.tomorrow.io/v4/weather/realtime?location=33.8120918%2C-117.9215491&…"
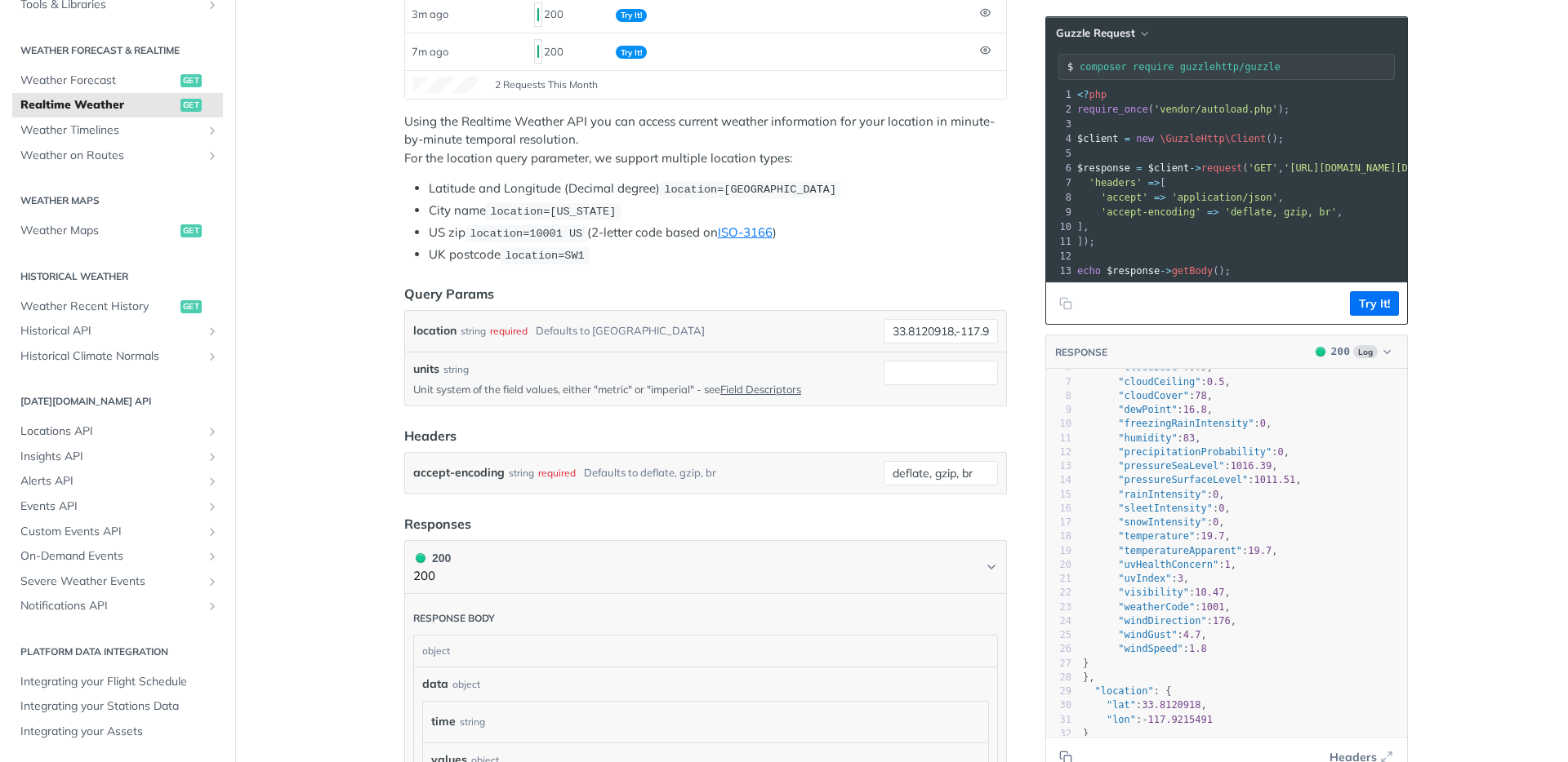
scroll to position [0, 0]
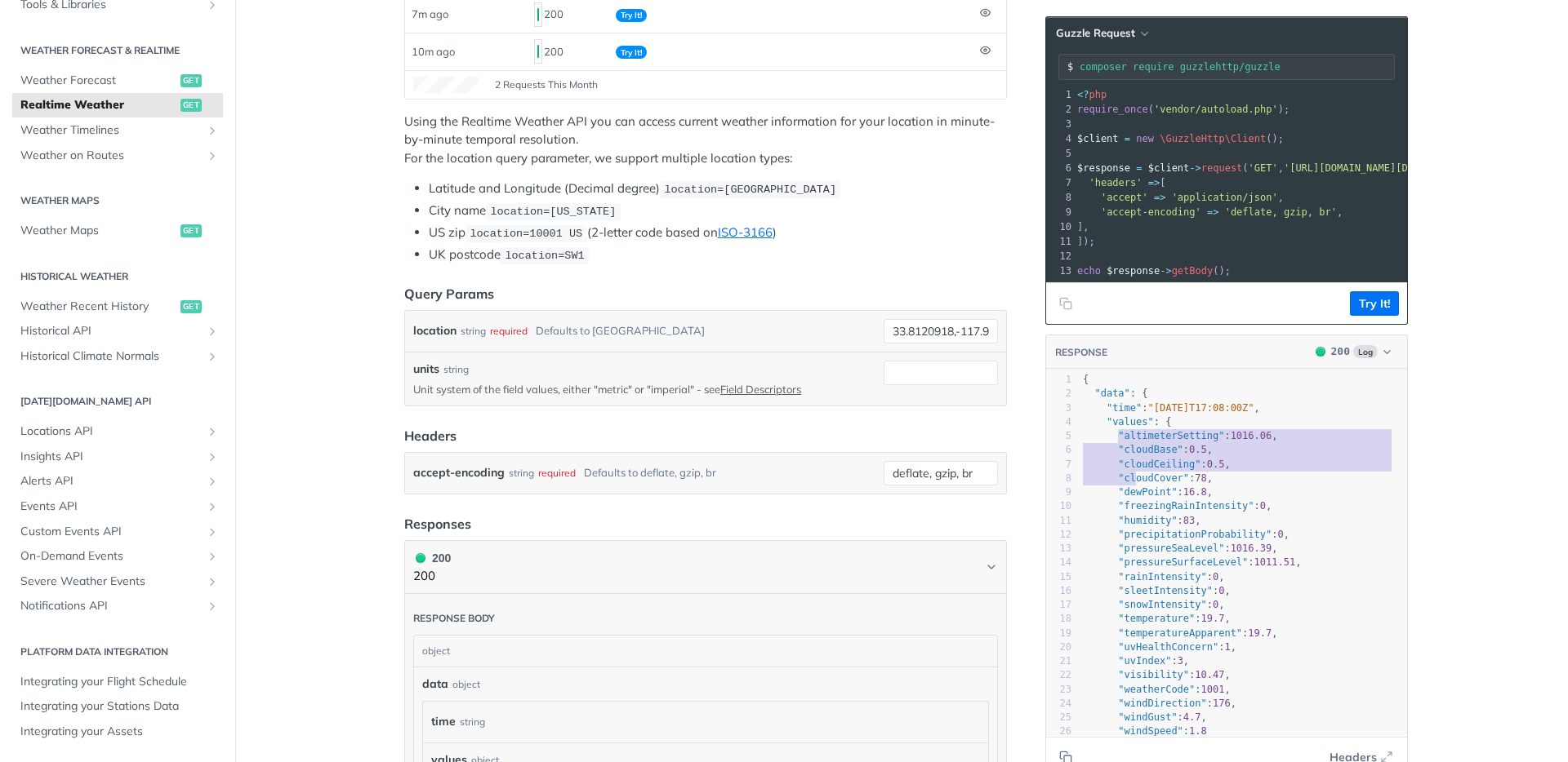
drag, startPoint x: 1113, startPoint y: 450, endPoint x: 1153, endPoint y: 560, distance: 117.0
click at [1153, 560] on div "1 { 2 "data" : { 3 "time" : "2025-10-03T17:08:00Z" , 4 "values" : { 5 "altimete…" at bounding box center [1243, 605] width 328 height 464
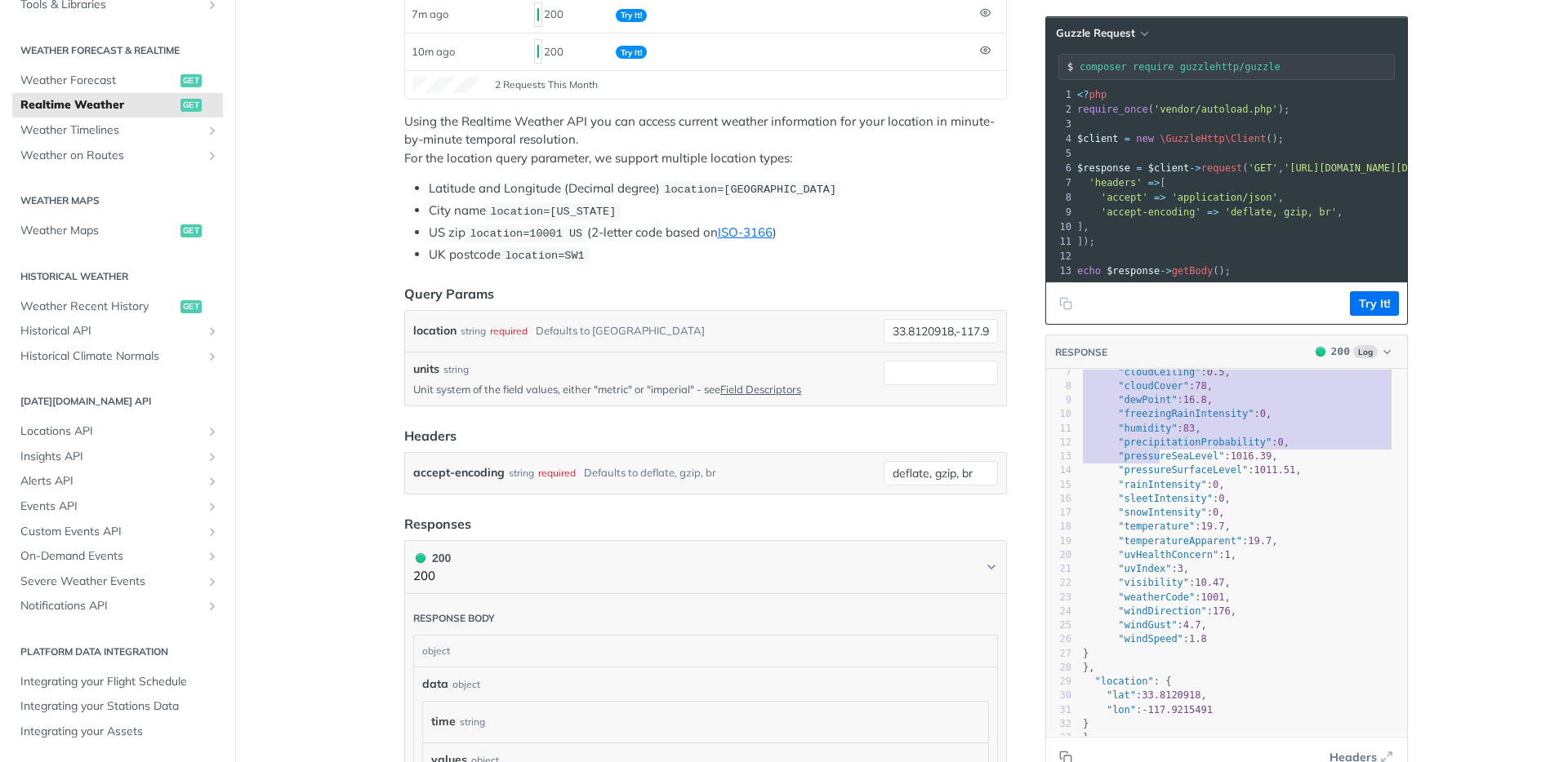
scroll to position [345, 0]
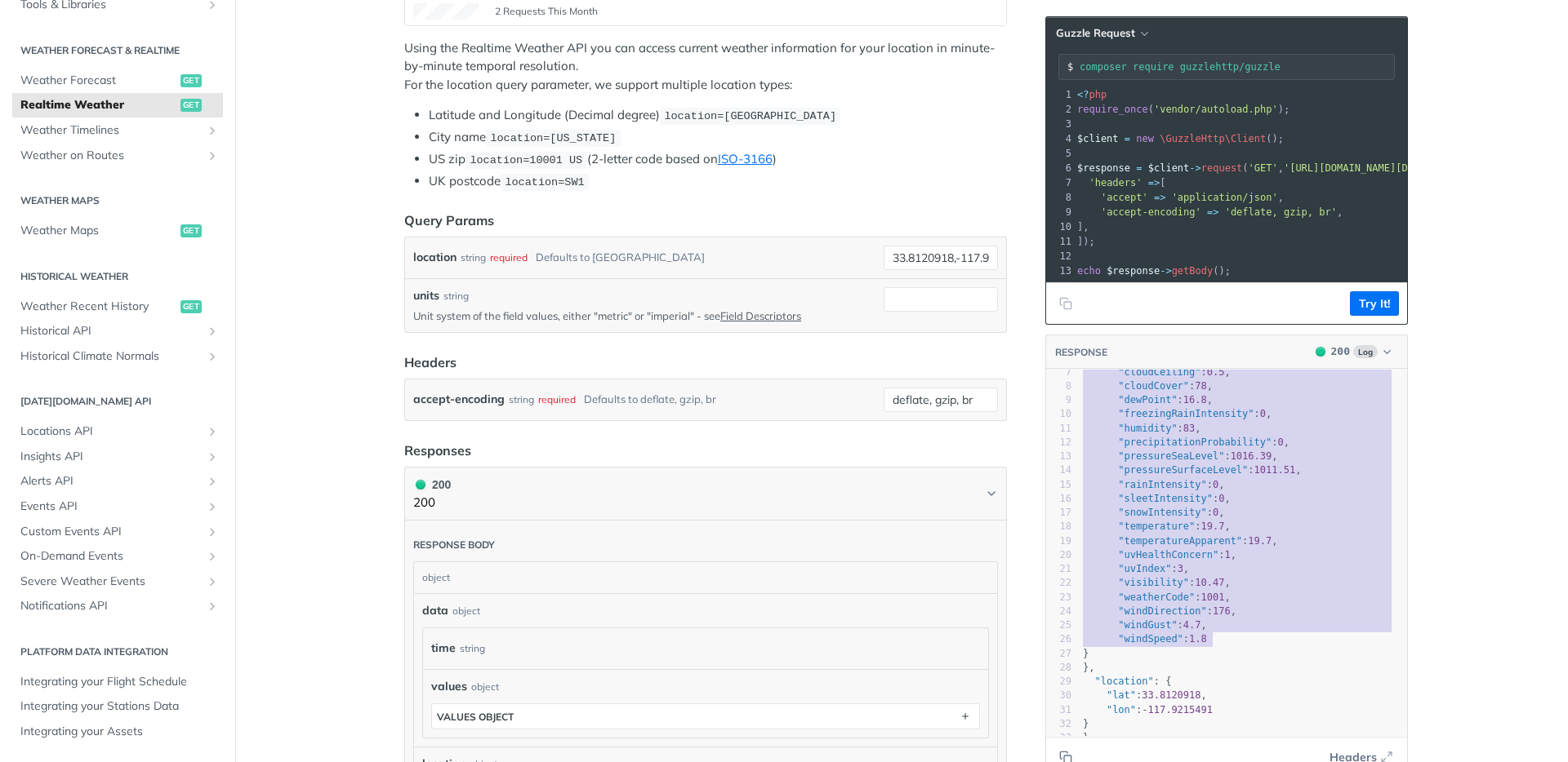
click at [1218, 633] on pre ""windSpeed" : 1.8" at bounding box center [1243, 639] width 328 height 14
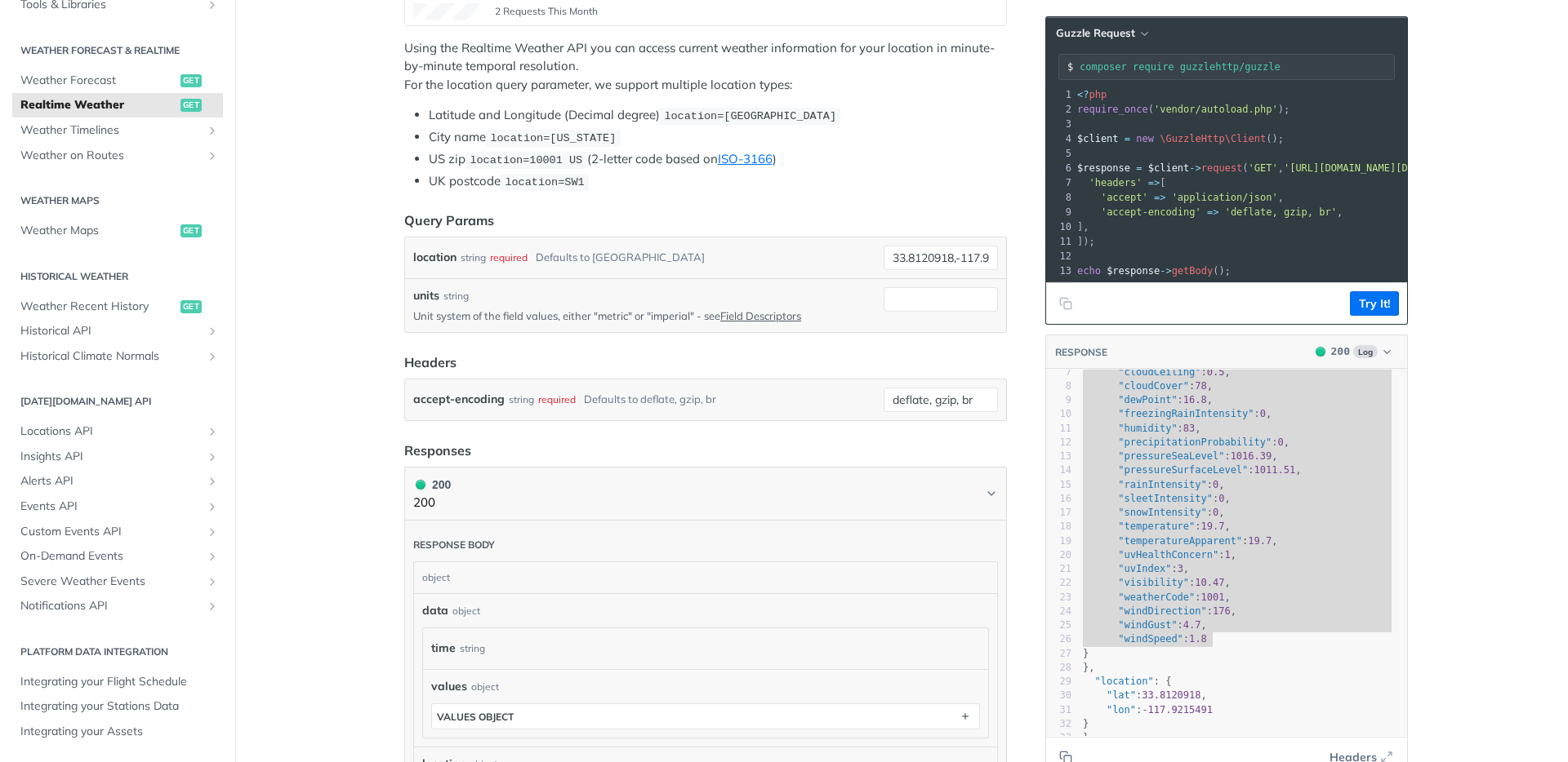
type textarea ""altimeterSetting": 1016.06, "cloudBase": 0.5, "cloudCeiling": 0.5, "cloudCover…"
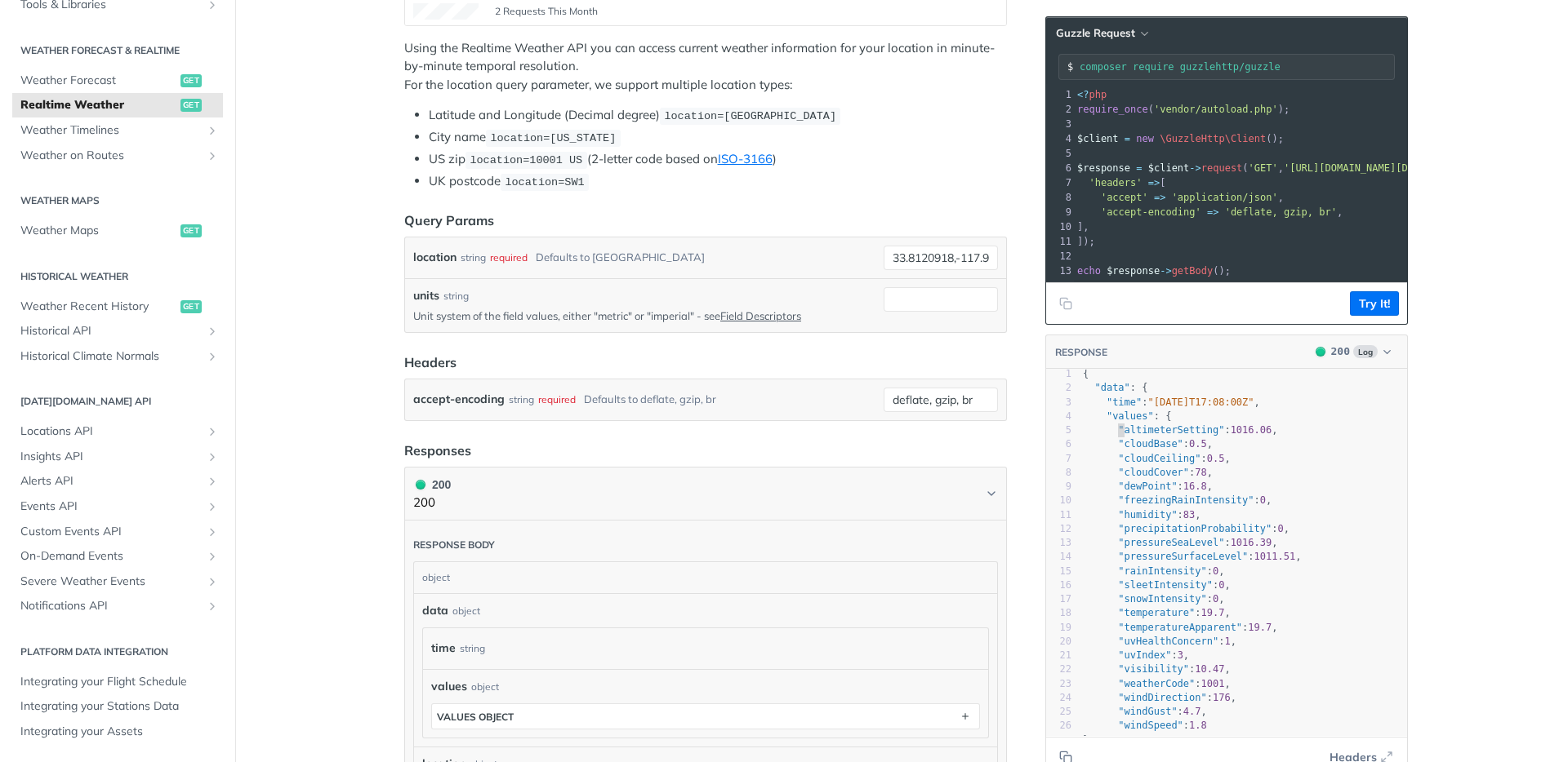
click at [1118, 436] on span ""altimeterSetting"" at bounding box center [1171, 430] width 107 height 12
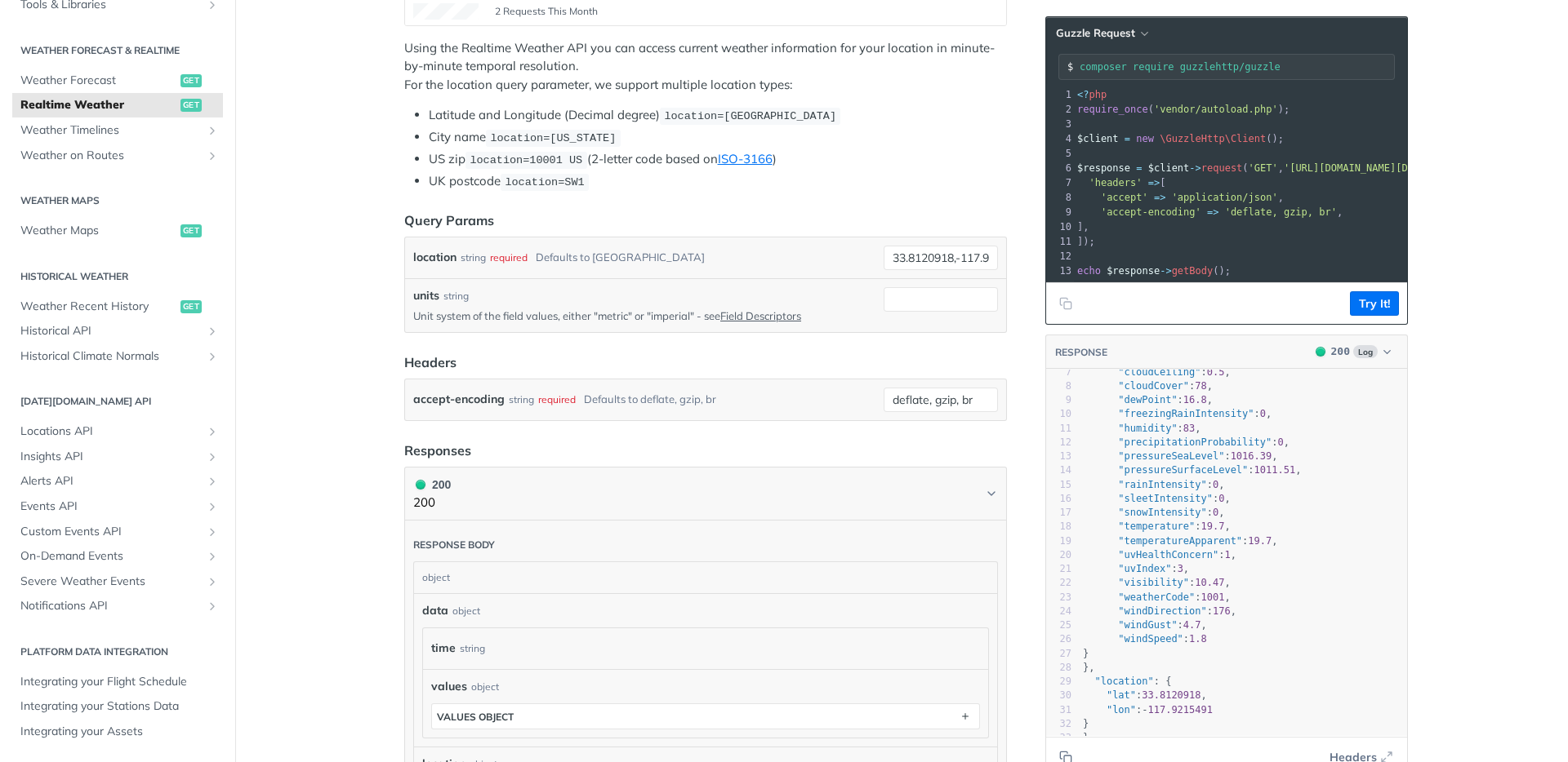
scroll to position [116, 0]
click at [1162, 506] on span ""snowIntensity"" at bounding box center [1162, 512] width 89 height 12
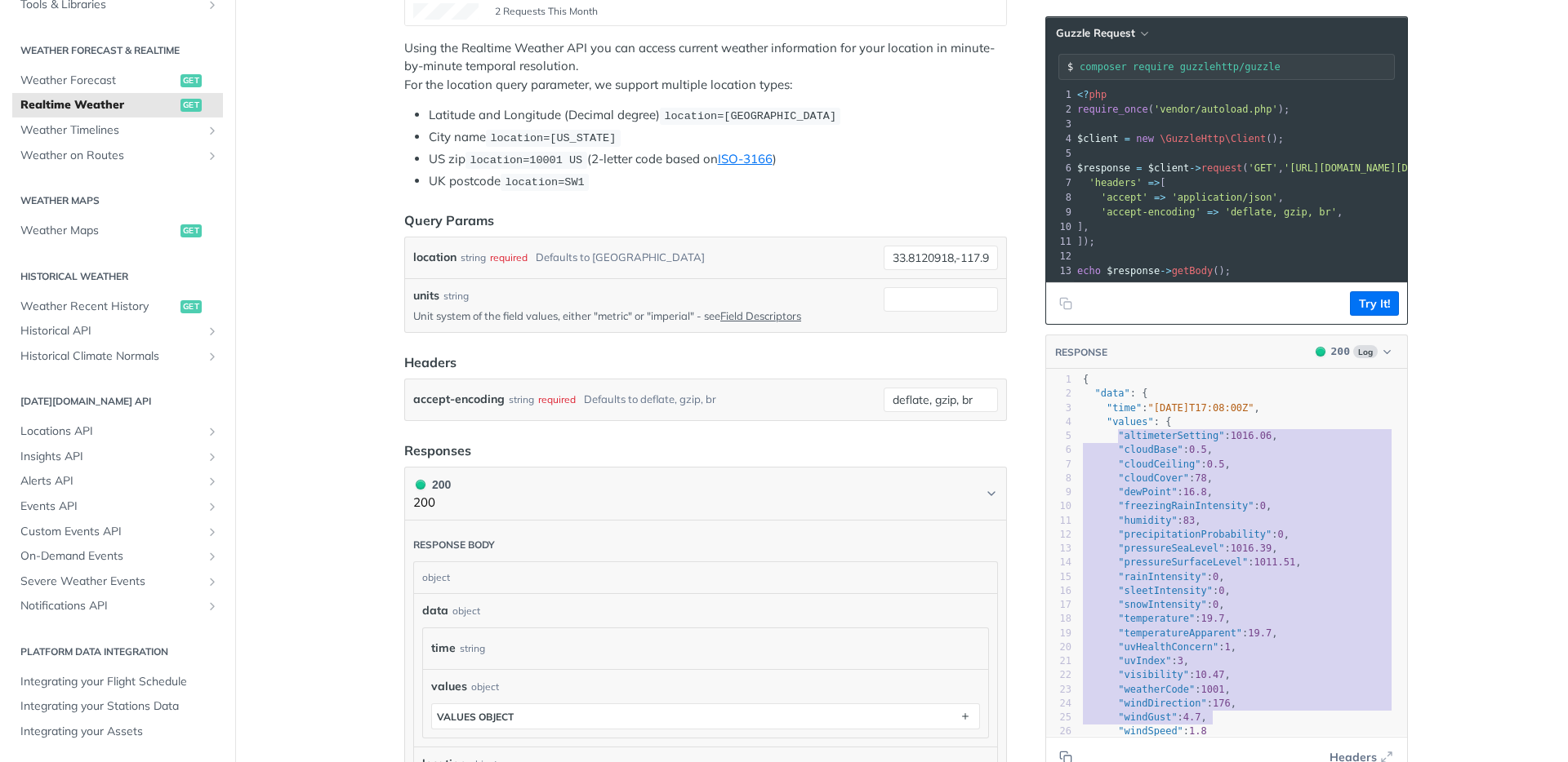
drag, startPoint x: 1111, startPoint y: 442, endPoint x: 1265, endPoint y: 725, distance: 322.2
click at [1265, 725] on div "1 { 2 "data" : { 3 "time" : "2025-10-03T17:08:00Z" , 4 "values" : { 5 "altimete…" at bounding box center [1243, 605] width 328 height 464
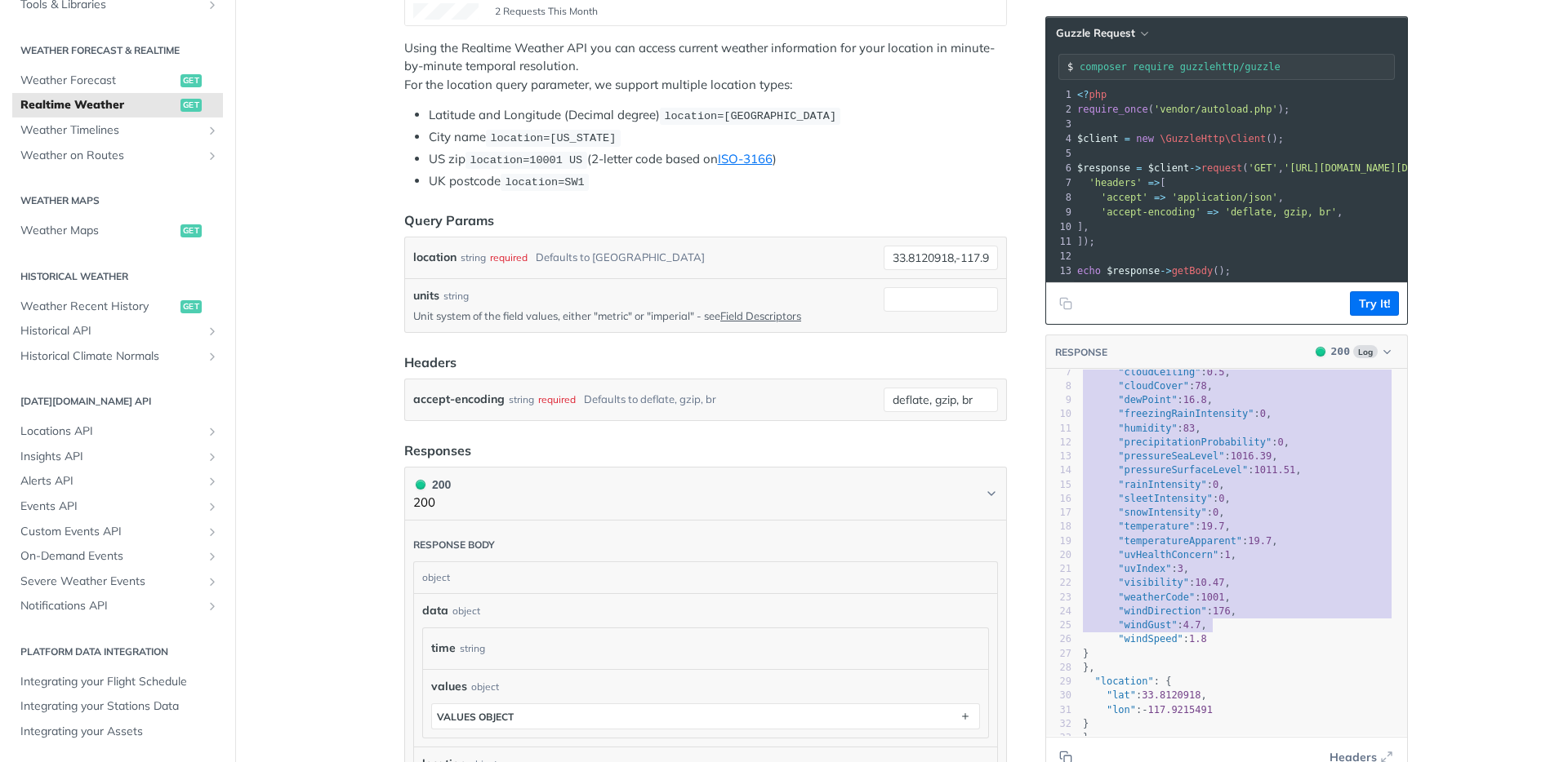
click at [1238, 646] on pre ""windSpeed" : 1.8" at bounding box center [1243, 639] width 328 height 14
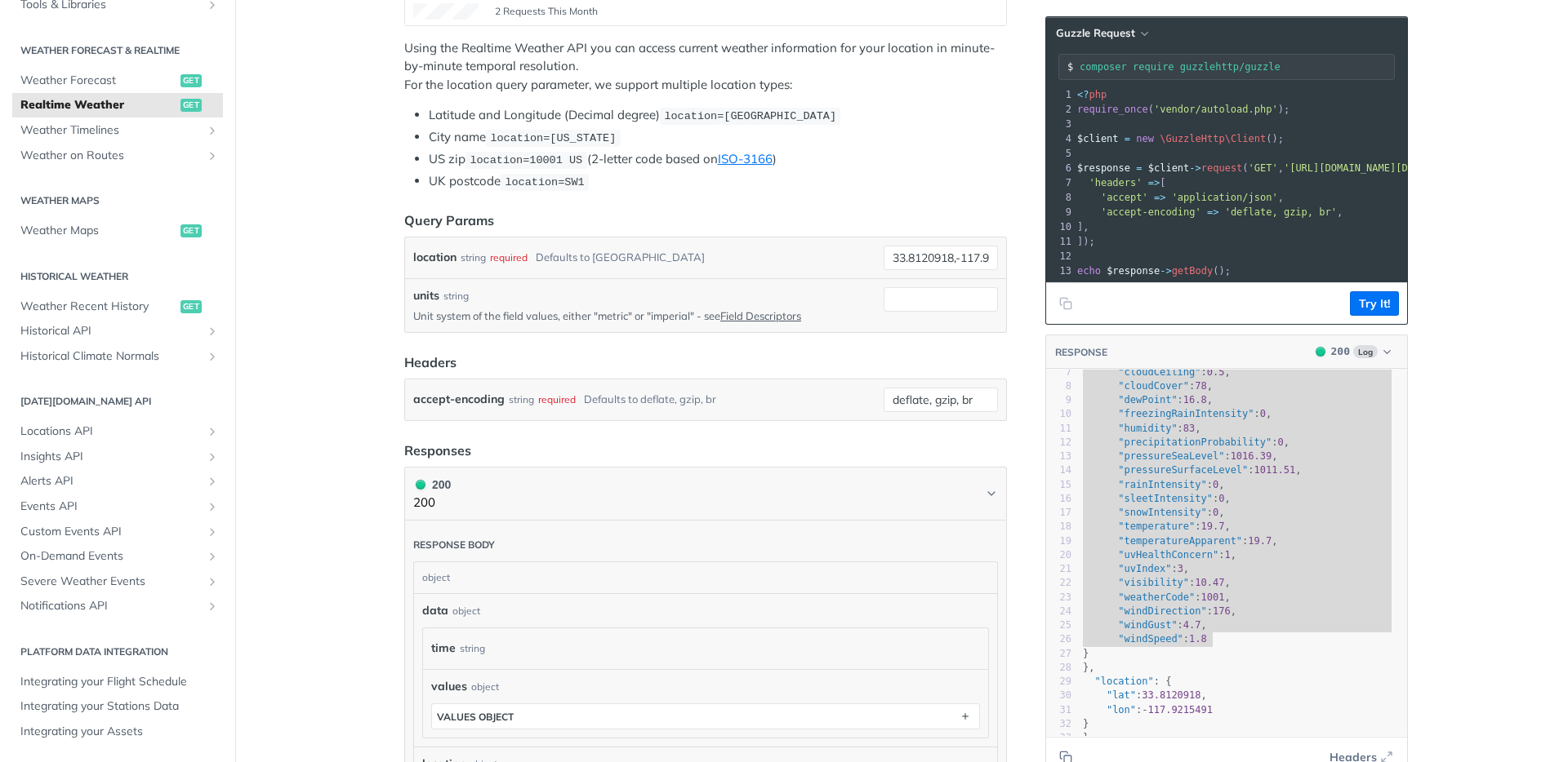
type textarea ""altimeterSetting": 1016.06, "cloudBase": 0.5, "cloudCeiling": 0.5, "cloudCover…"
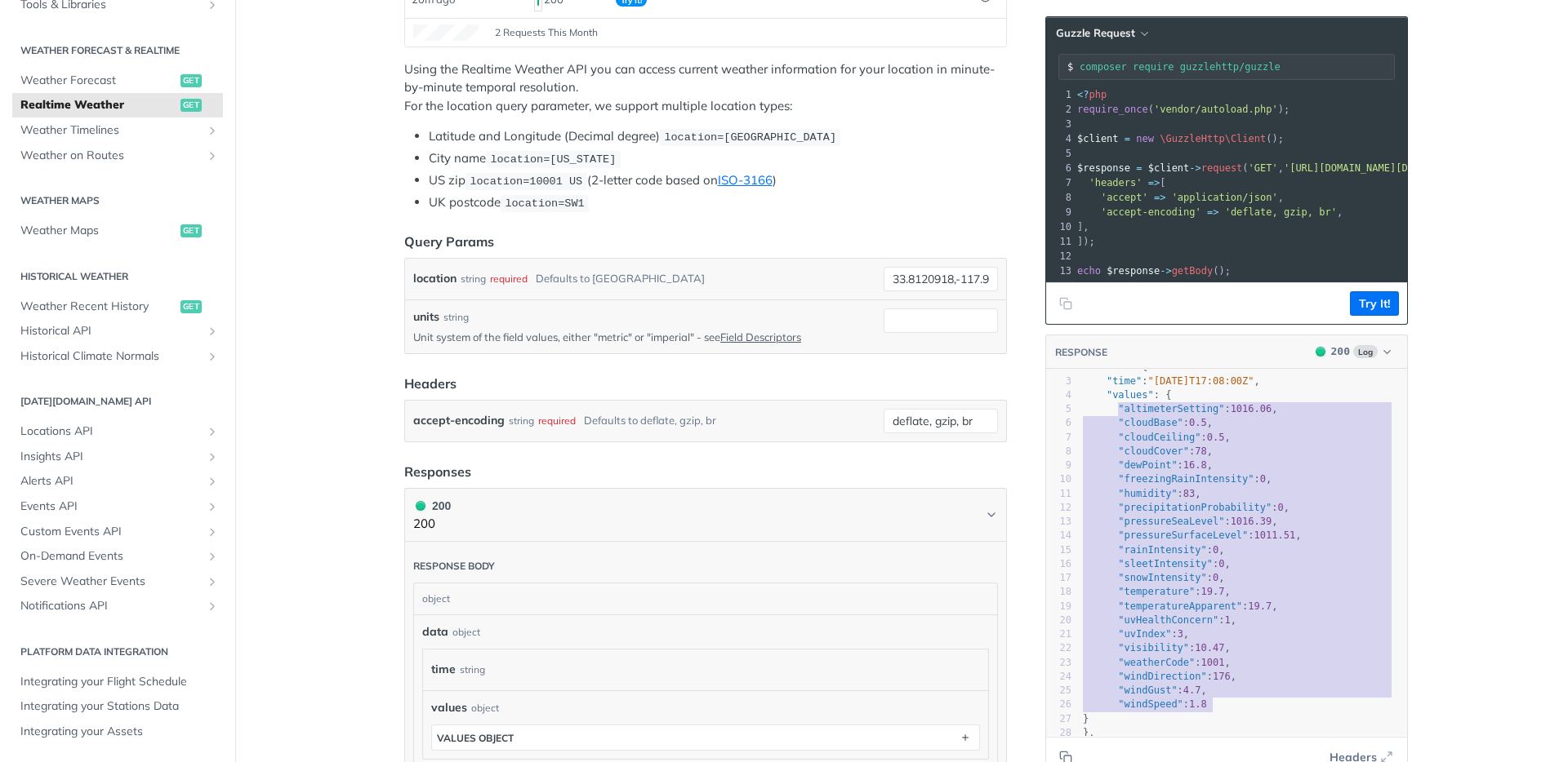
scroll to position [16, 0]
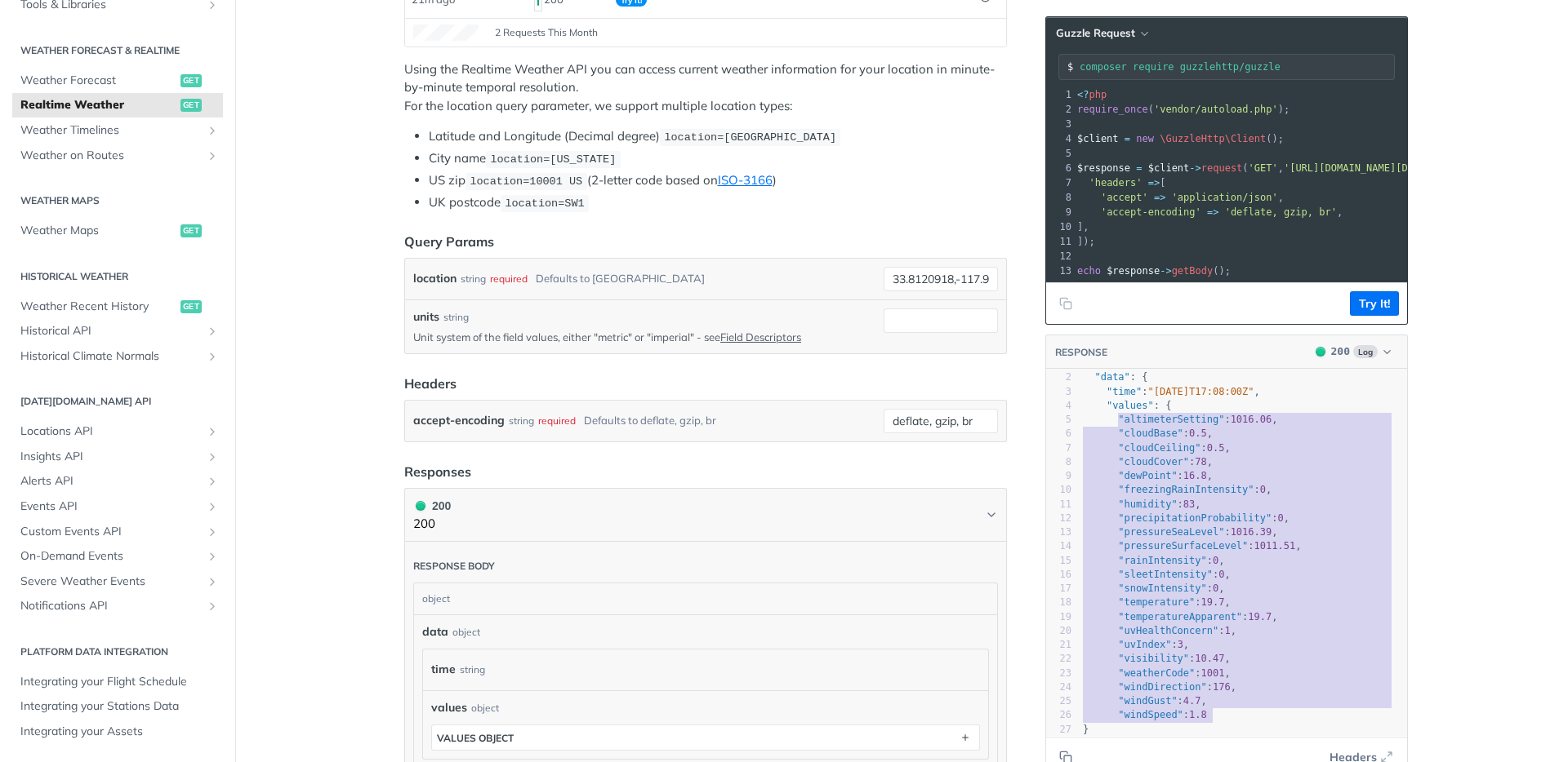
click at [329, 377] on main "JUMP TO ⌘/ Fundamentals Tomorrow.io APIs Weather Data Layers Core Probabilistic…" at bounding box center [784, 519] width 1568 height 1510
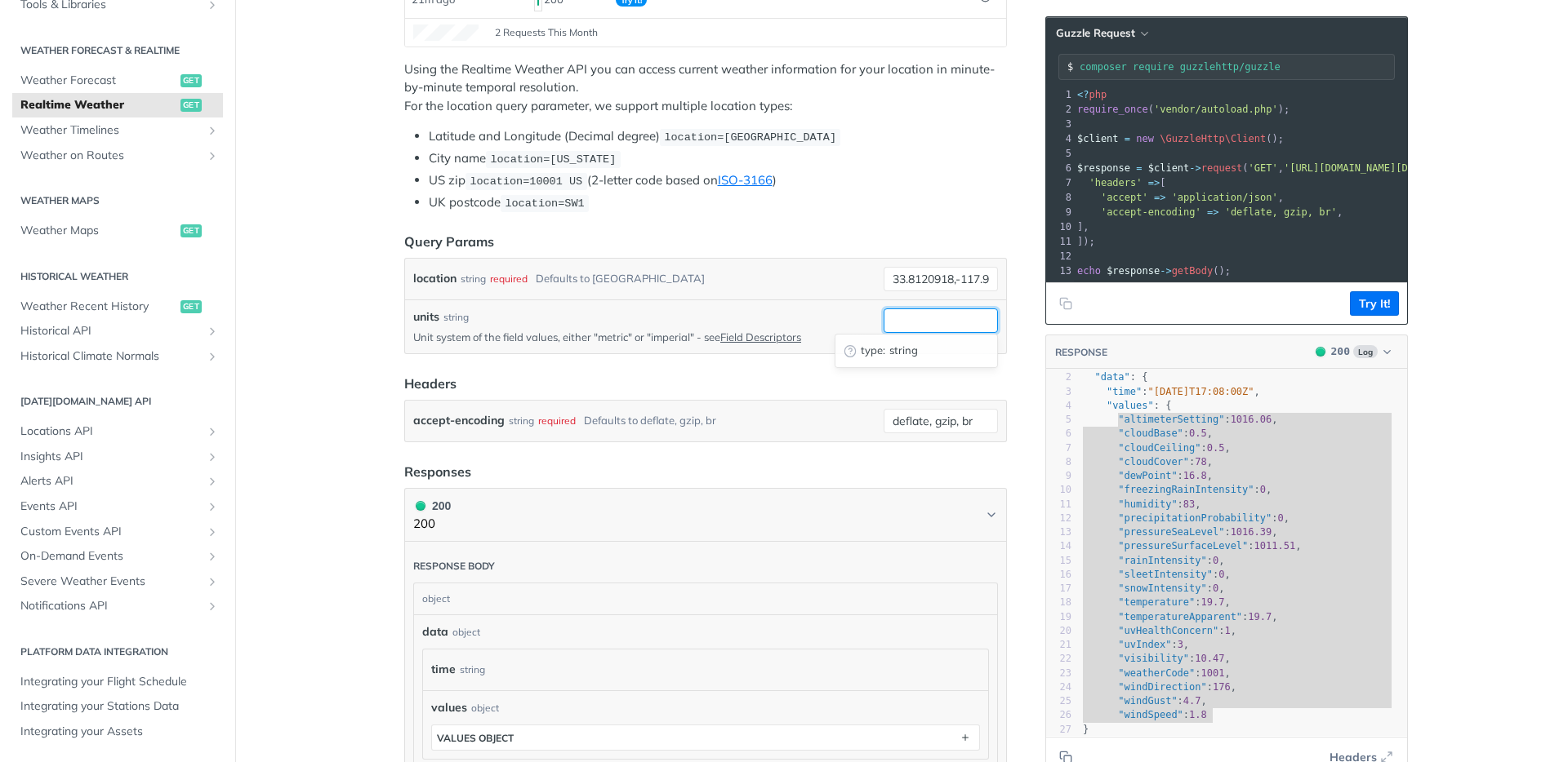
click at [925, 313] on input "units" at bounding box center [940, 321] width 115 height 24
type input "metric"
click at [1369, 316] on button "Try It!" at bounding box center [1374, 303] width 49 height 24
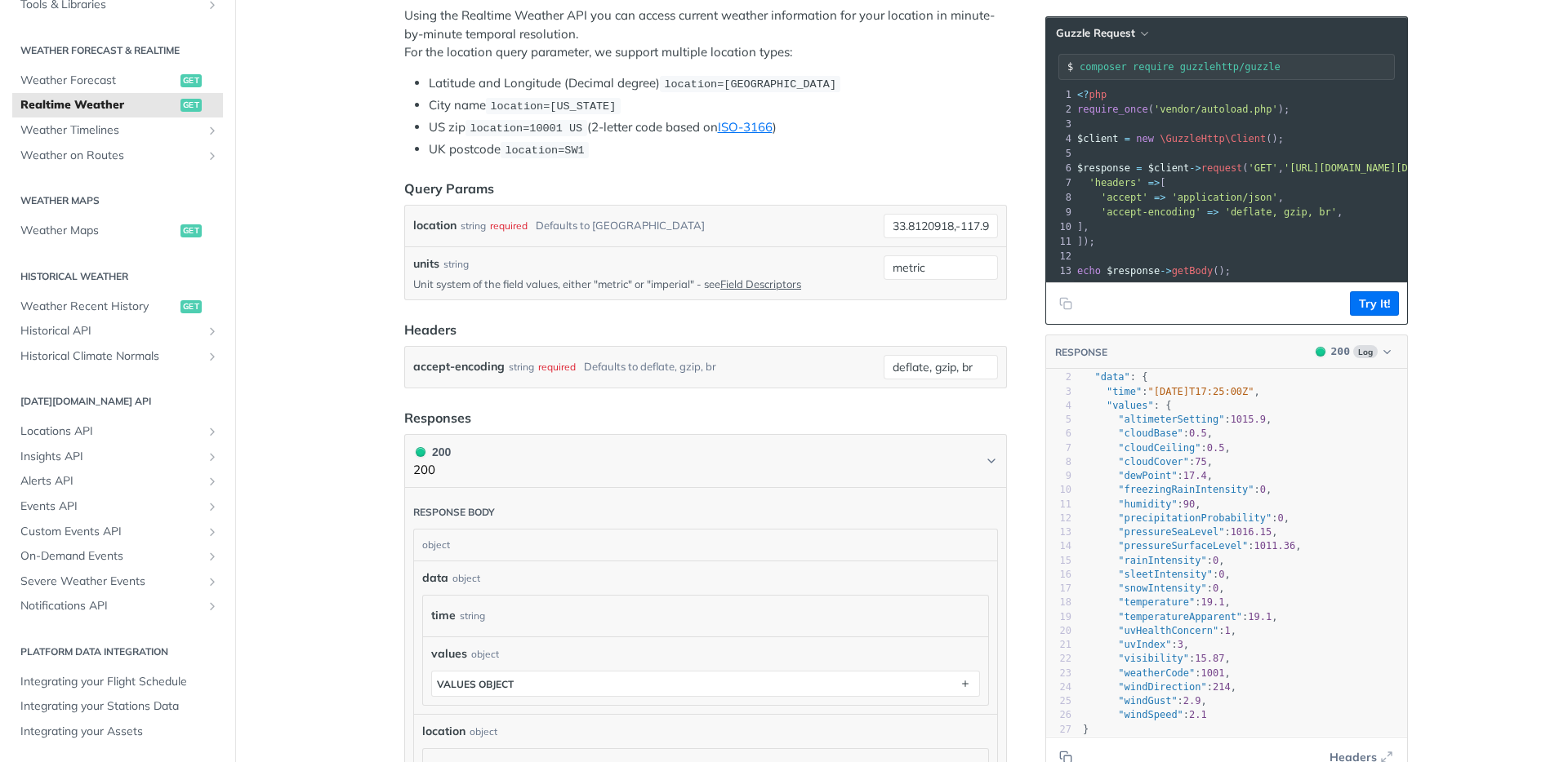
scroll to position [812, 0]
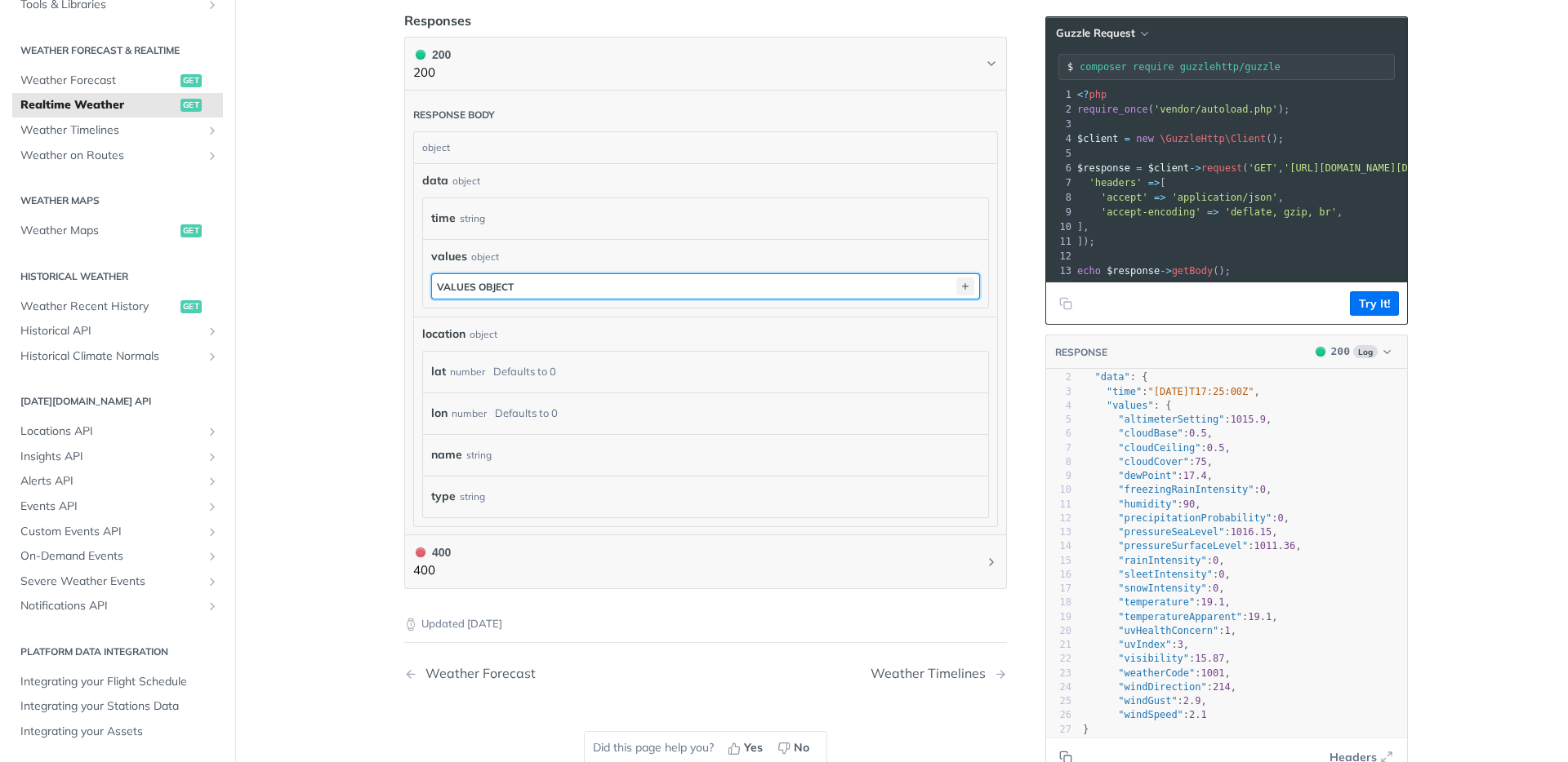
click at [957, 281] on icon "button" at bounding box center [966, 286] width 18 height 18
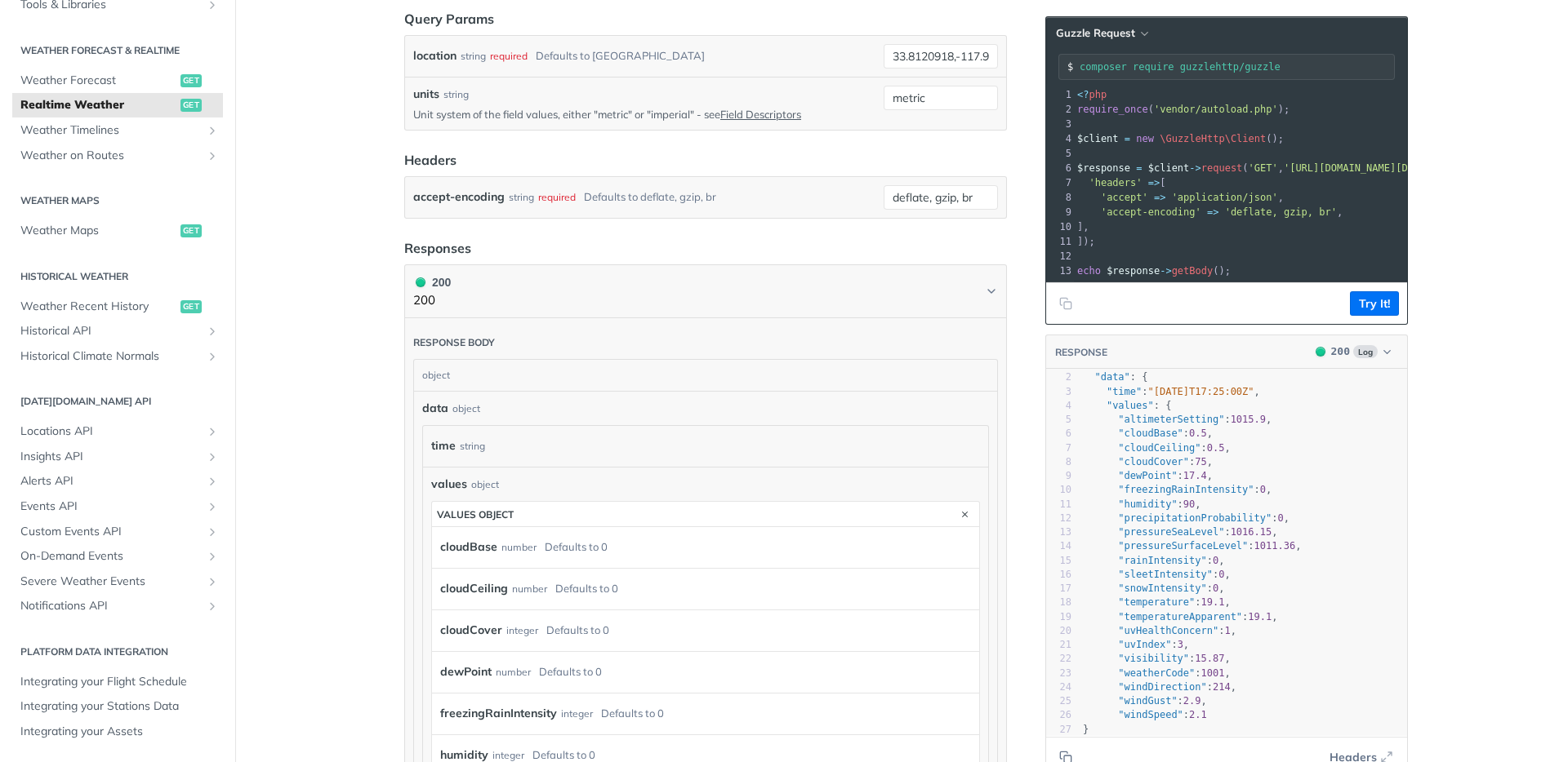
scroll to position [415, 0]
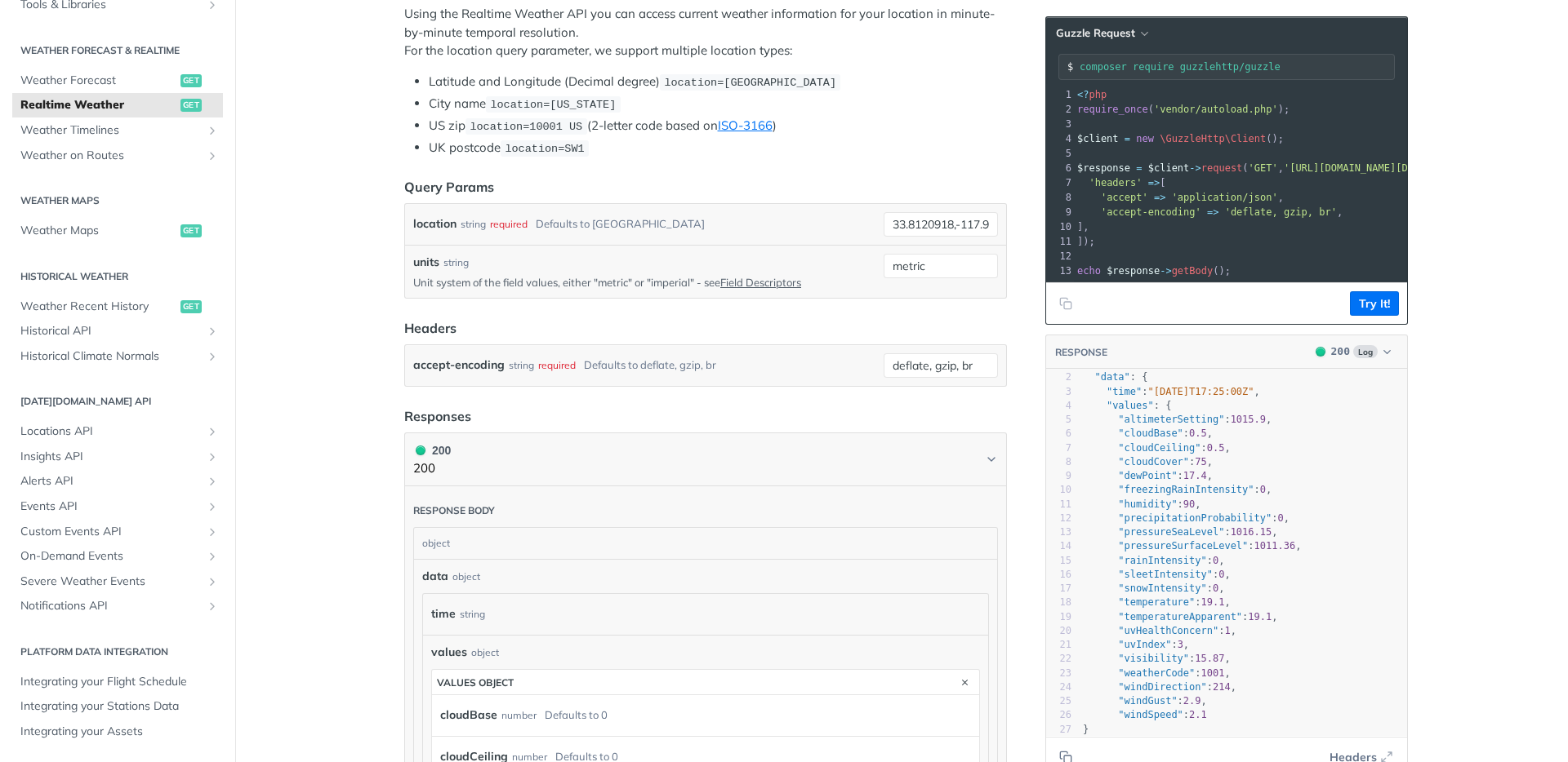
click at [1390, 360] on button "200 Log" at bounding box center [1352, 352] width 91 height 16
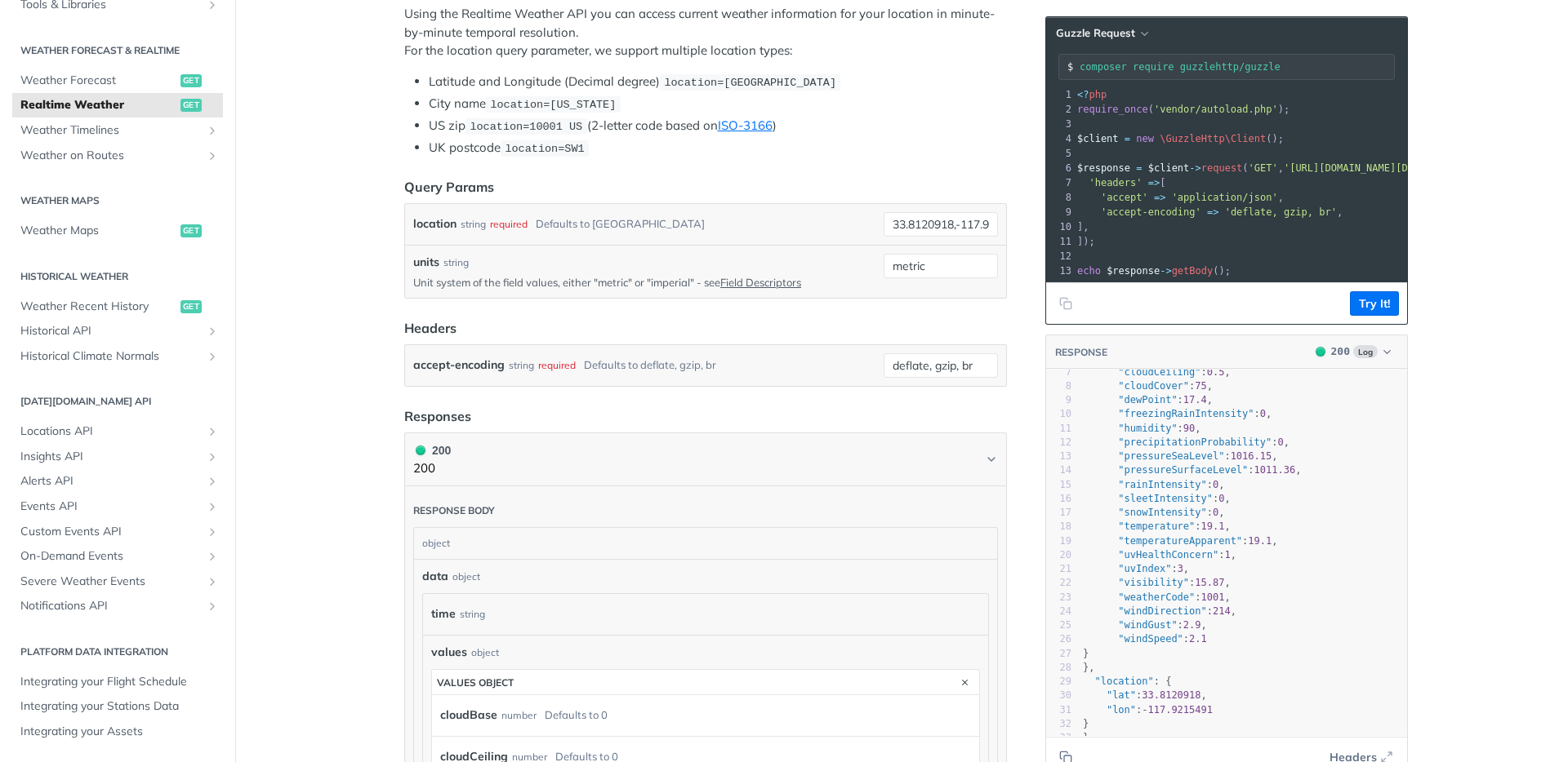
scroll to position [0, 0]
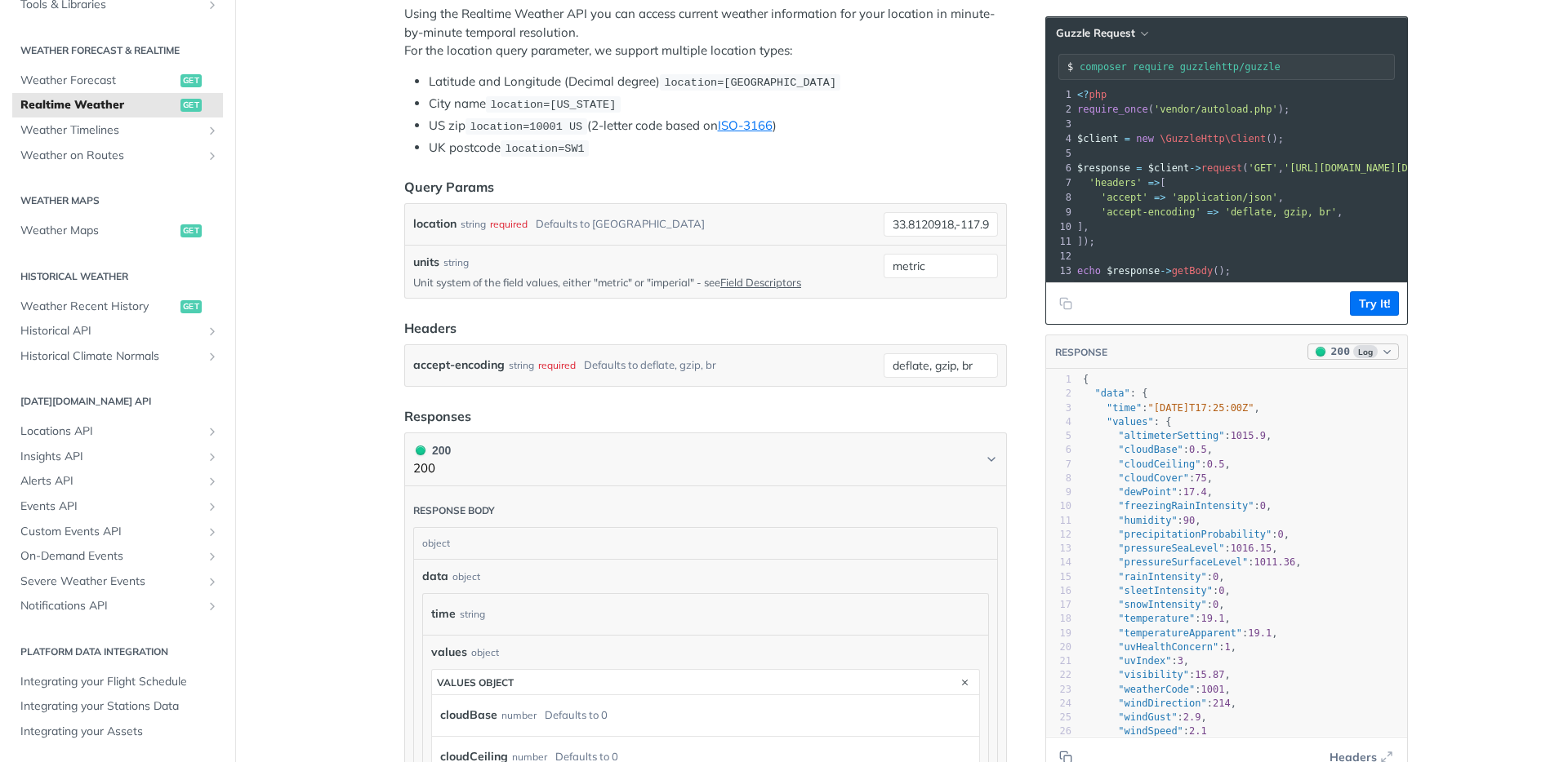
click at [1360, 358] on span "Log" at bounding box center [1365, 351] width 24 height 13
click at [1327, 440] on div "400 - Result" at bounding box center [1307, 441] width 162 height 18
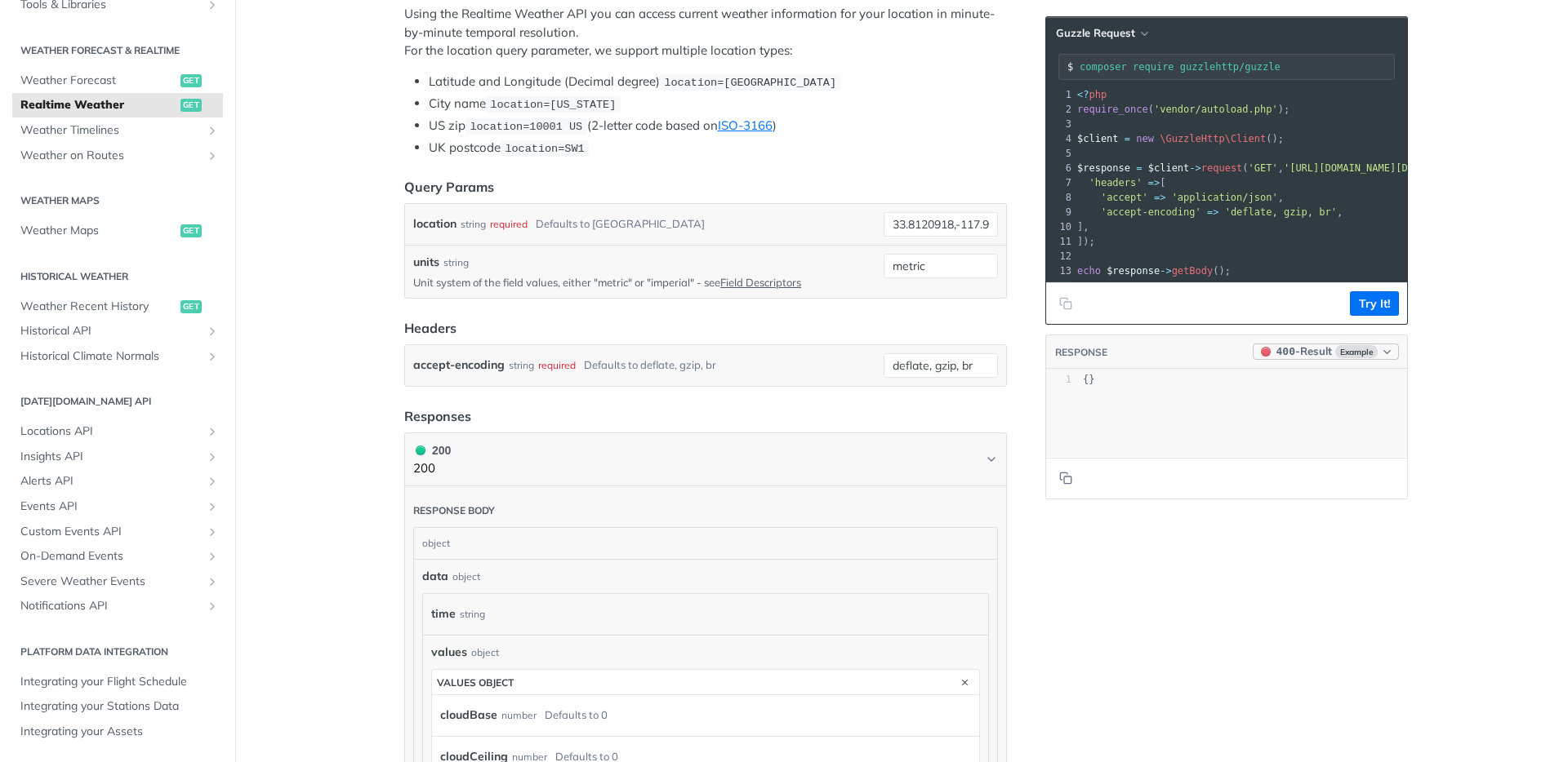
click at [1353, 358] on span "Example" at bounding box center [1356, 351] width 42 height 13
click at [1310, 417] on div "200 - Result" at bounding box center [1308, 414] width 162 height 18
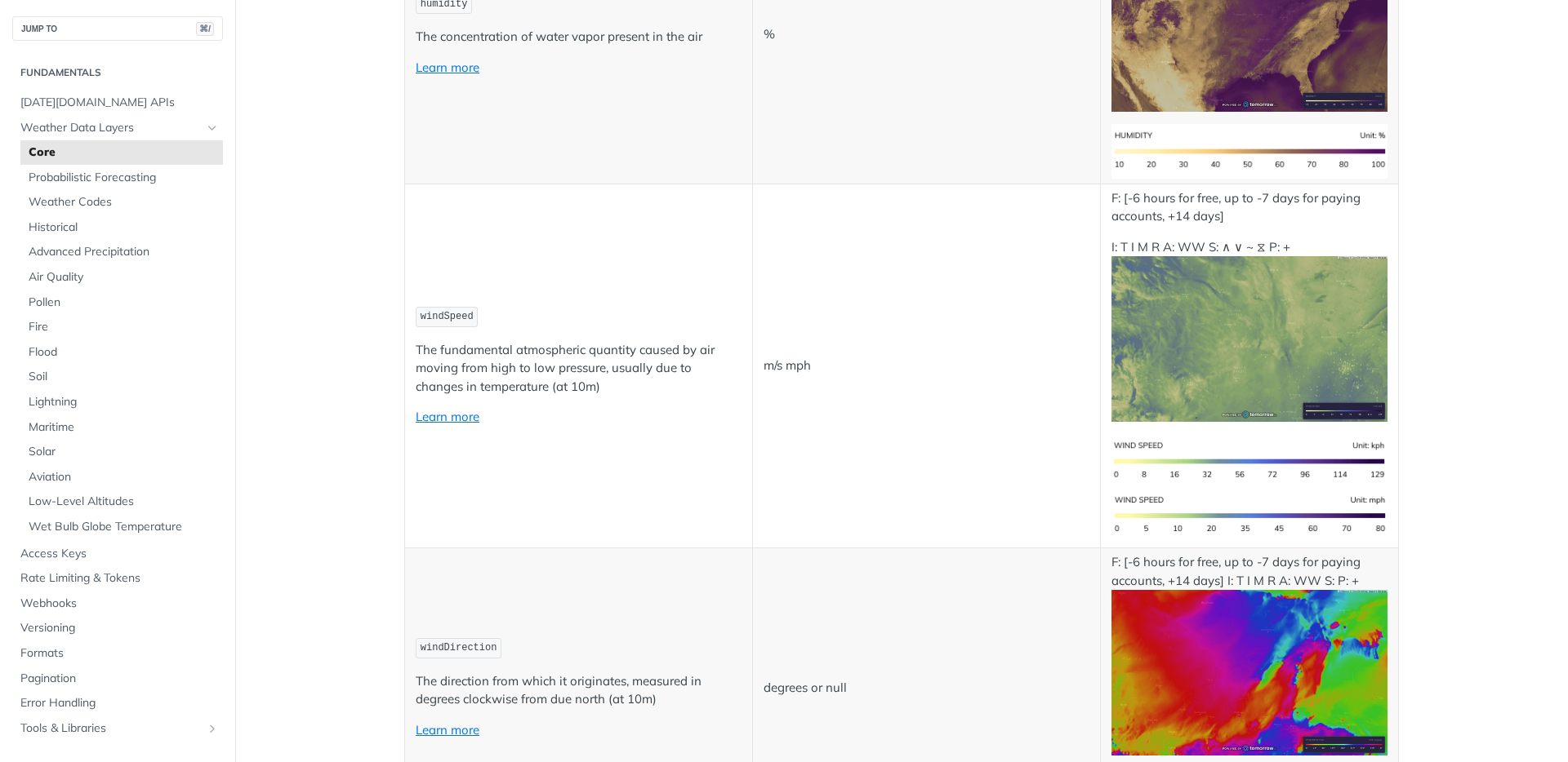
scroll to position [1409, 0]
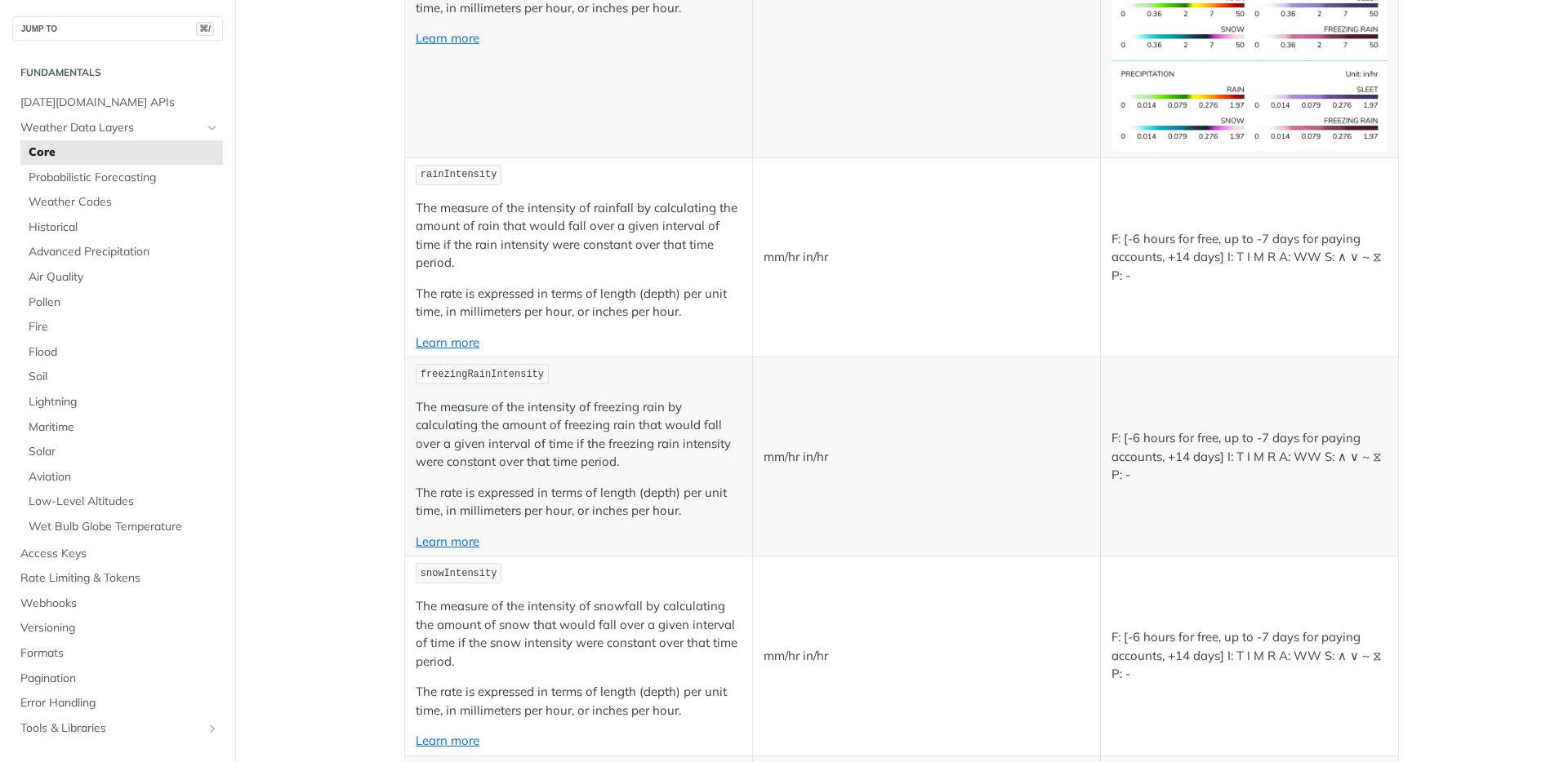
scroll to position [3255, 0]
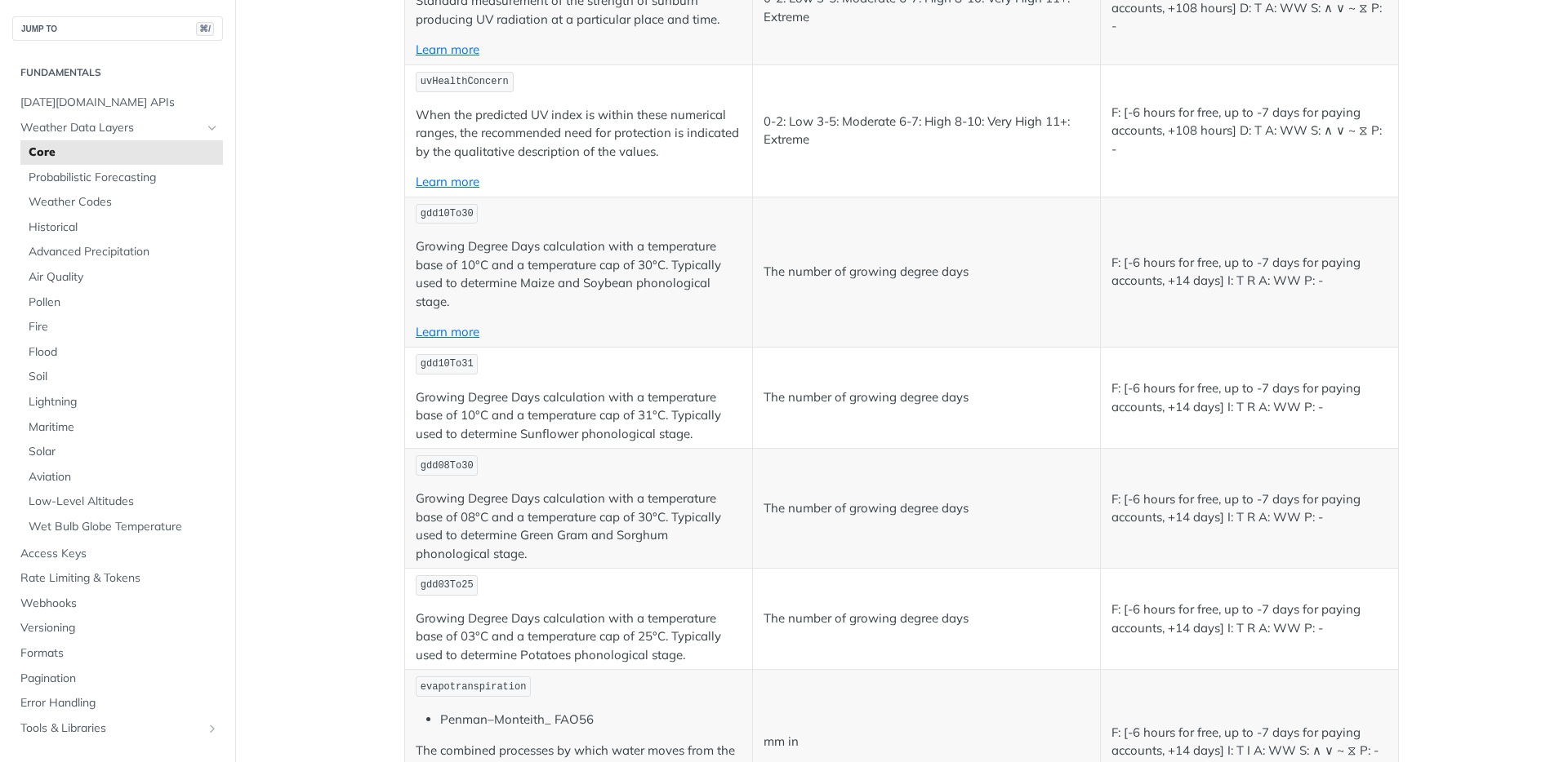
scroll to position [7487, 0]
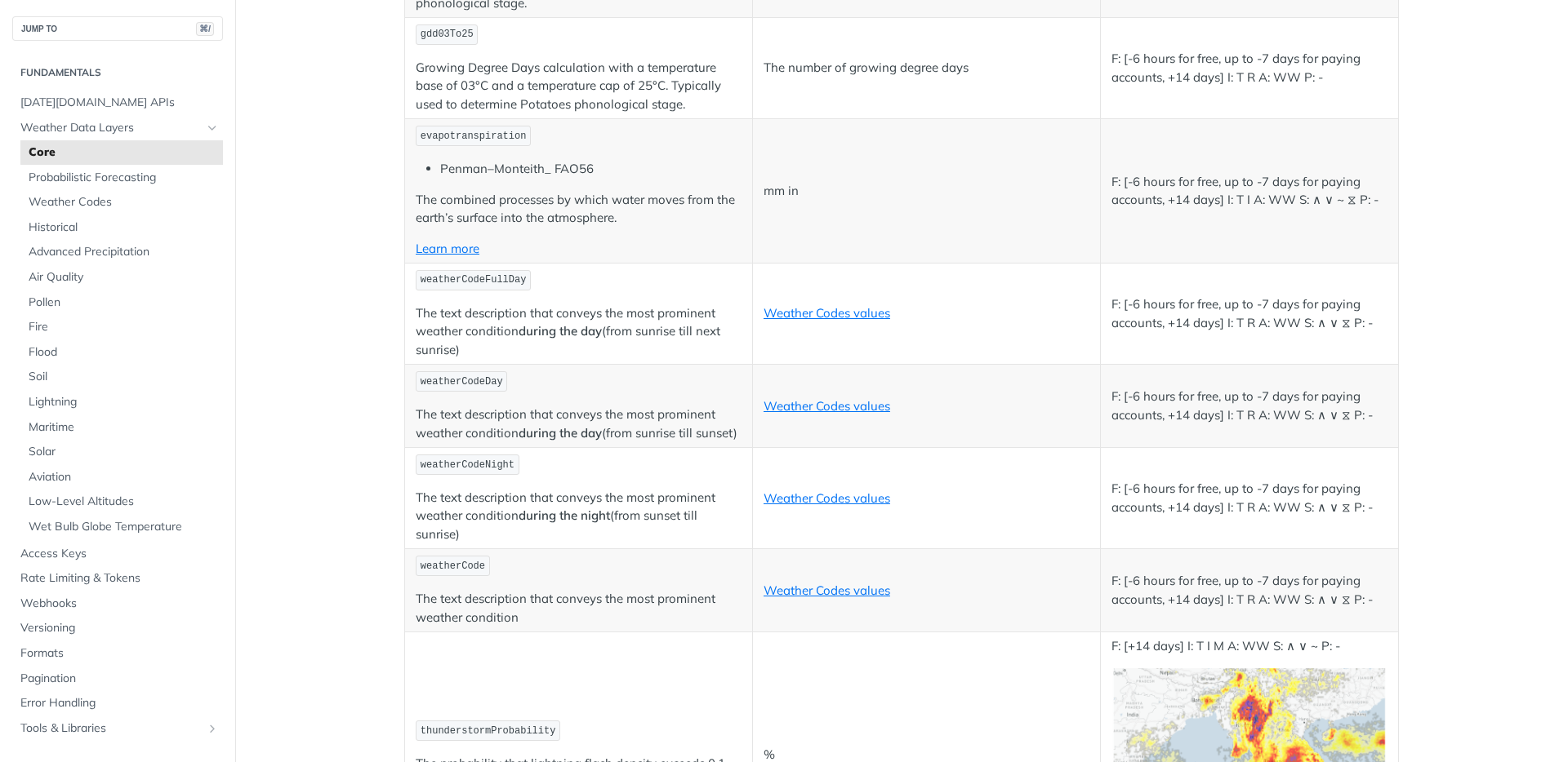
scroll to position [7982, 0]
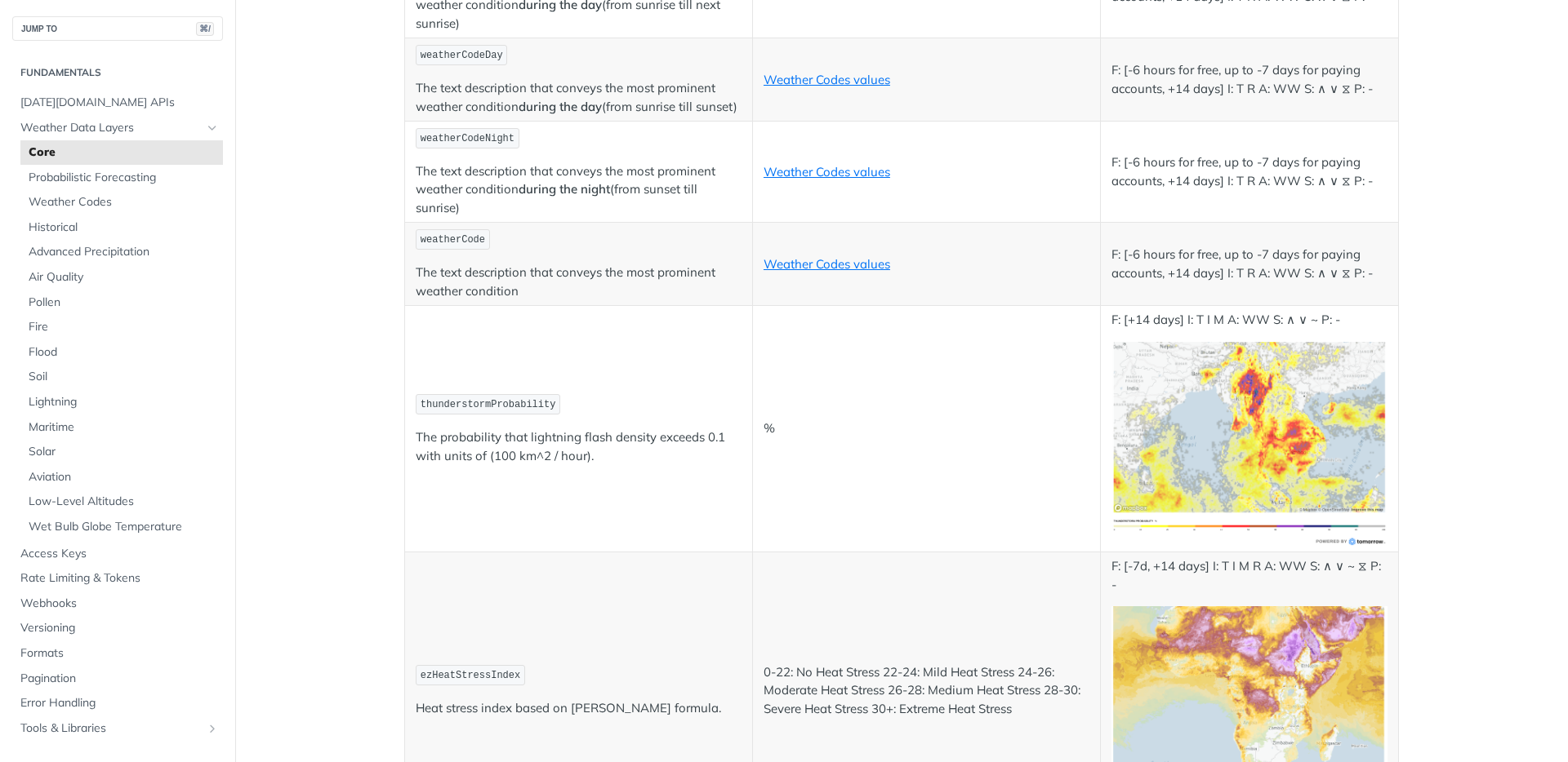
scroll to position [8292, 0]
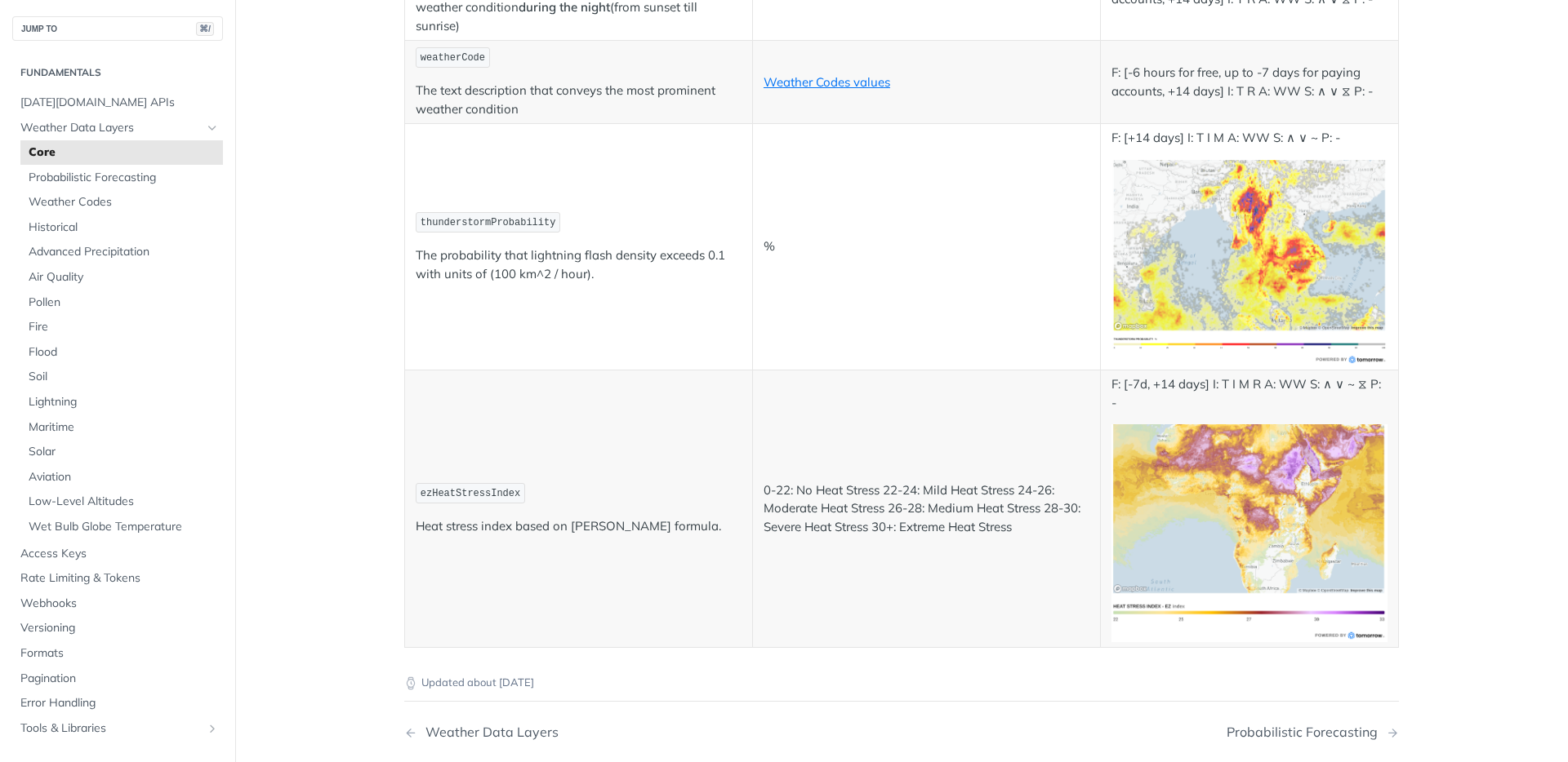
scroll to position [8631, 0]
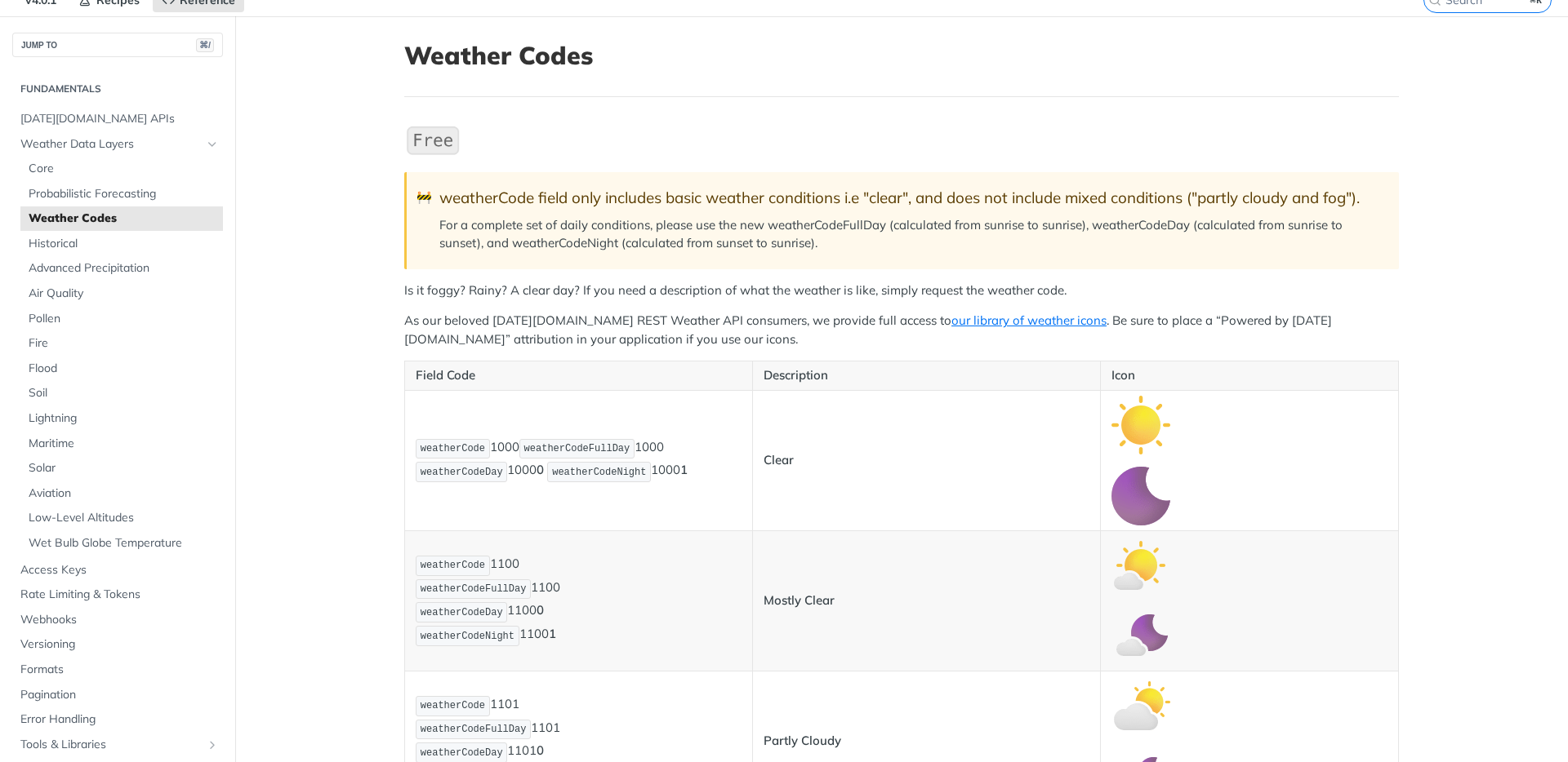
scroll to position [553, 0]
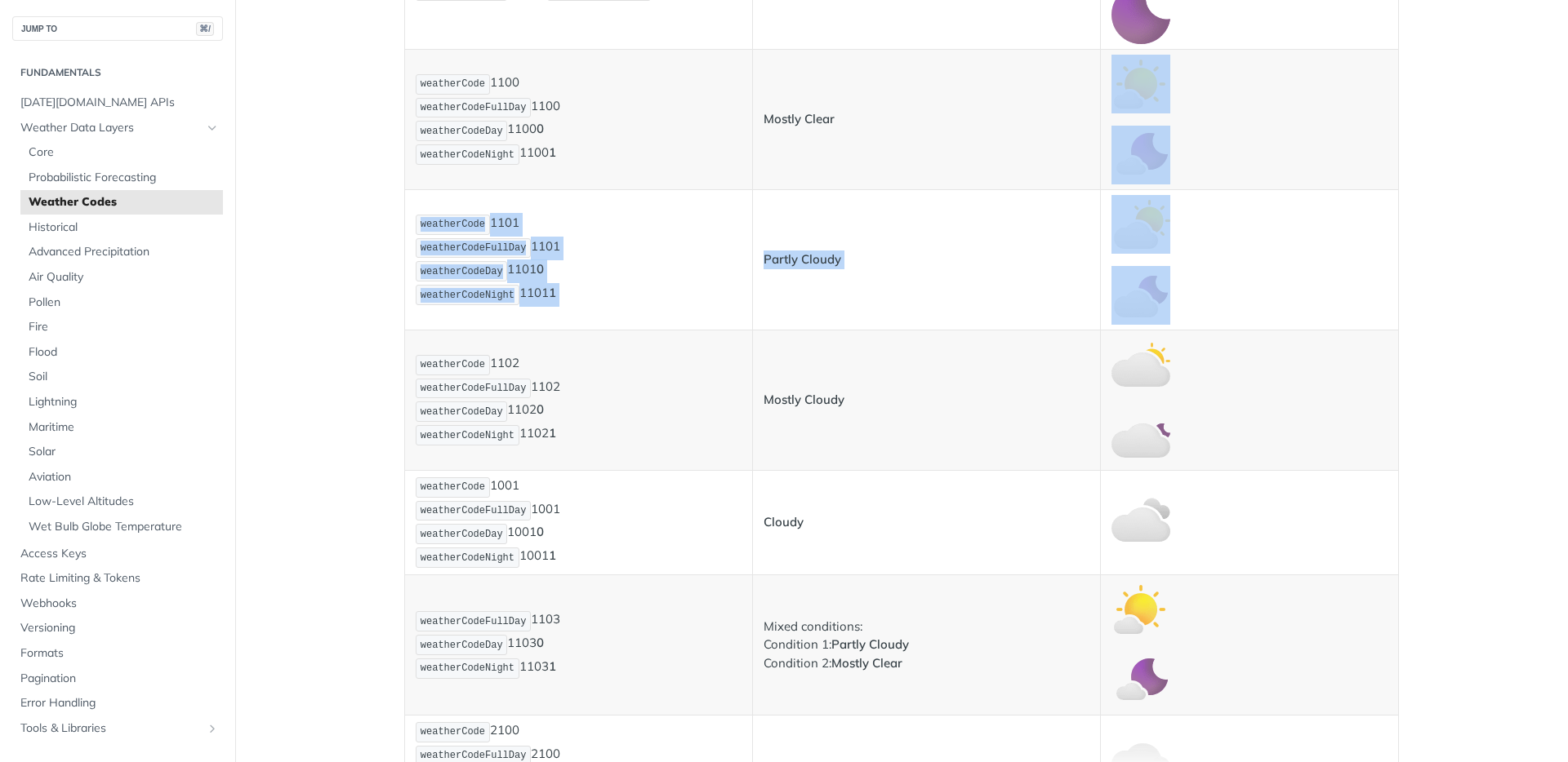
drag, startPoint x: 1269, startPoint y: 304, endPoint x: 994, endPoint y: 153, distance: 313.7
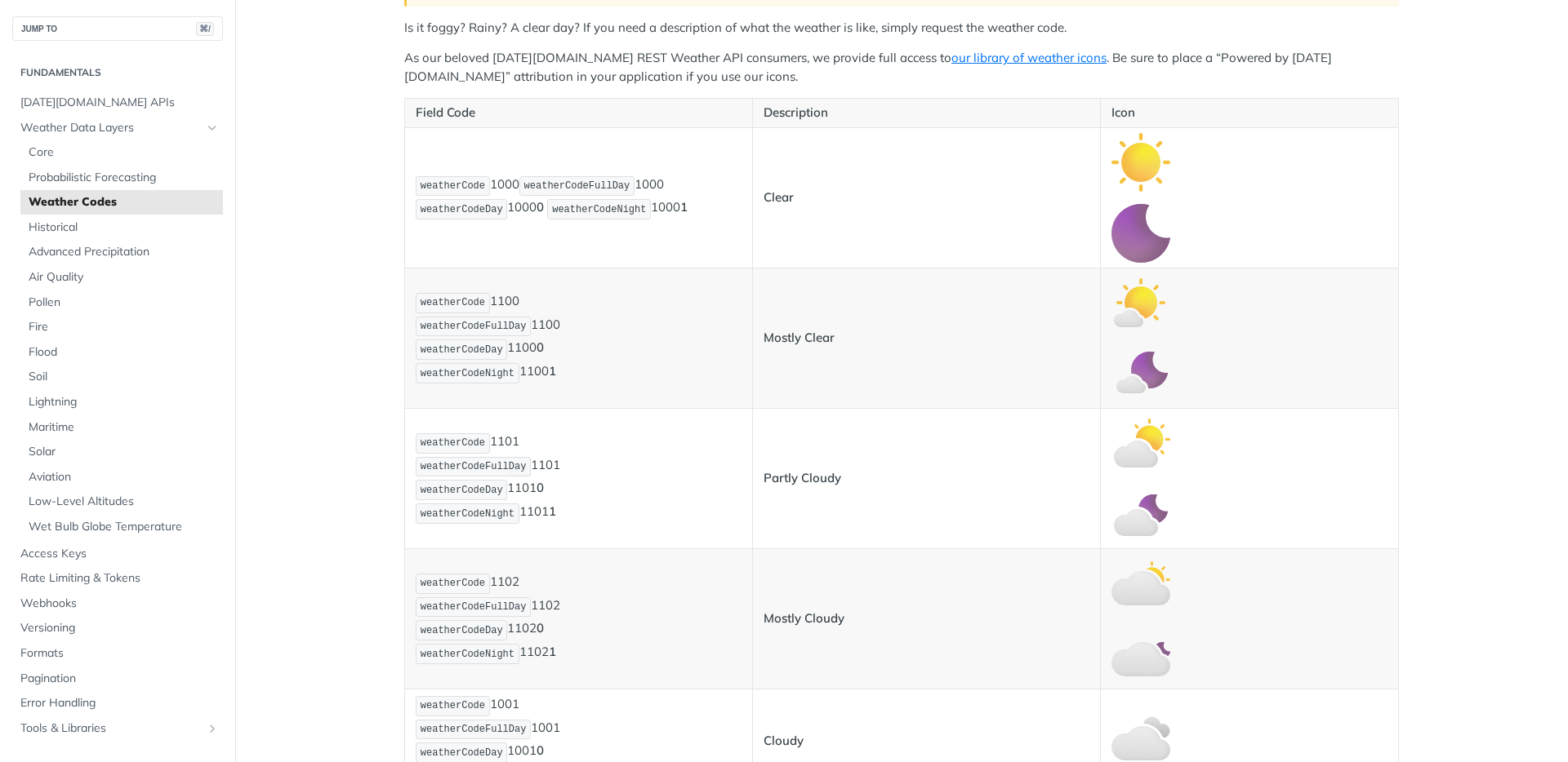
scroll to position [0, 0]
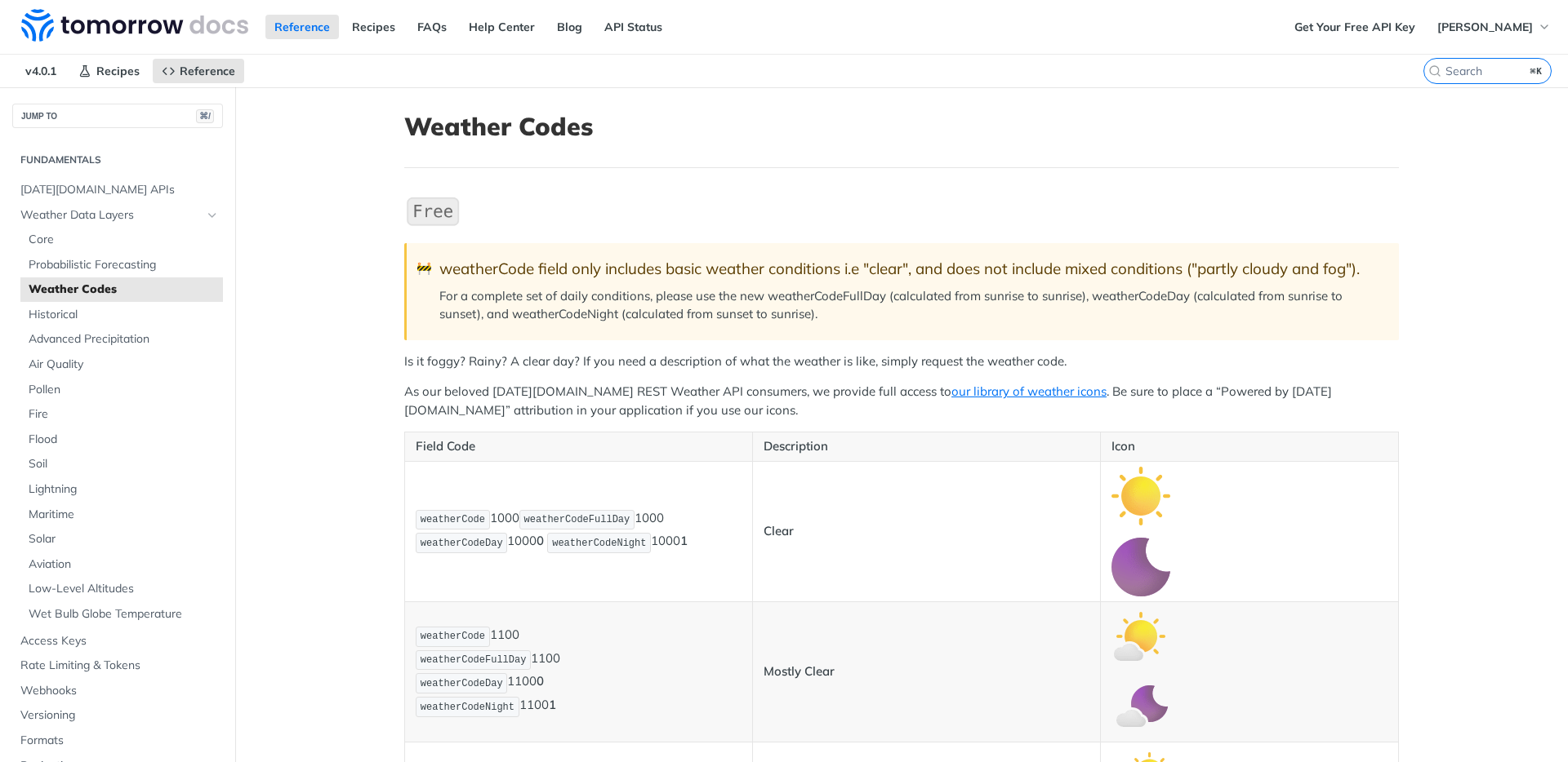
click at [1212, 392] on p "As our beloved Tomorrow.io REST Weather API consumers, we provide full access t…" at bounding box center [901, 401] width 994 height 37
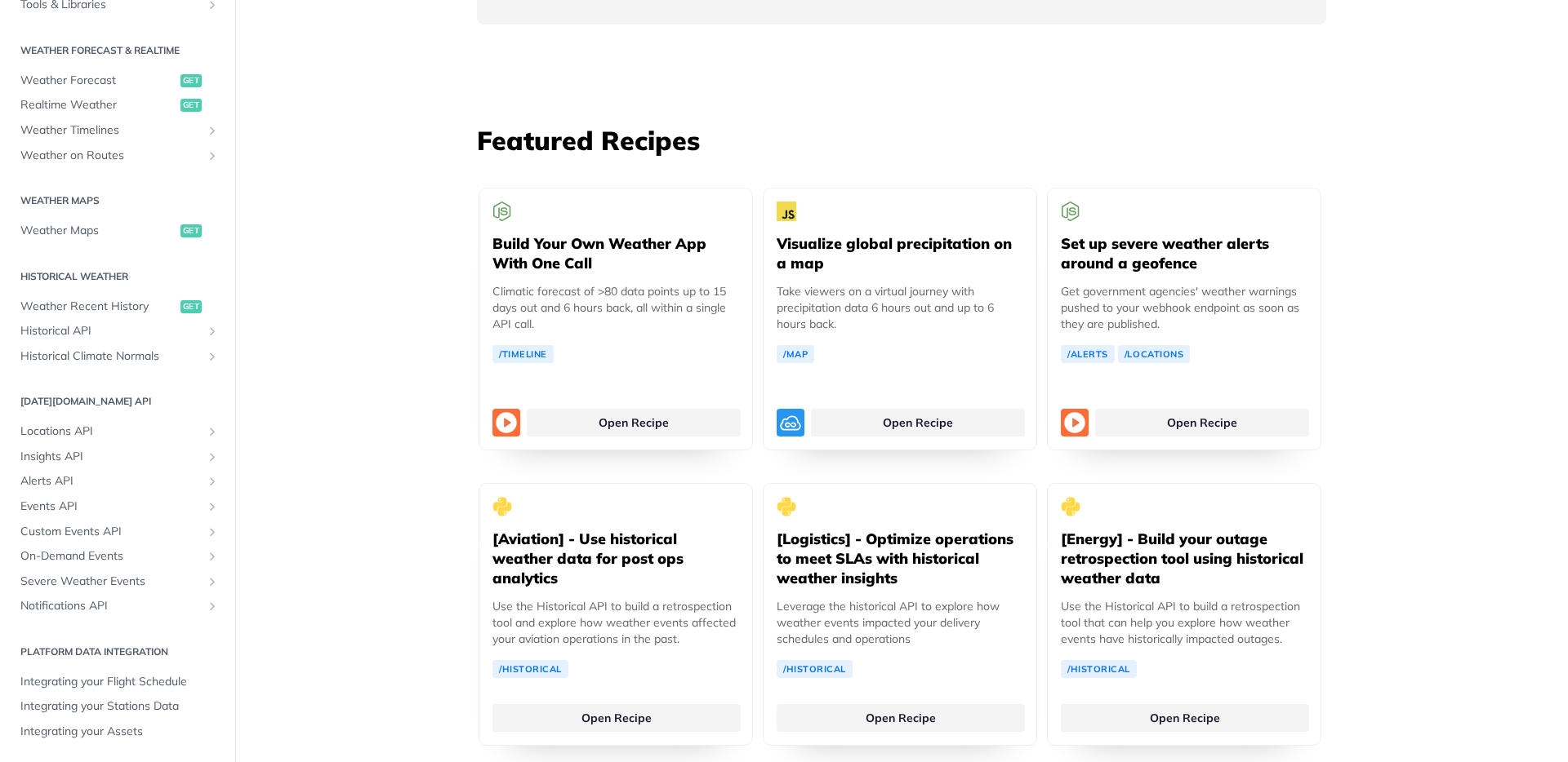
scroll to position [3363, 0]
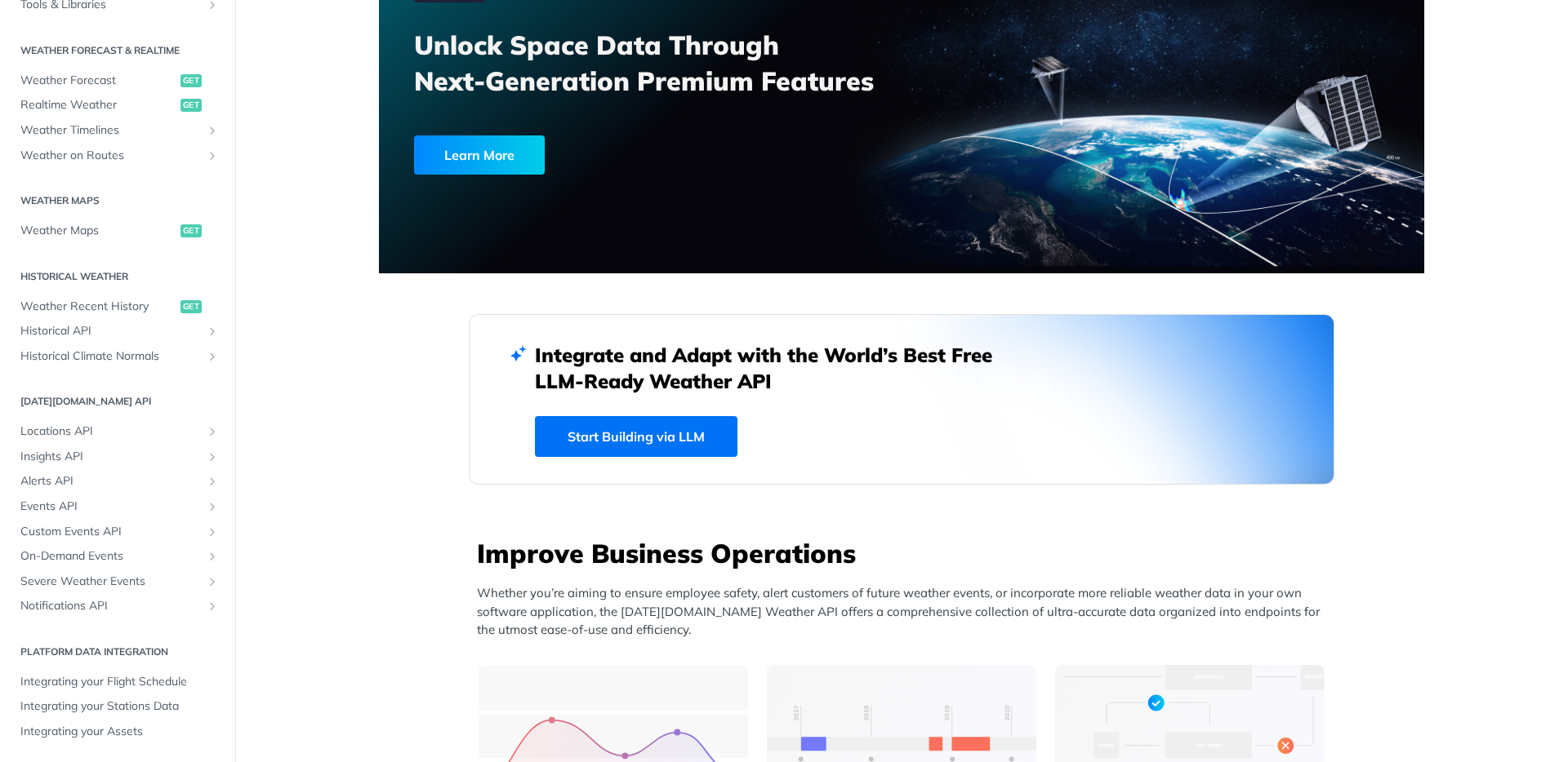
click at [626, 437] on link "Start Building via LLM" at bounding box center [636, 436] width 202 height 41
click at [642, 434] on link "Start Building via LLM" at bounding box center [636, 436] width 202 height 41
